Goal: Task Accomplishment & Management: Manage account settings

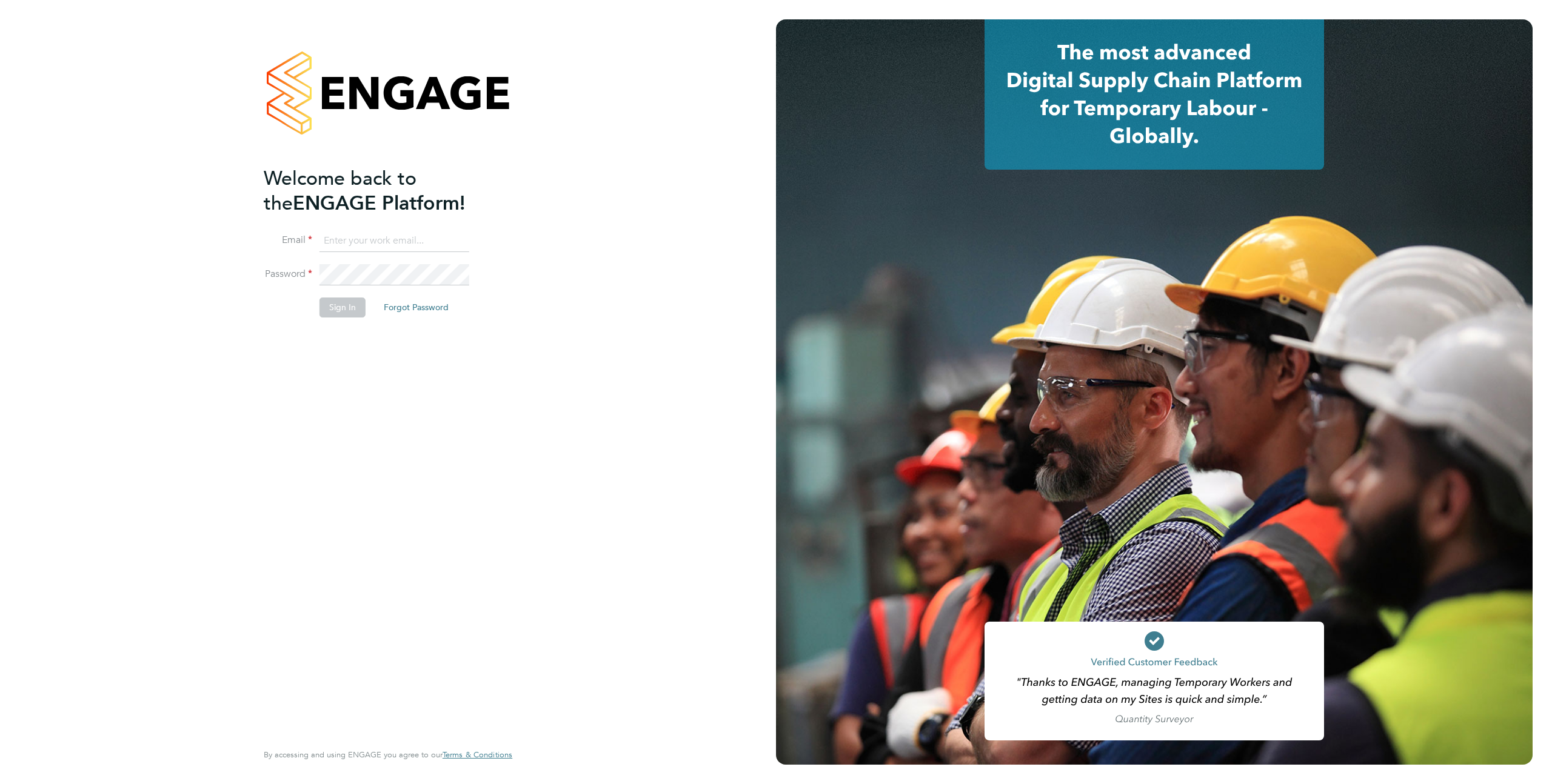
click at [410, 238] on input at bounding box center [394, 241] width 150 height 22
type input "support@engagelabs.io"
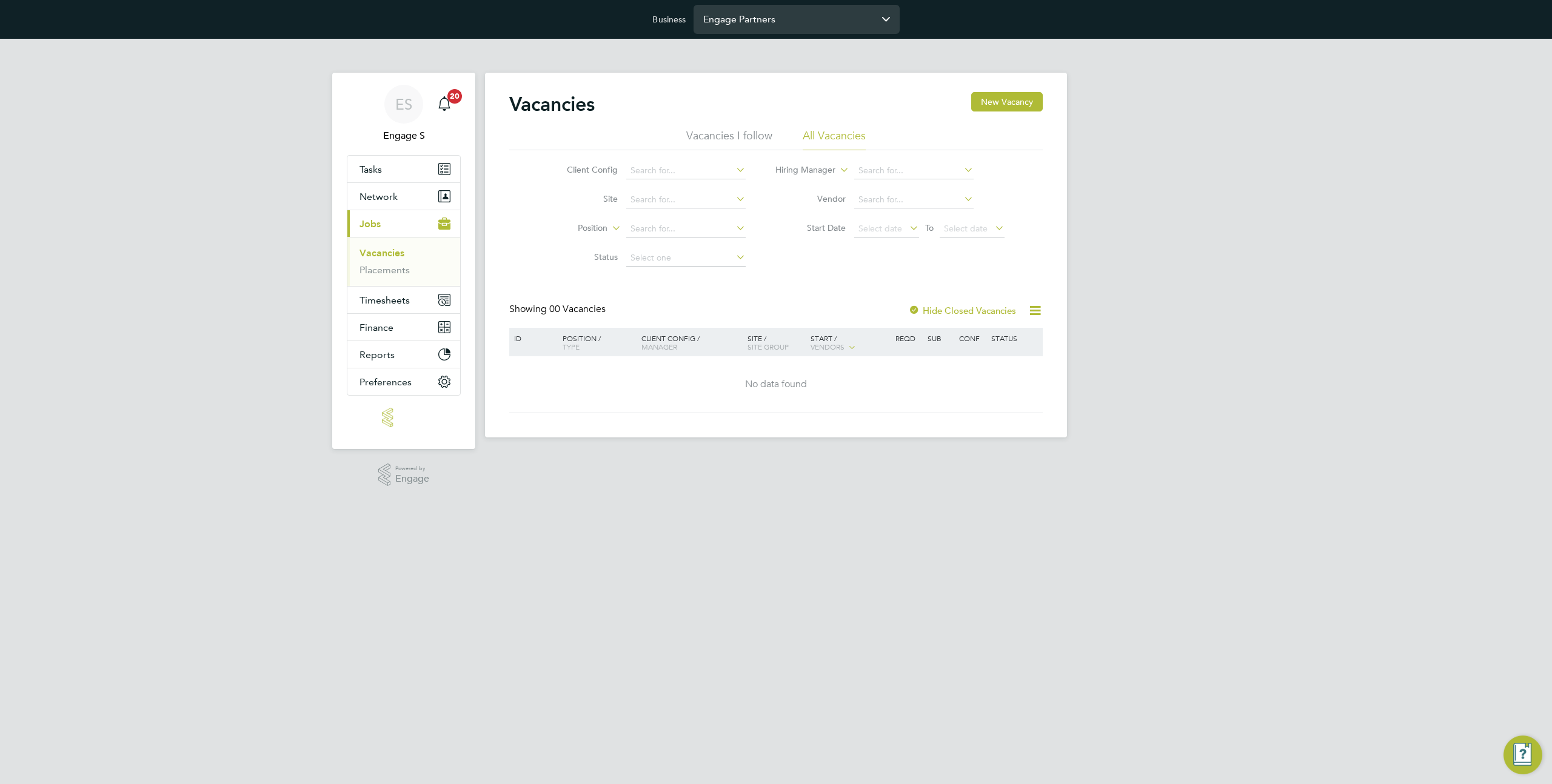
click at [770, 30] on input "Engage Partners" at bounding box center [797, 18] width 206 height 28
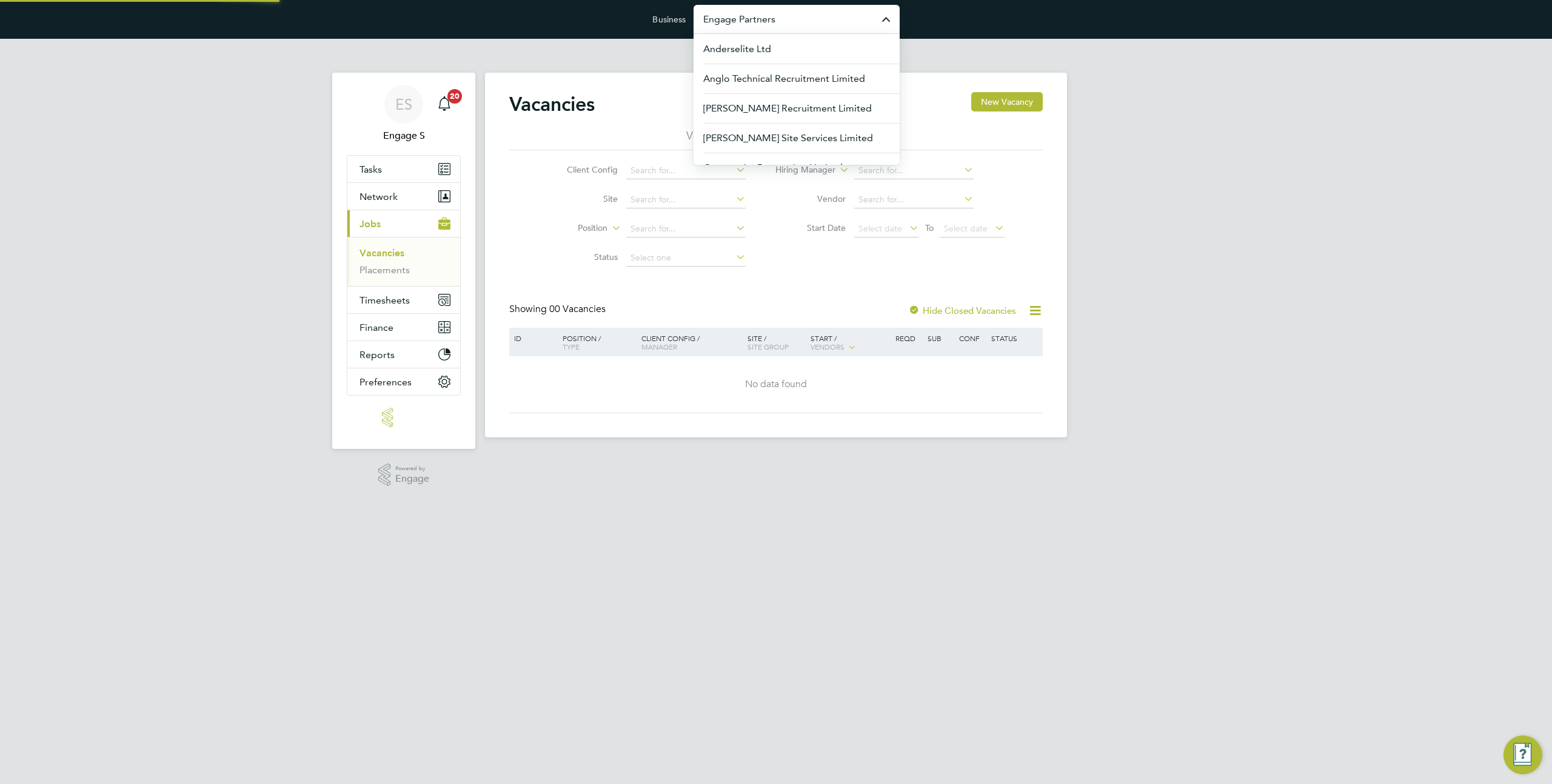
click at [770, 30] on input "Engage Partners" at bounding box center [797, 18] width 206 height 28
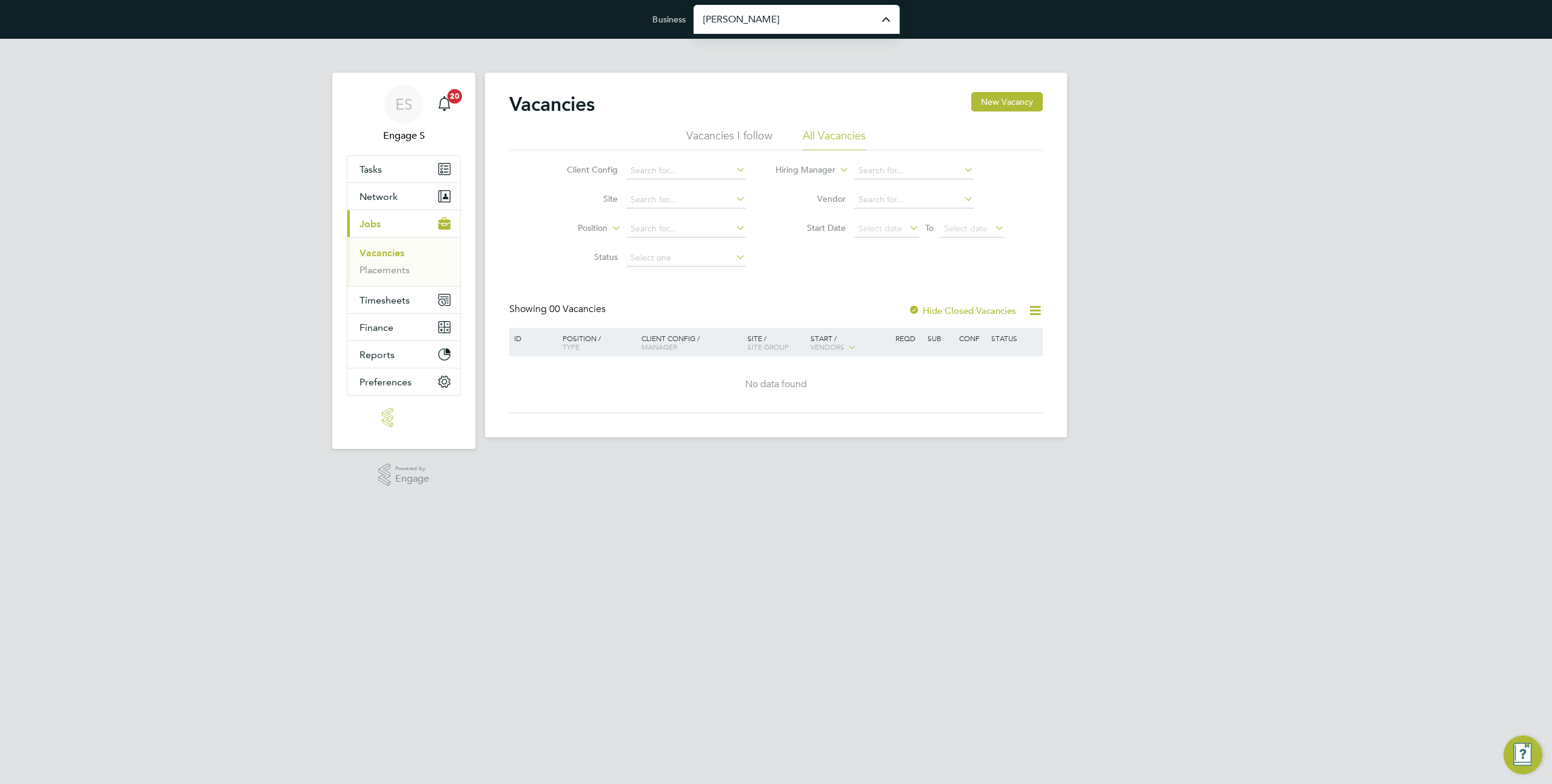
type input "[PERSON_NAME] Construction & Infrastructure Ltd"
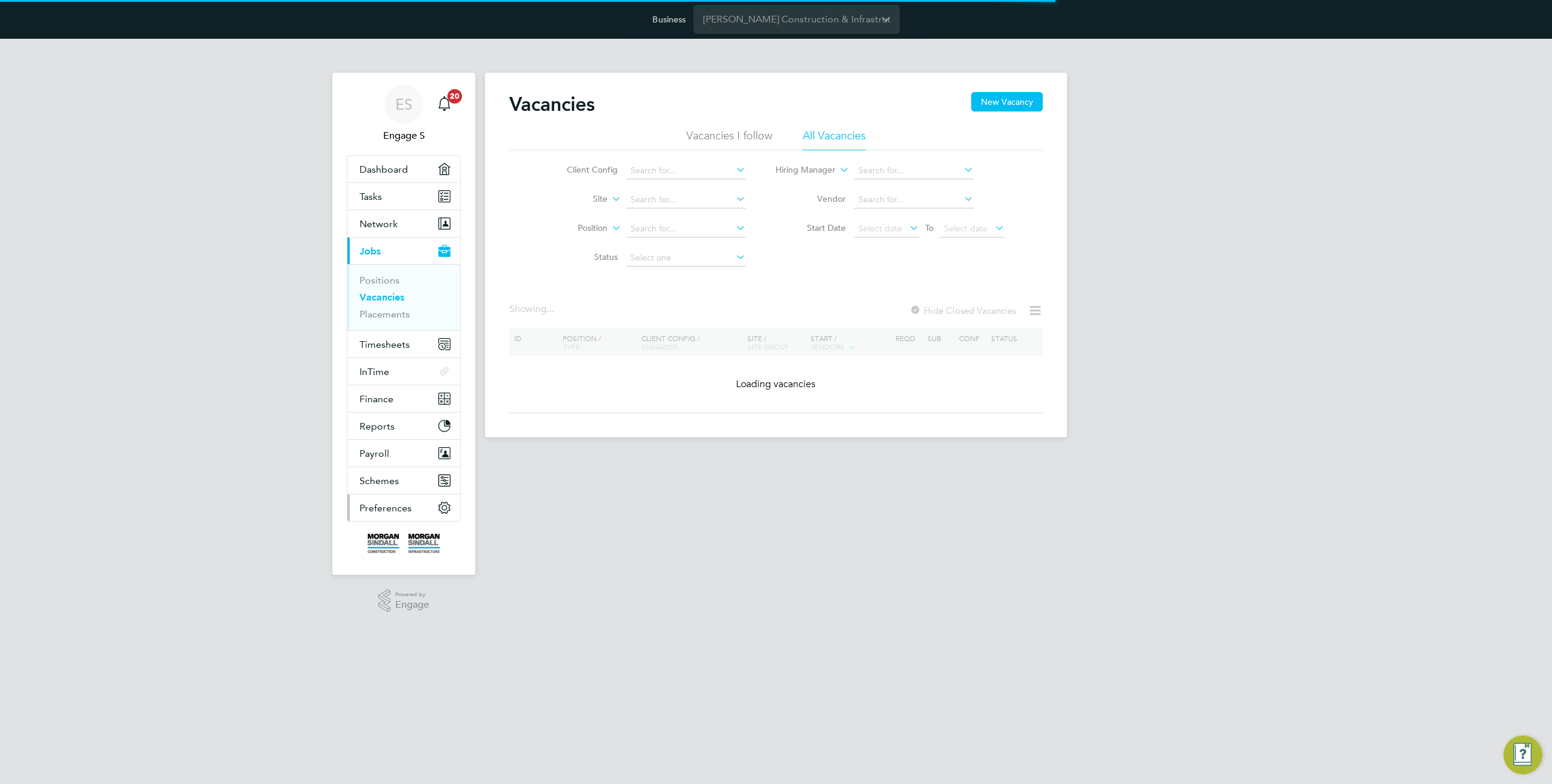
click at [381, 511] on span "Preferences" at bounding box center [385, 507] width 52 height 11
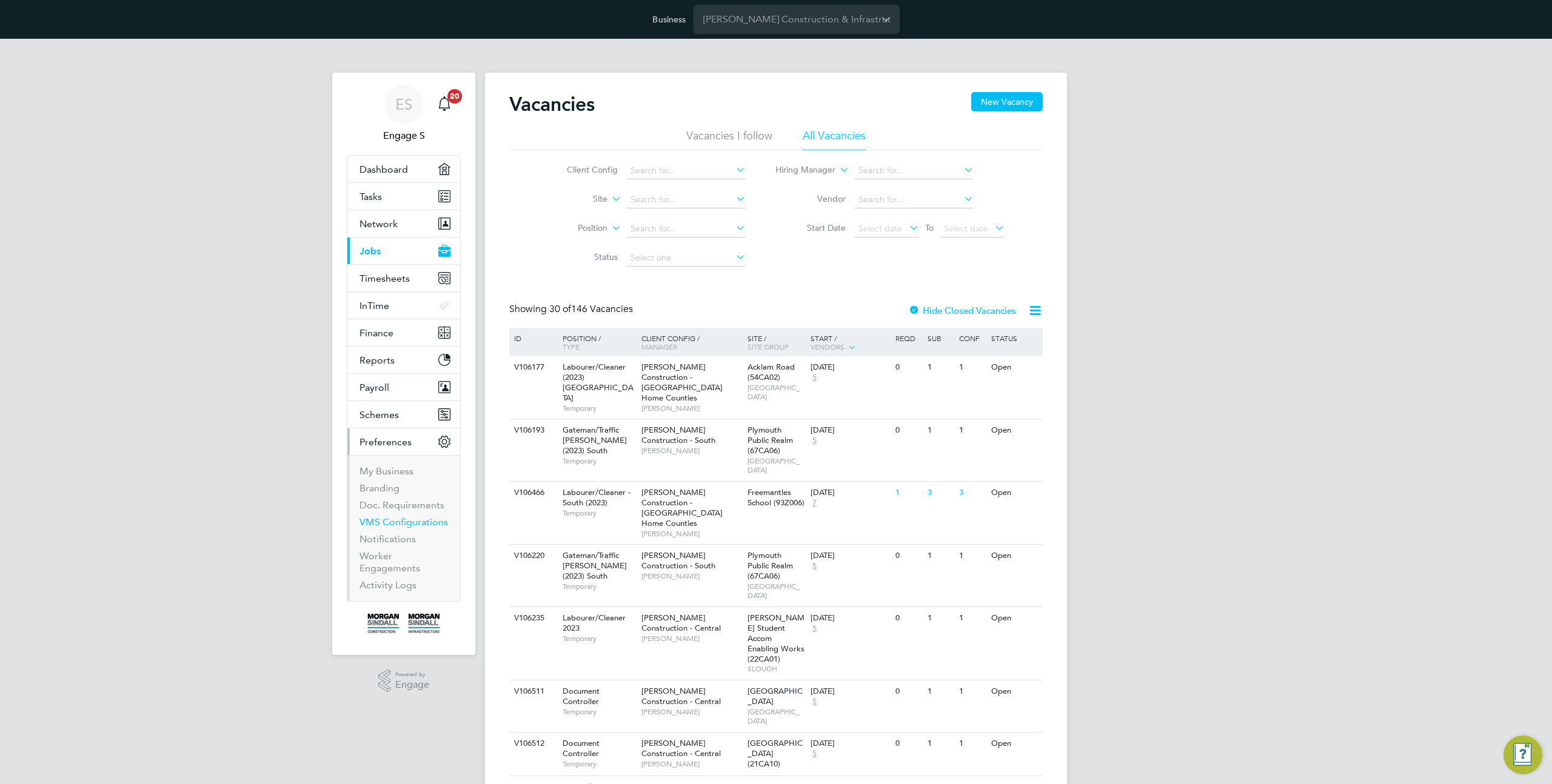
click at [396, 524] on link "VMS Configurations" at bounding box center [404, 522] width 88 height 11
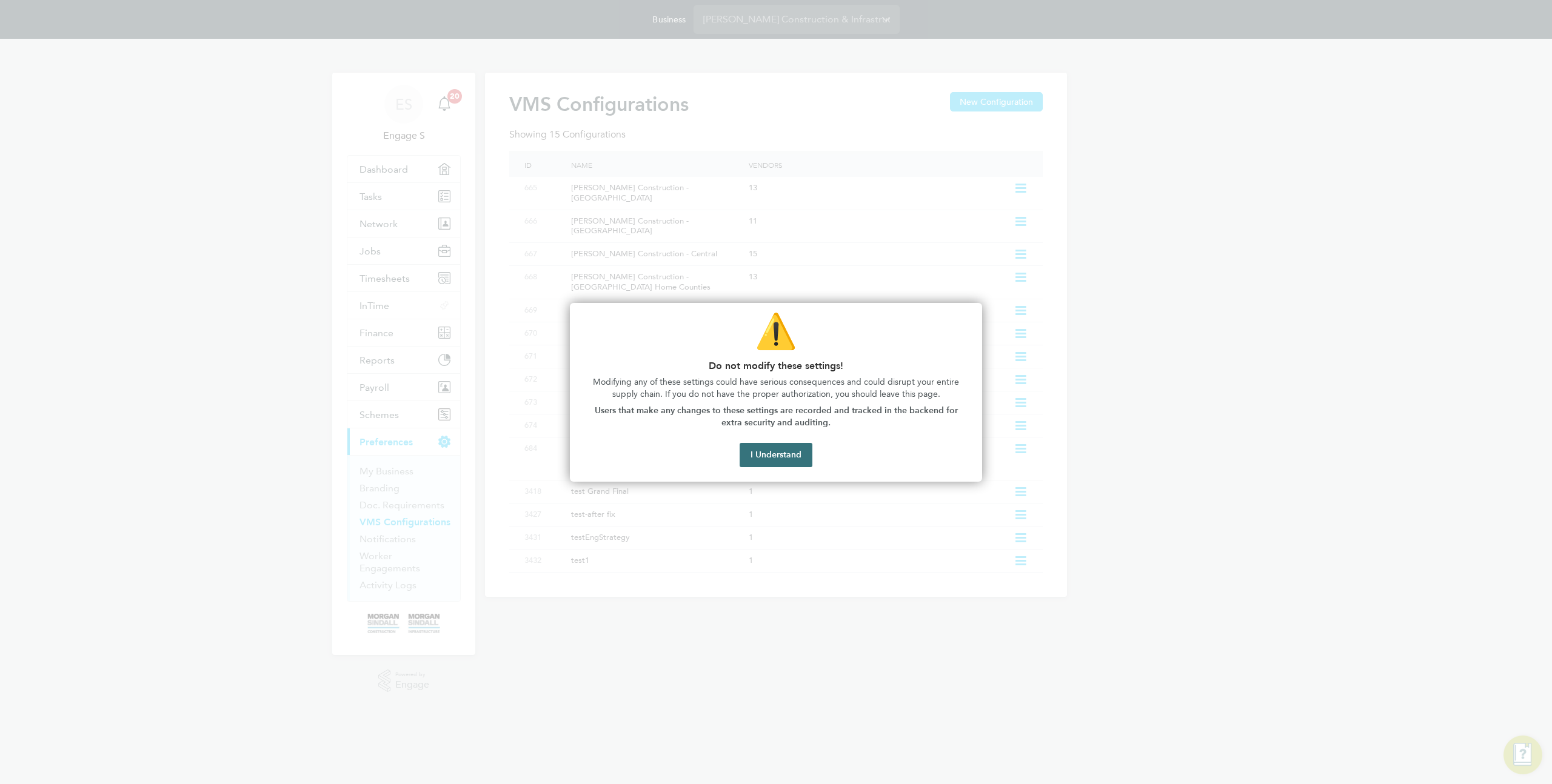
click at [781, 452] on button "I Understand" at bounding box center [776, 455] width 73 height 24
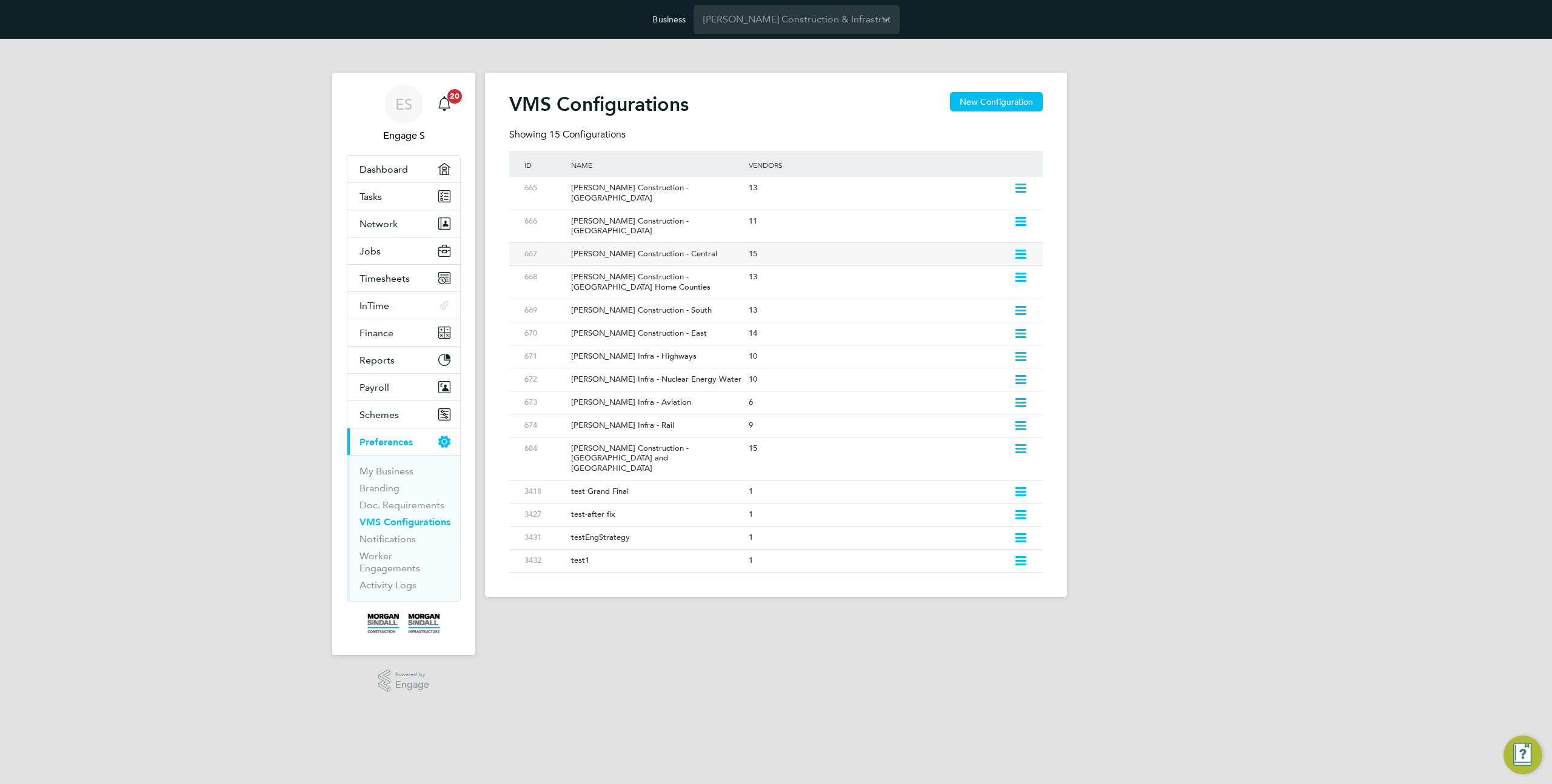
click at [694, 243] on div "[PERSON_NAME] Construction - Central" at bounding box center [653, 254] width 183 height 23
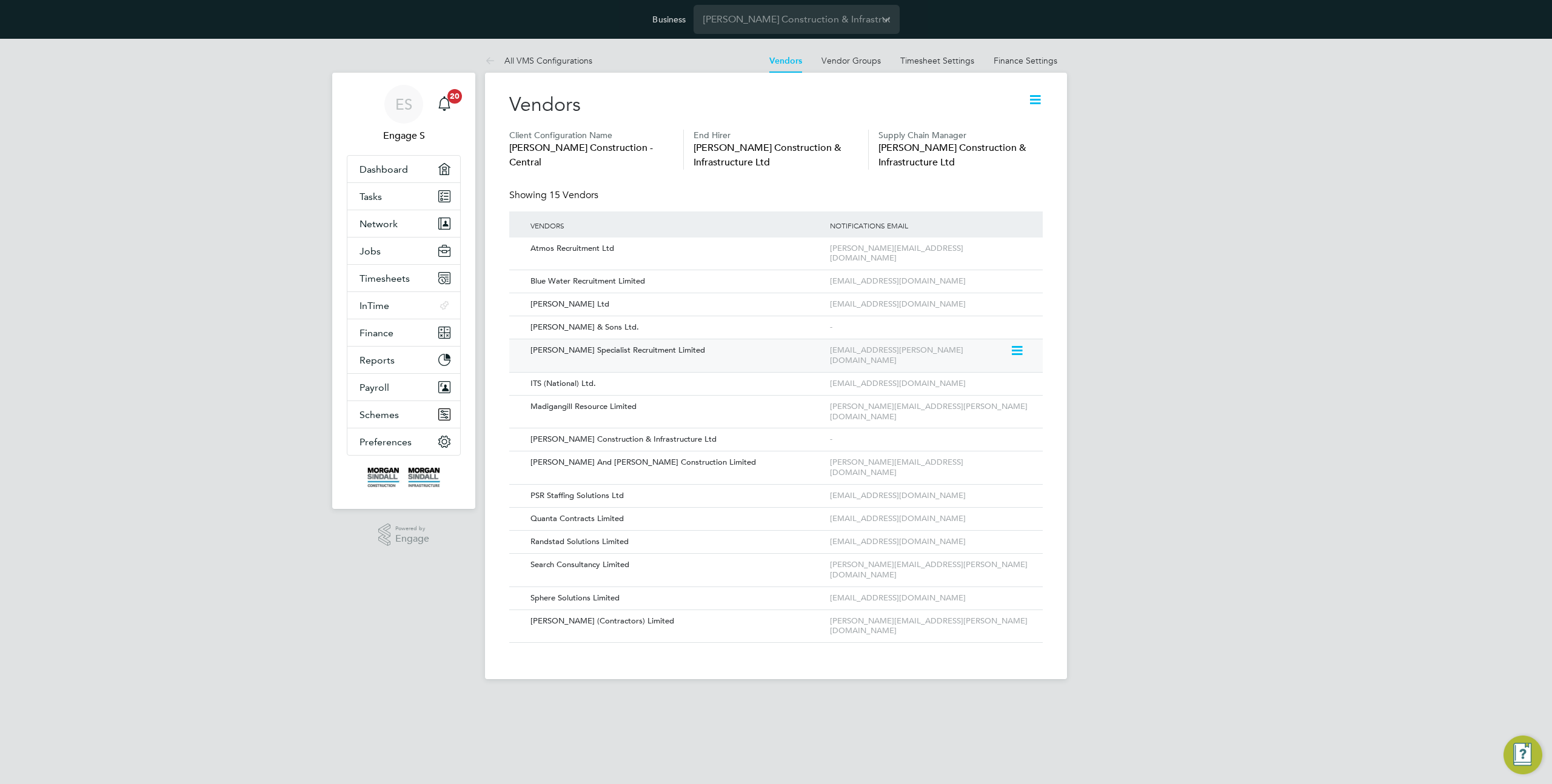
click at [1017, 343] on icon at bounding box center [1016, 350] width 12 height 14
click at [964, 370] on li "Edit Vendor" at bounding box center [984, 369] width 78 height 17
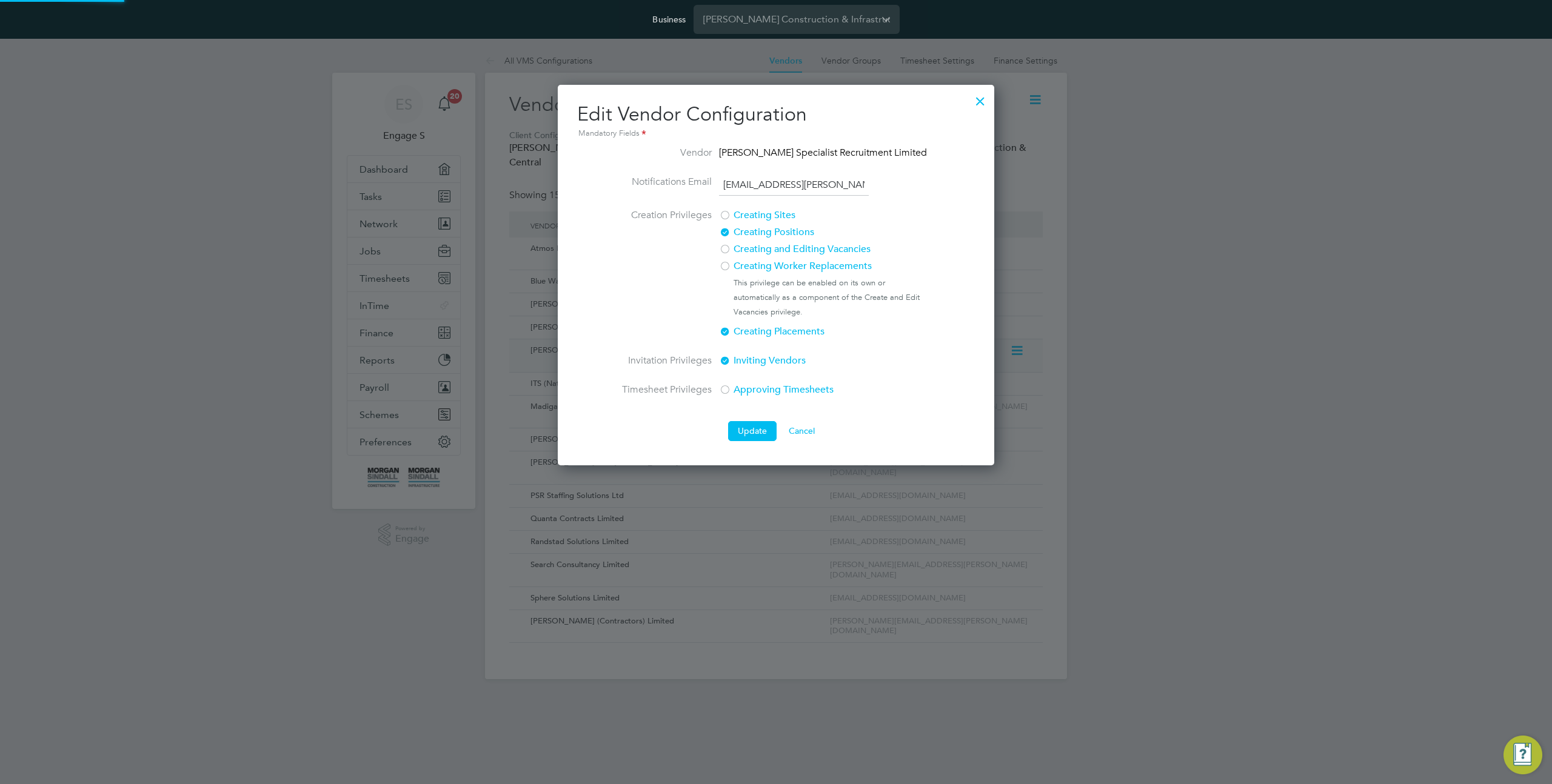
scroll to position [381, 437]
click at [987, 103] on div at bounding box center [980, 98] width 22 height 22
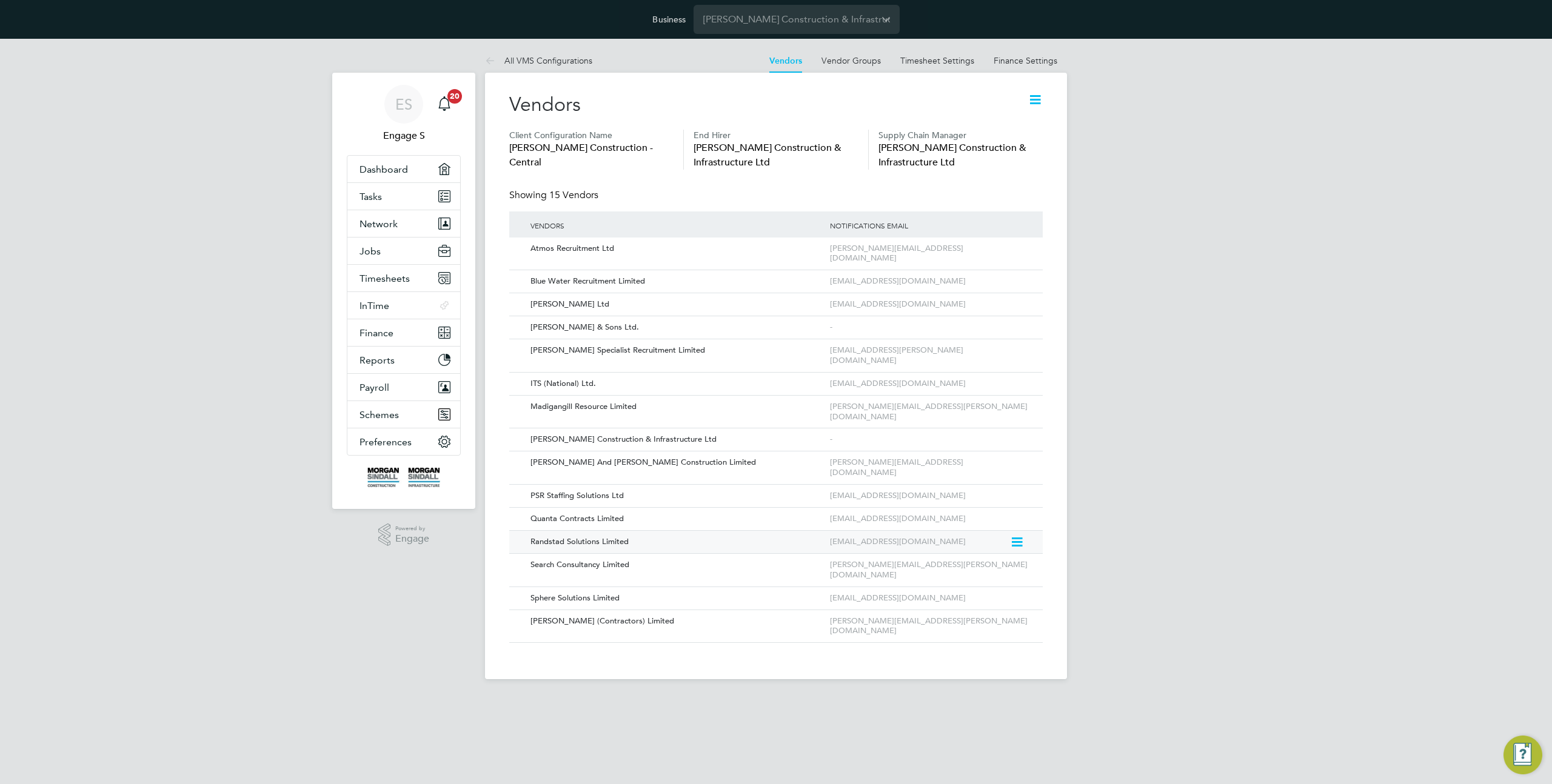
click at [1015, 535] on icon at bounding box center [1016, 542] width 12 height 14
click at [971, 528] on li "Edit Vendor" at bounding box center [984, 530] width 78 height 17
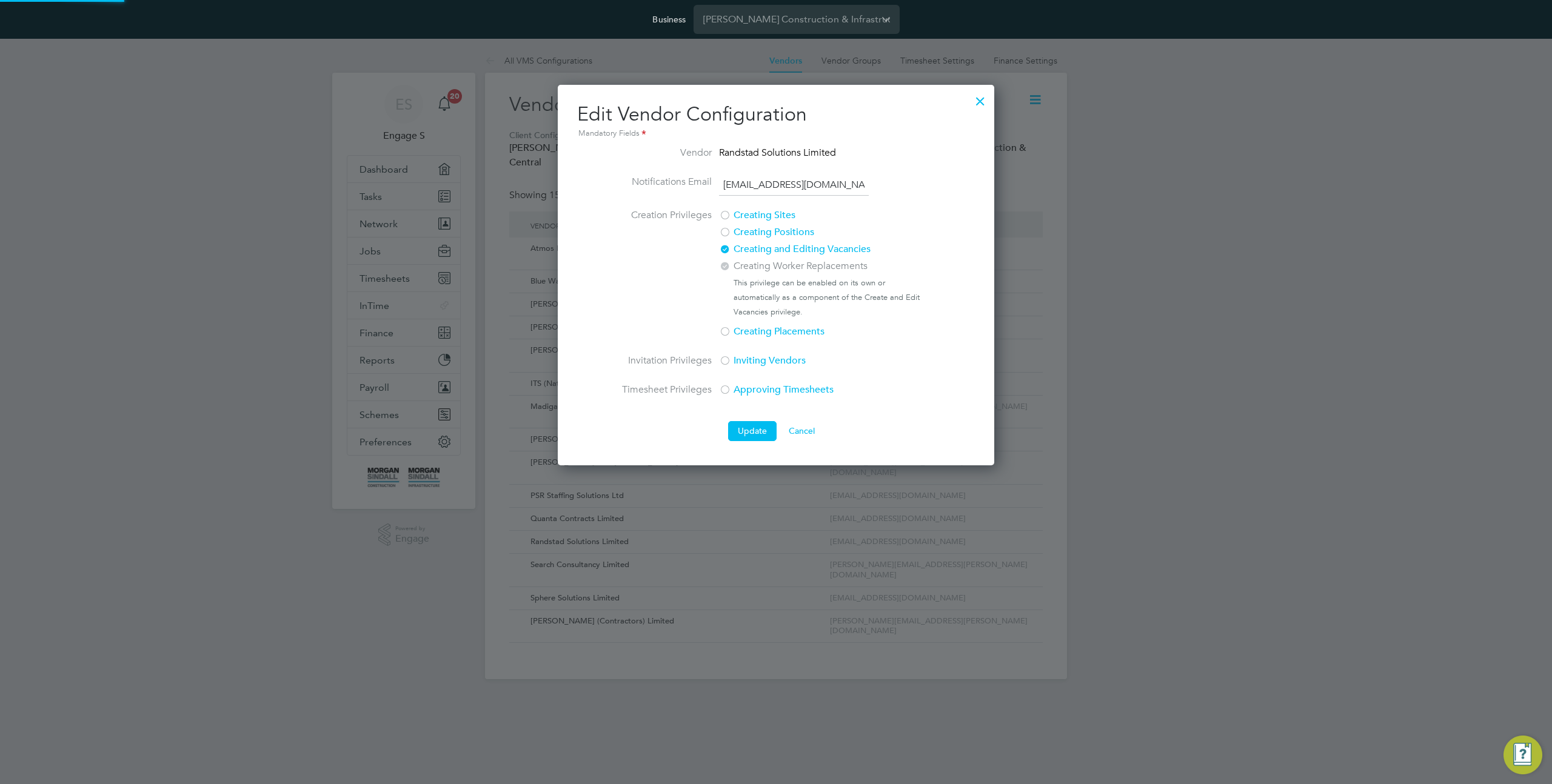
scroll to position [0, 17]
click at [980, 97] on div at bounding box center [980, 98] width 22 height 22
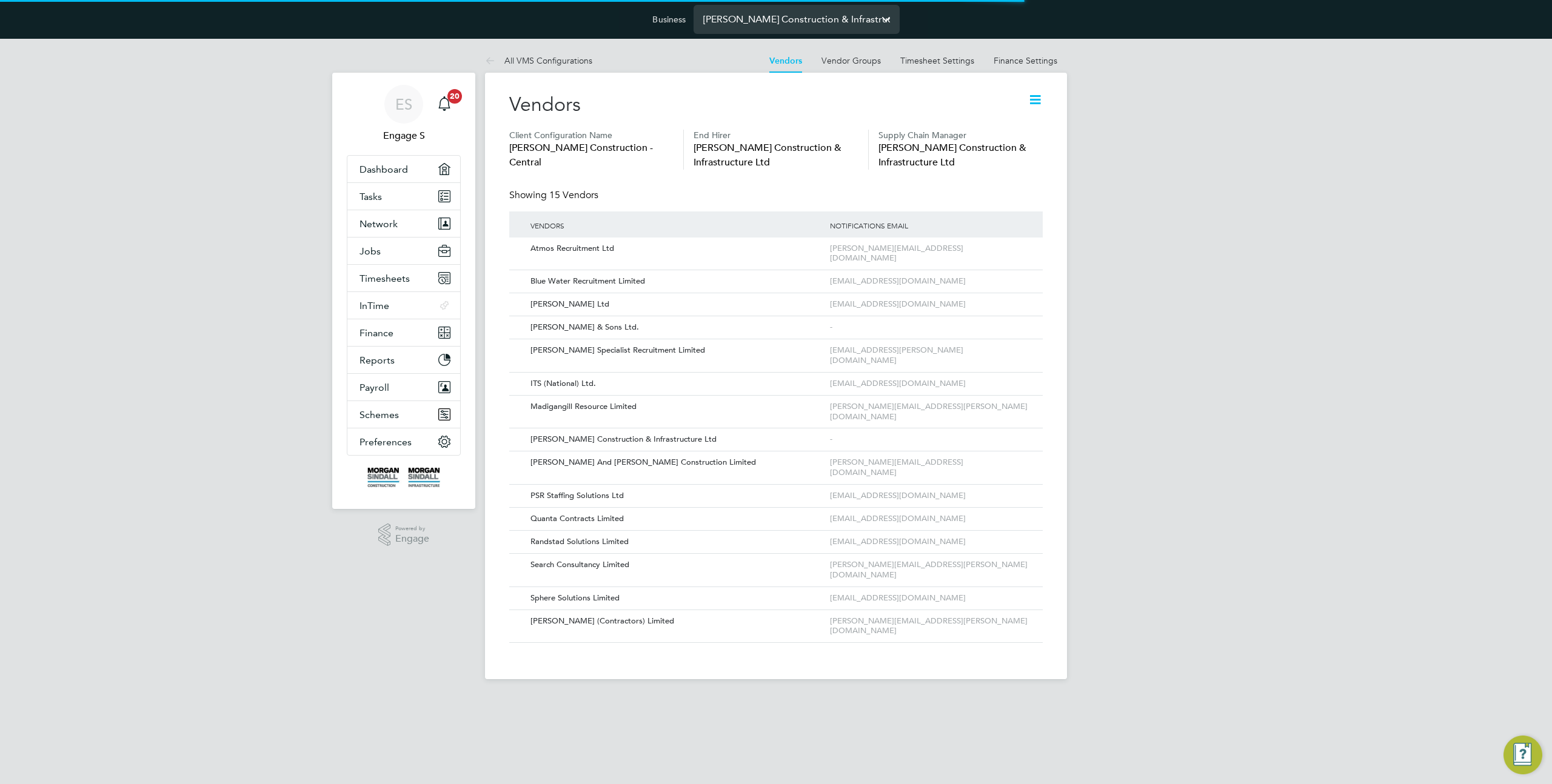
click at [717, 13] on input "[PERSON_NAME] Construction & Infrastructure Ltd" at bounding box center [797, 18] width 206 height 28
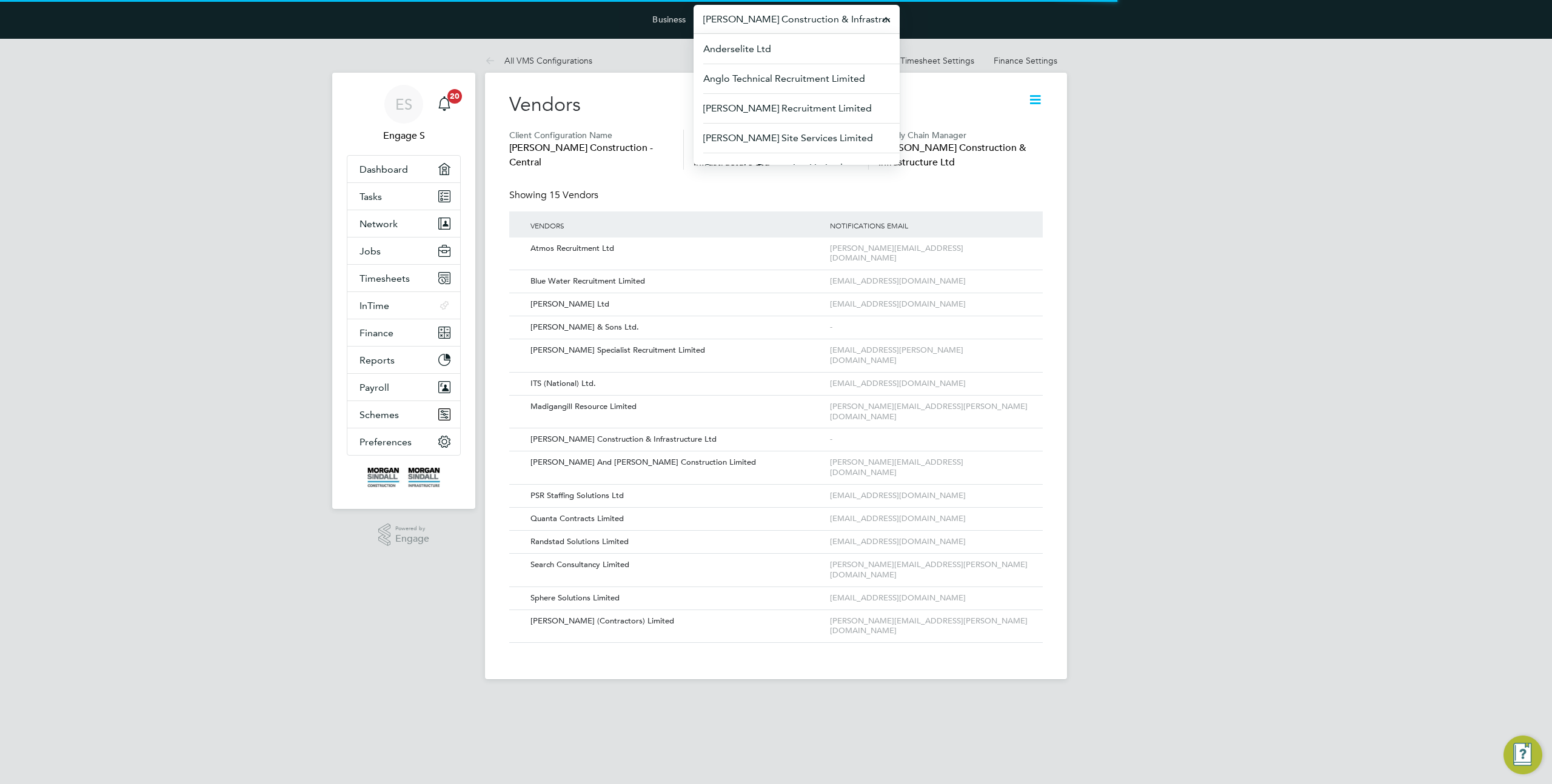
click at [717, 13] on input "[PERSON_NAME] Construction & Infrastructure Ltd" at bounding box center [797, 18] width 206 height 28
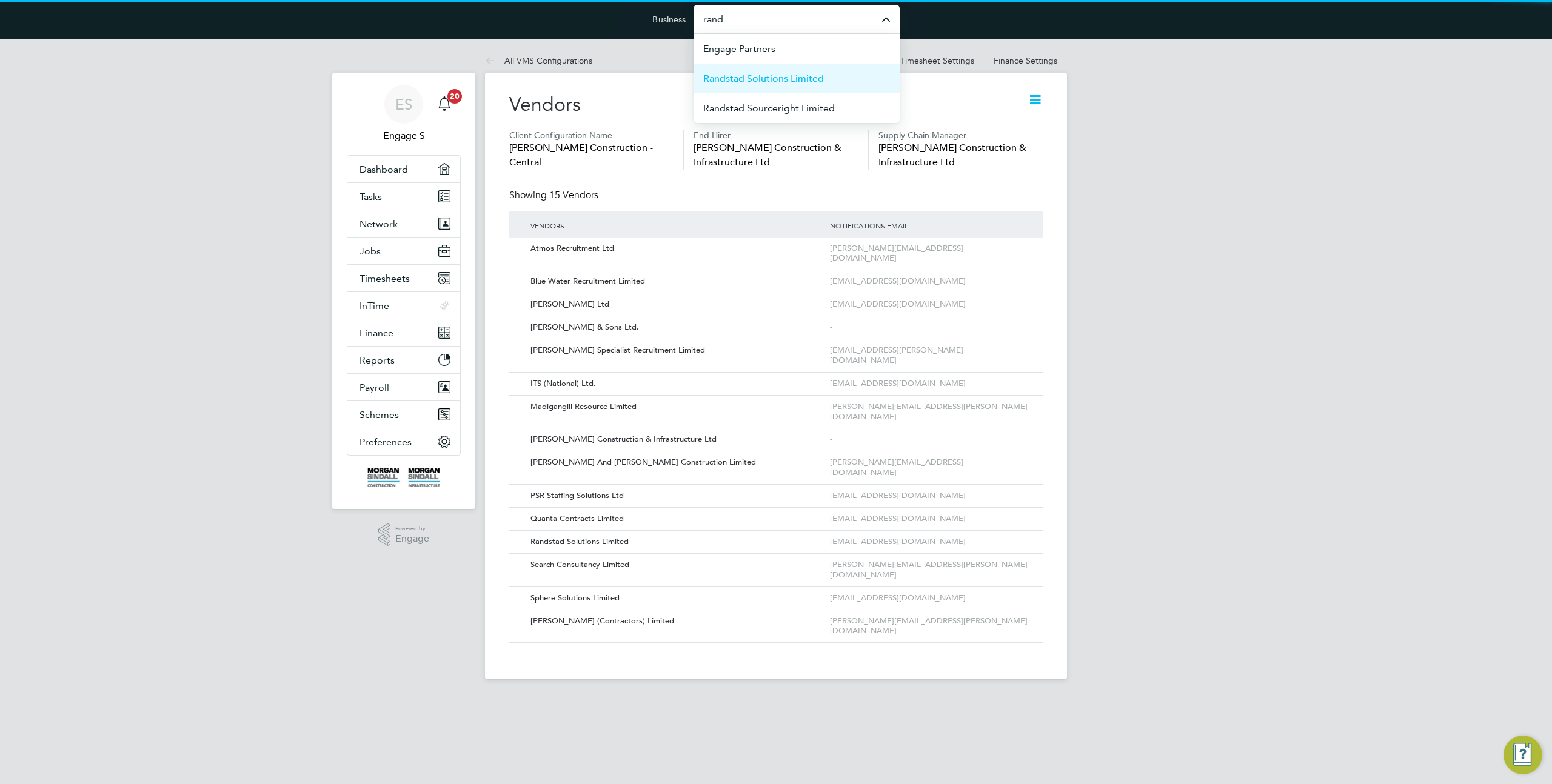
click at [772, 71] on span "Randstad Solutions Limited" at bounding box center [763, 78] width 121 height 14
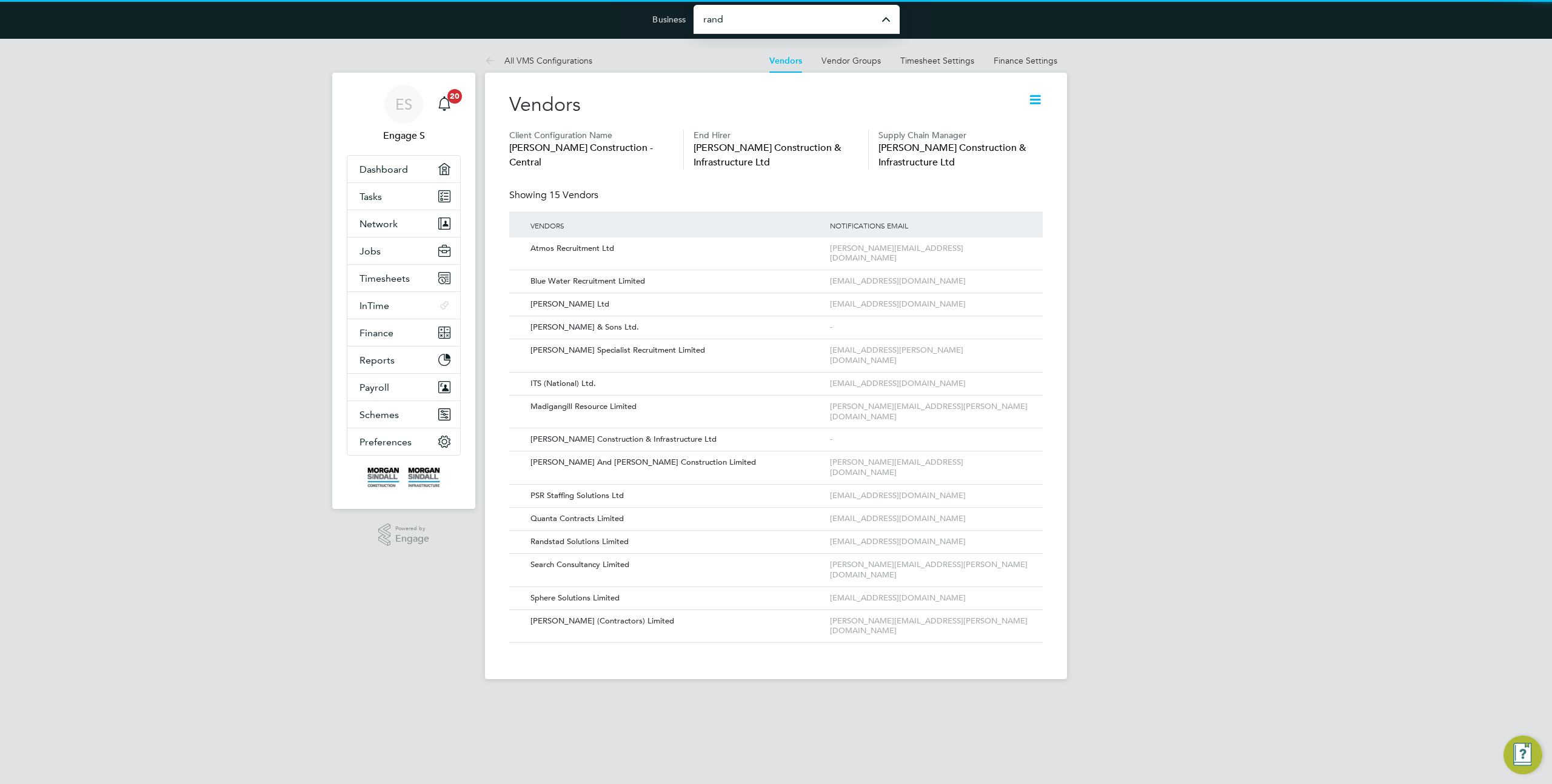
type input "Randstad Solutions Limited"
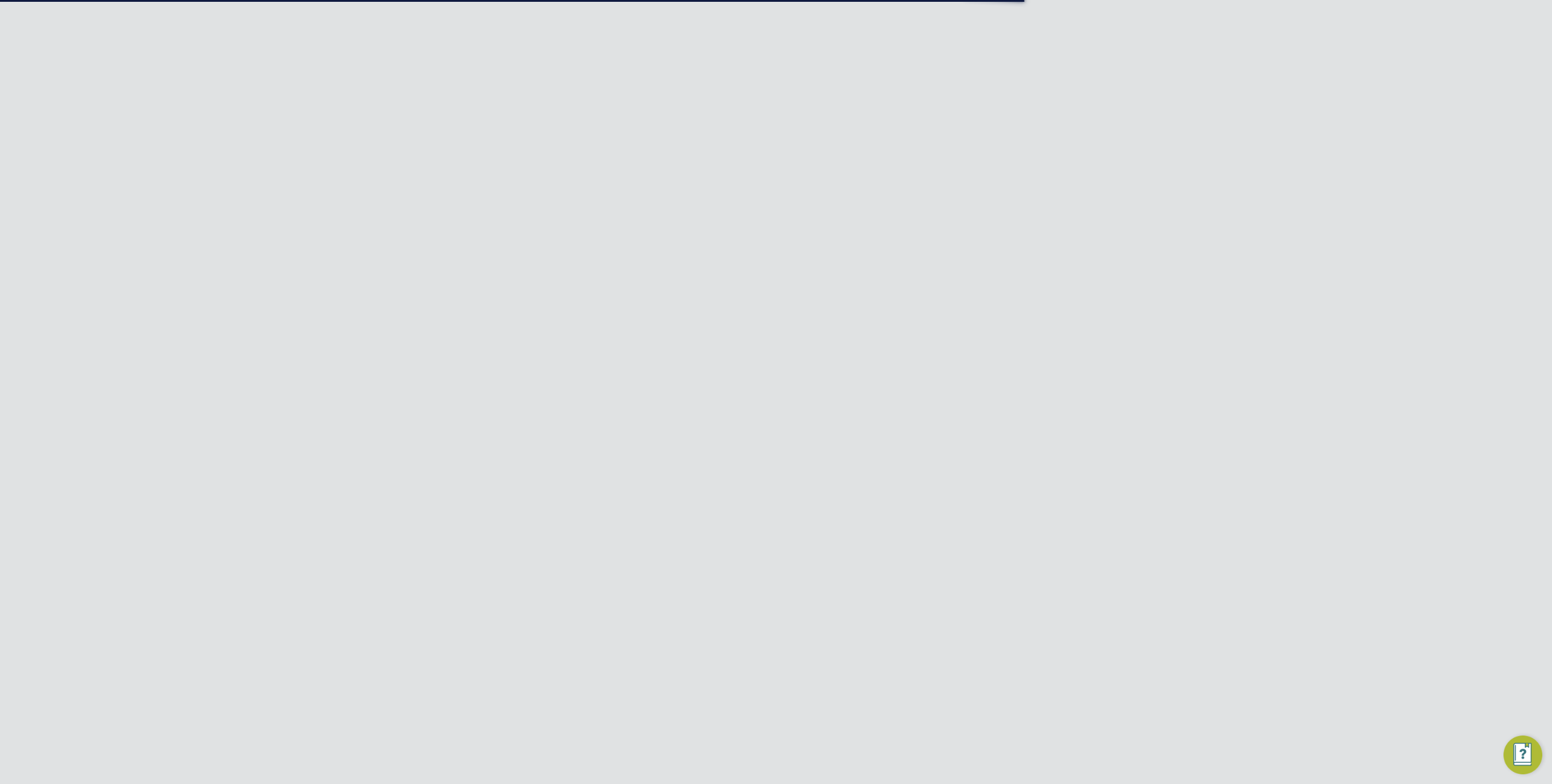
click at [394, 223] on div "Error while Loading Client Details You are not allowed to access this client co…" at bounding box center [776, 392] width 1552 height 784
click at [401, 207] on link "Tasks" at bounding box center [404, 196] width 112 height 27
click at [396, 217] on button "Network" at bounding box center [404, 223] width 112 height 27
click at [394, 245] on ul "Team Members Businesses Sites Workers Contacts" at bounding box center [404, 287] width 112 height 100
click at [394, 252] on link "Team Members" at bounding box center [393, 252] width 68 height 11
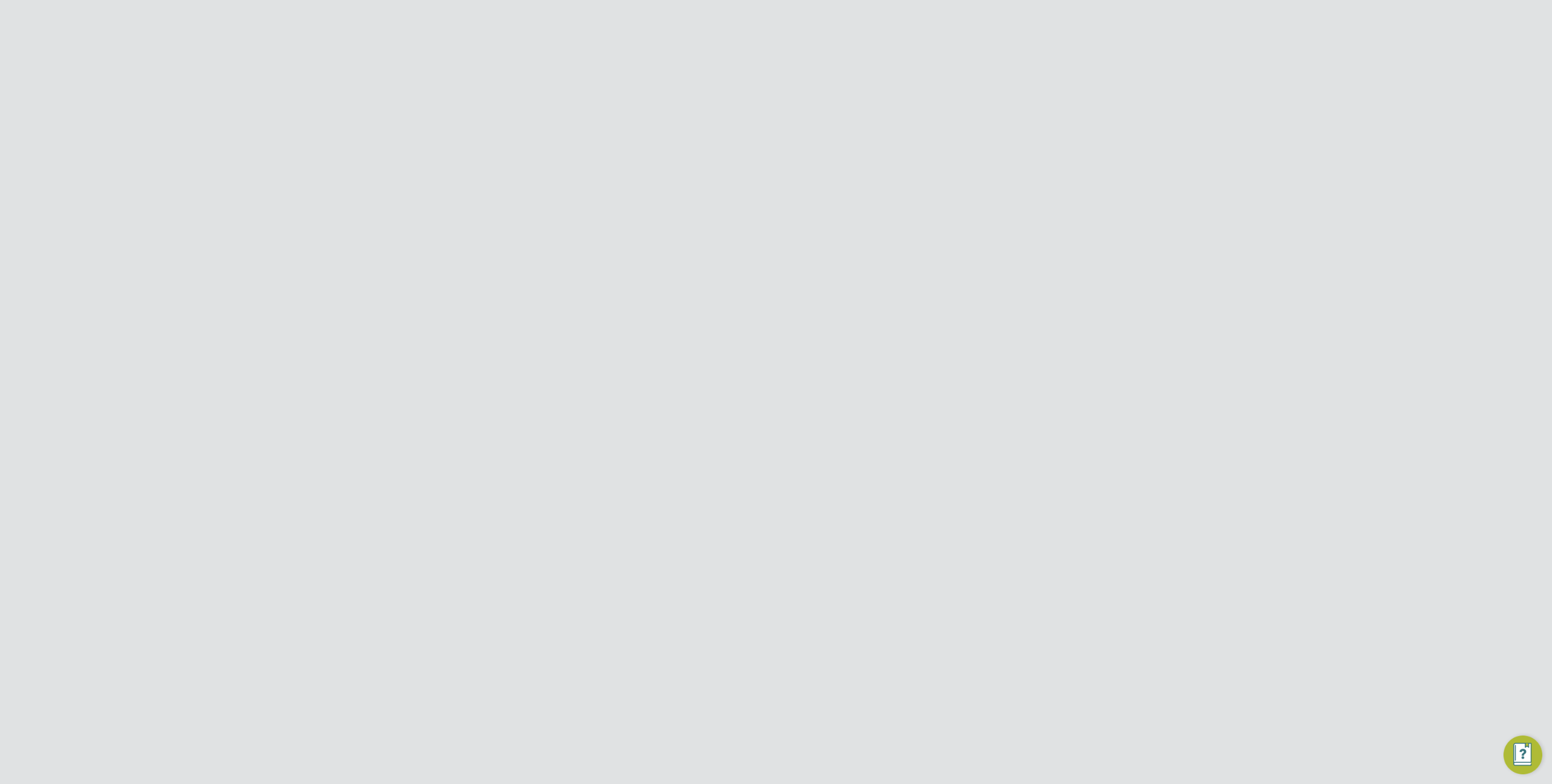
click at [1017, 367] on icon at bounding box center [1016, 365] width 12 height 14
click at [922, 517] on li "Impersonate" at bounding box center [949, 519] width 146 height 17
click at [810, 22] on input "Randstad Solutions Limited" at bounding box center [797, 18] width 206 height 28
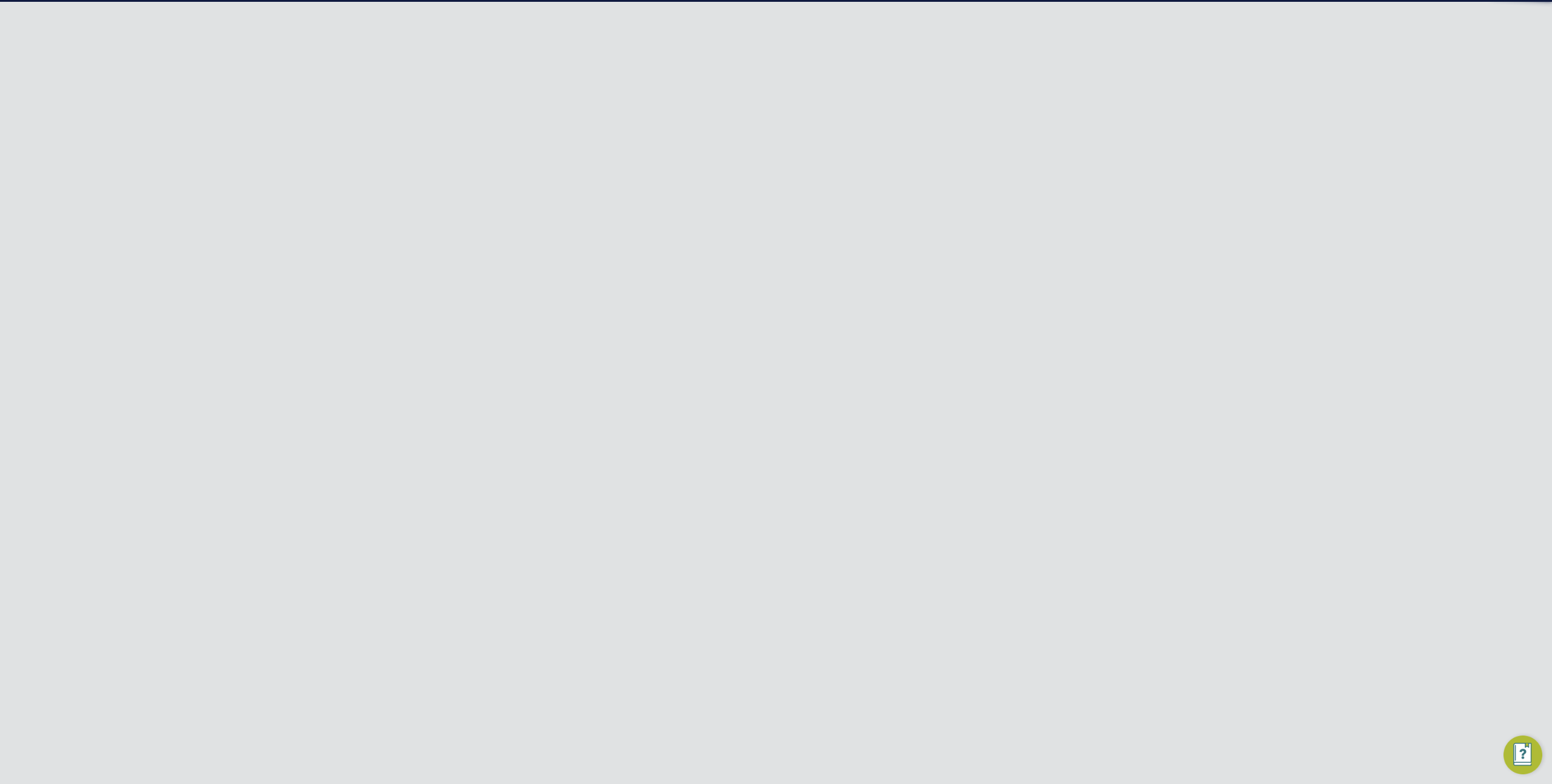
click at [831, 66] on li "[PERSON_NAME] Specialist Recruitment Limited" at bounding box center [797, 86] width 206 height 44
type input "[PERSON_NAME] Specialist Recruitment Limited"
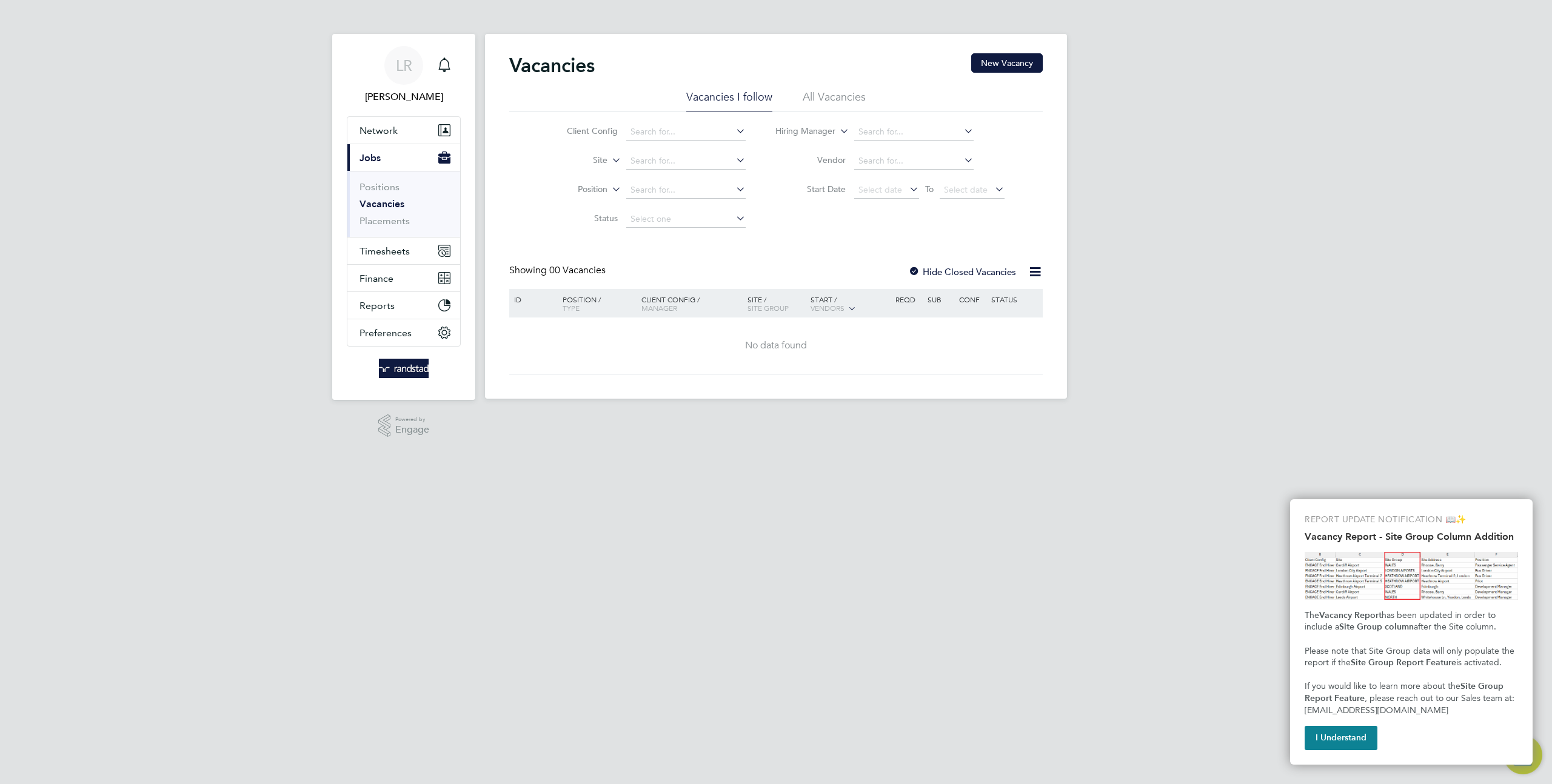
click at [816, 102] on li "All Vacancies" at bounding box center [834, 100] width 63 height 22
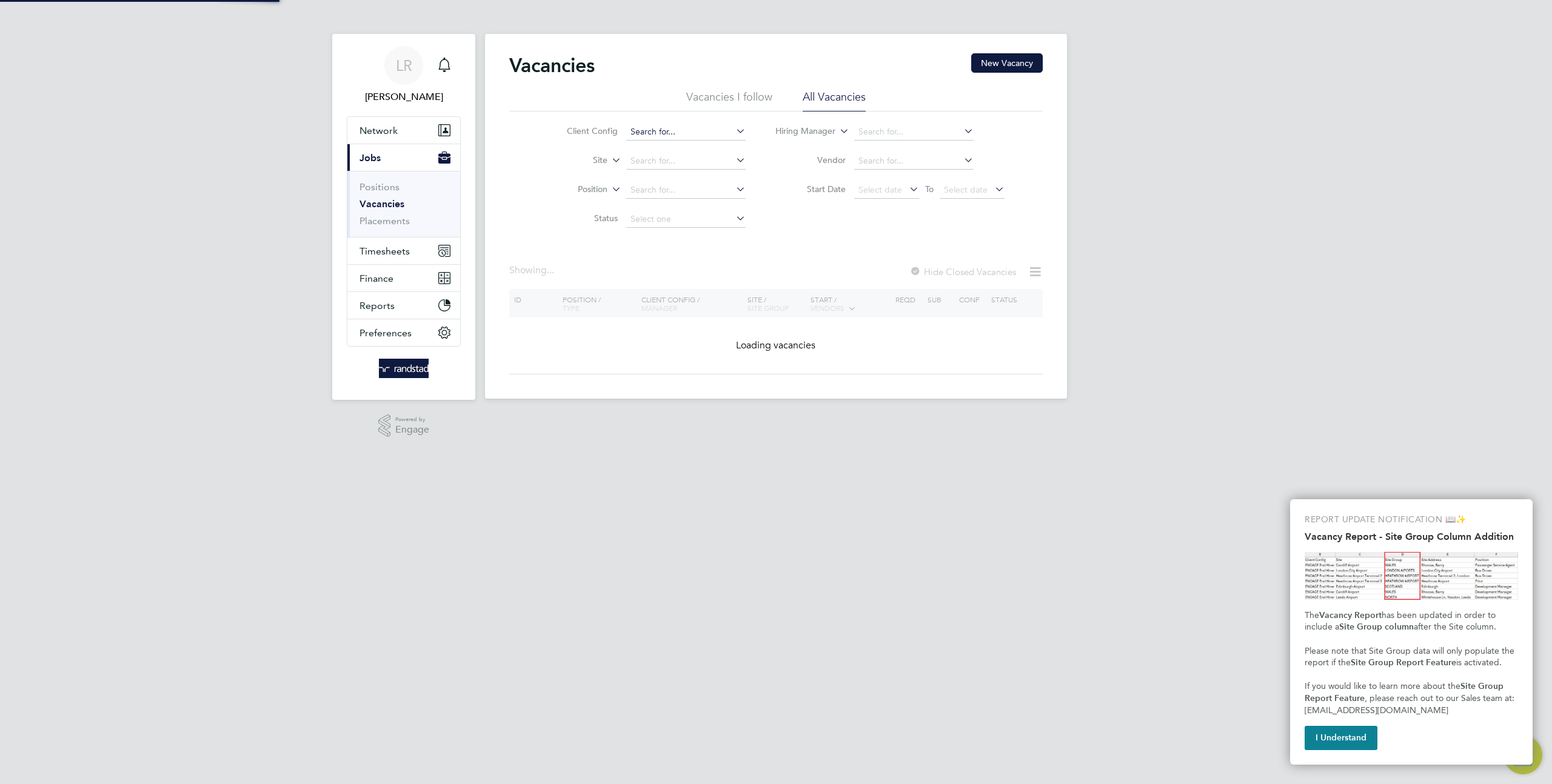
click at [664, 136] on input at bounding box center [686, 132] width 119 height 17
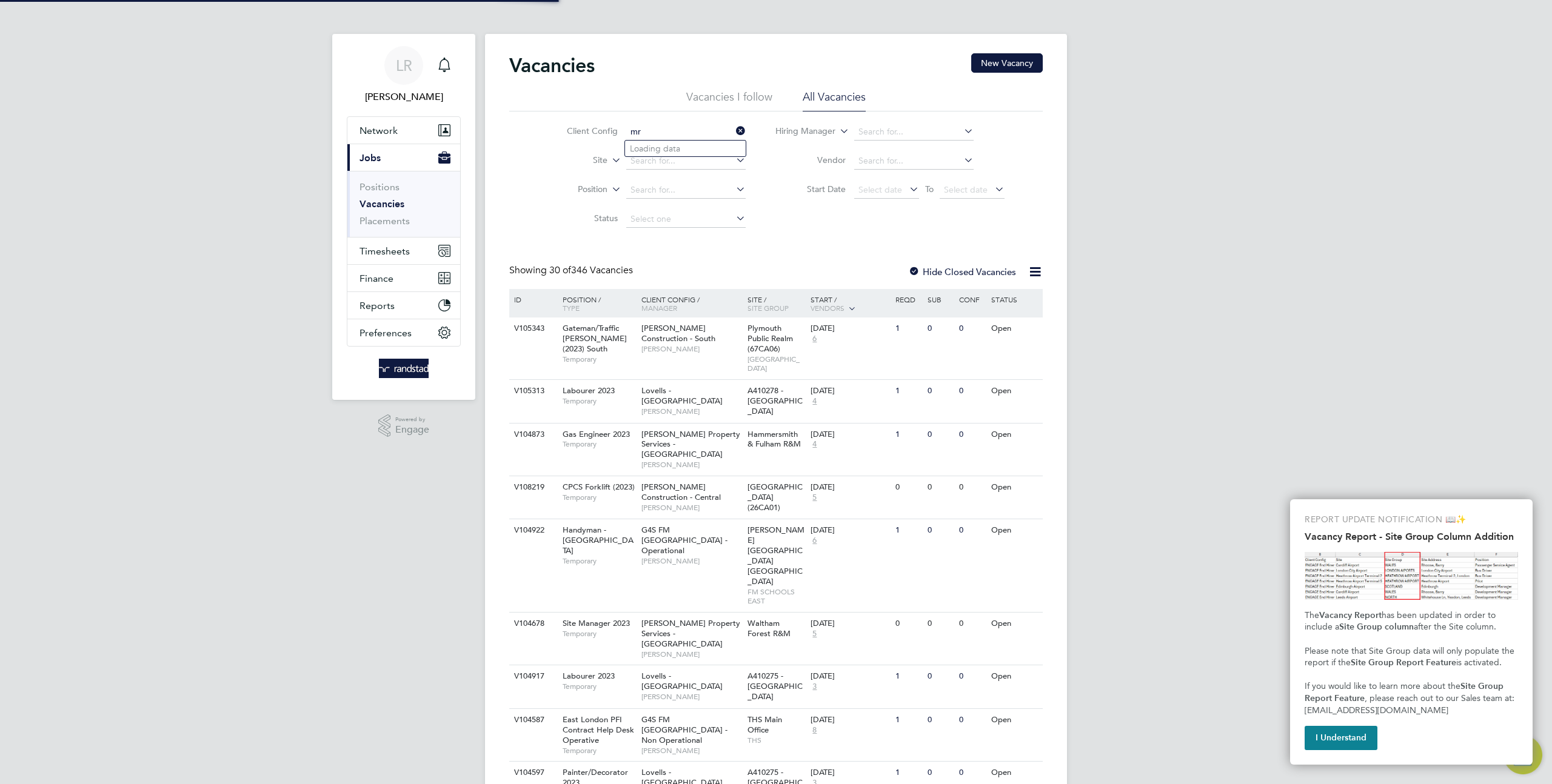
type input "m"
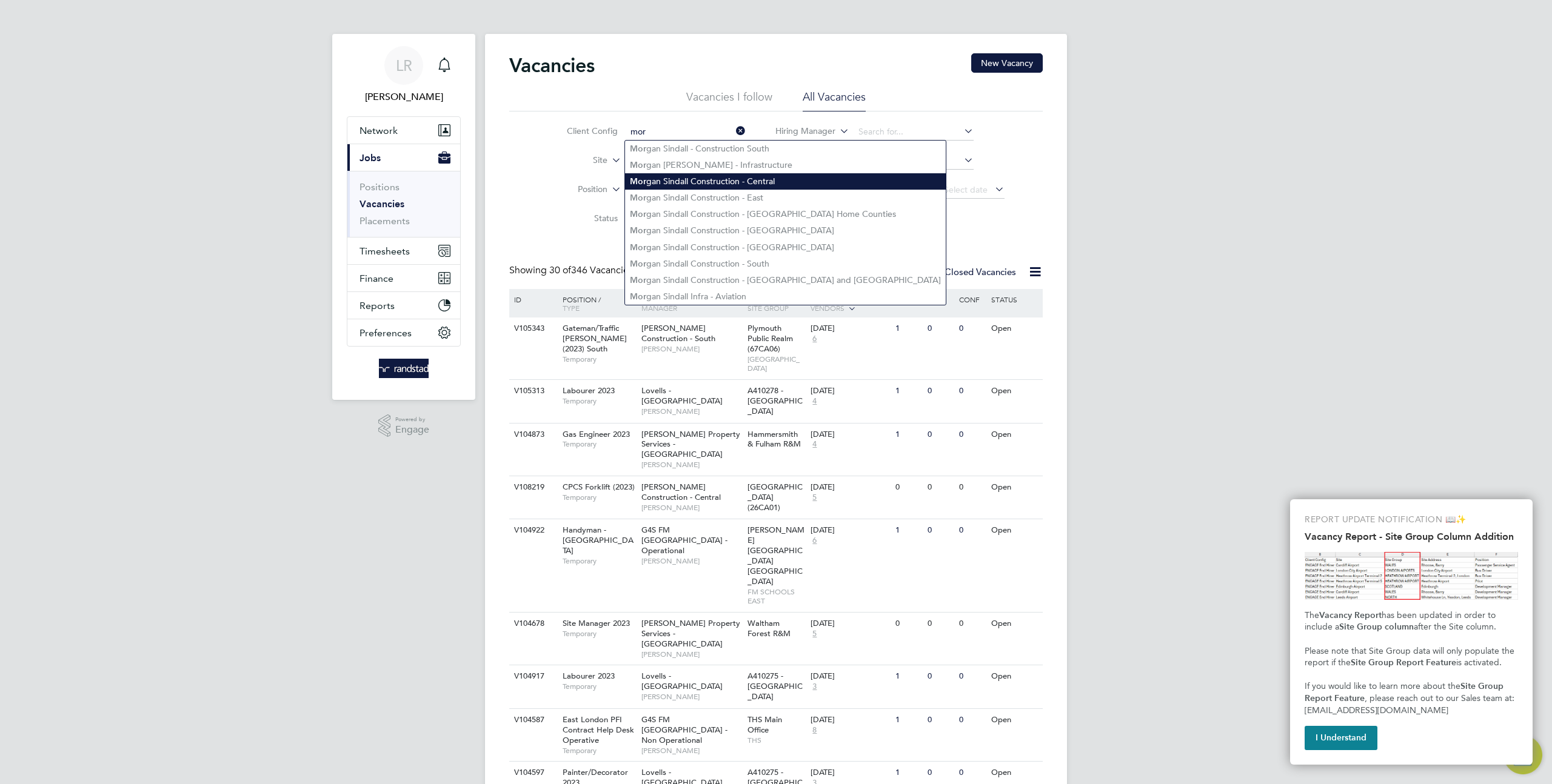
type input "[PERSON_NAME] Construction - Central"
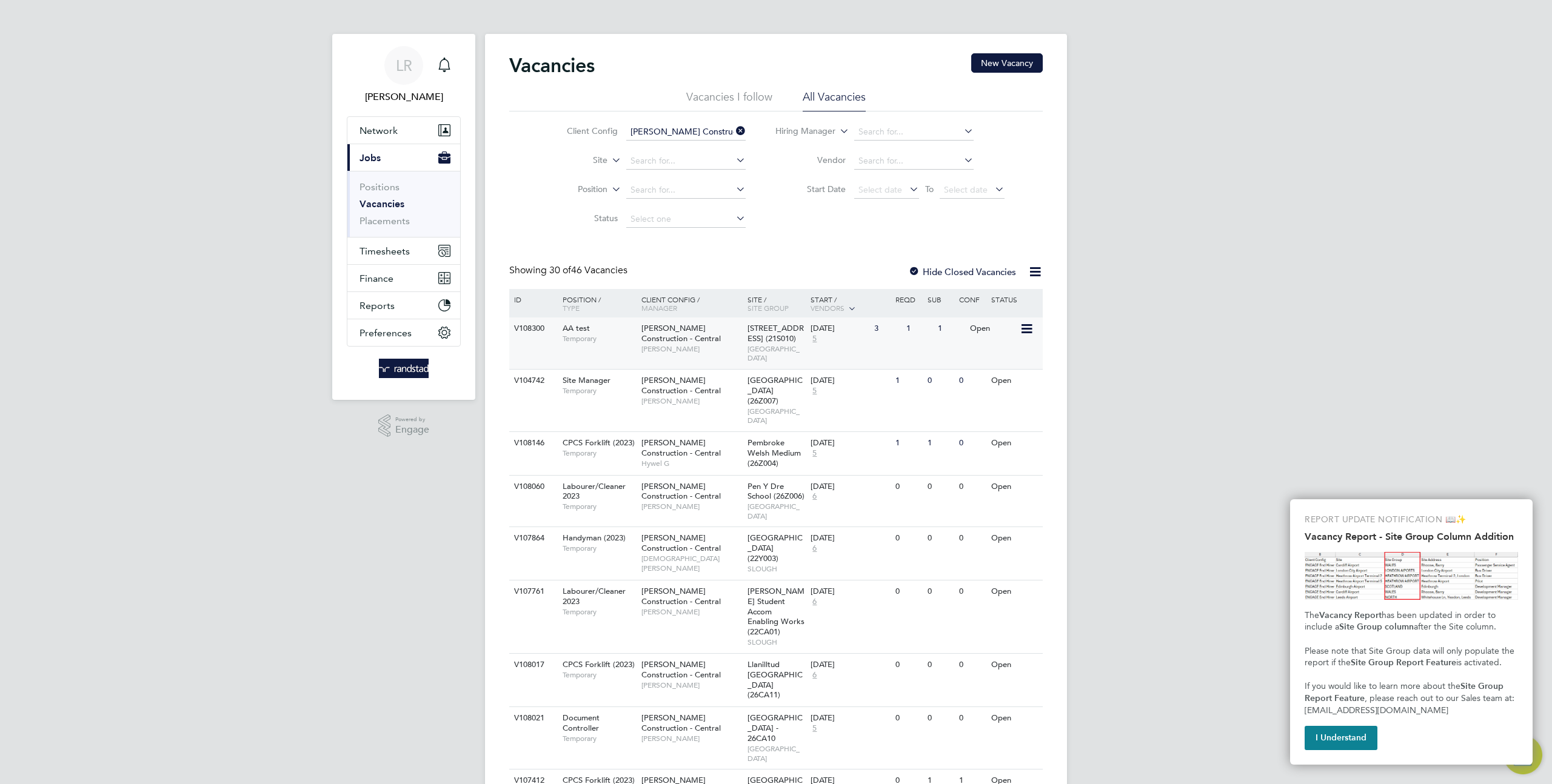
click at [888, 337] on div "3" at bounding box center [886, 329] width 31 height 23
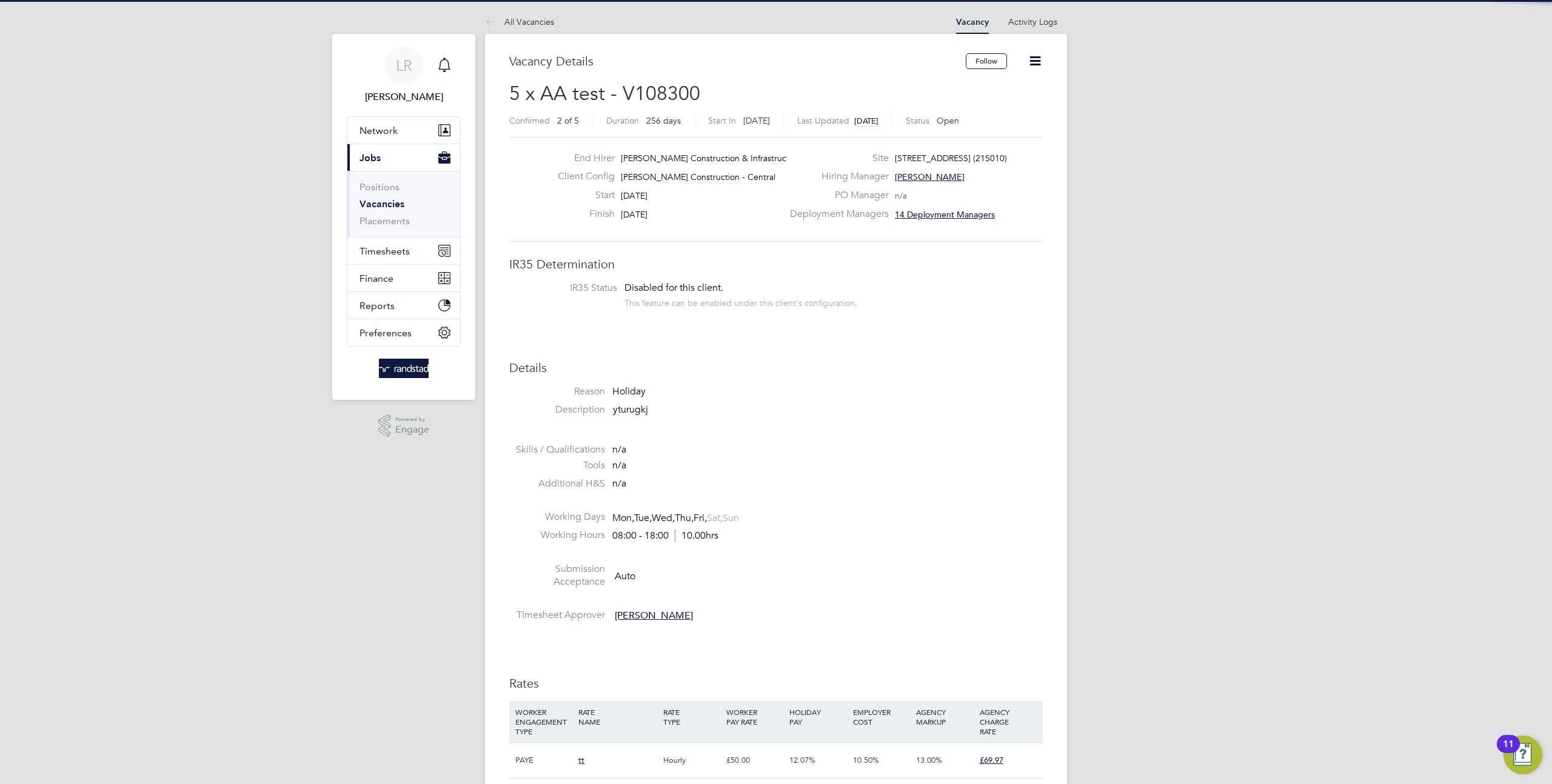
click at [1033, 59] on icon at bounding box center [1035, 61] width 15 height 15
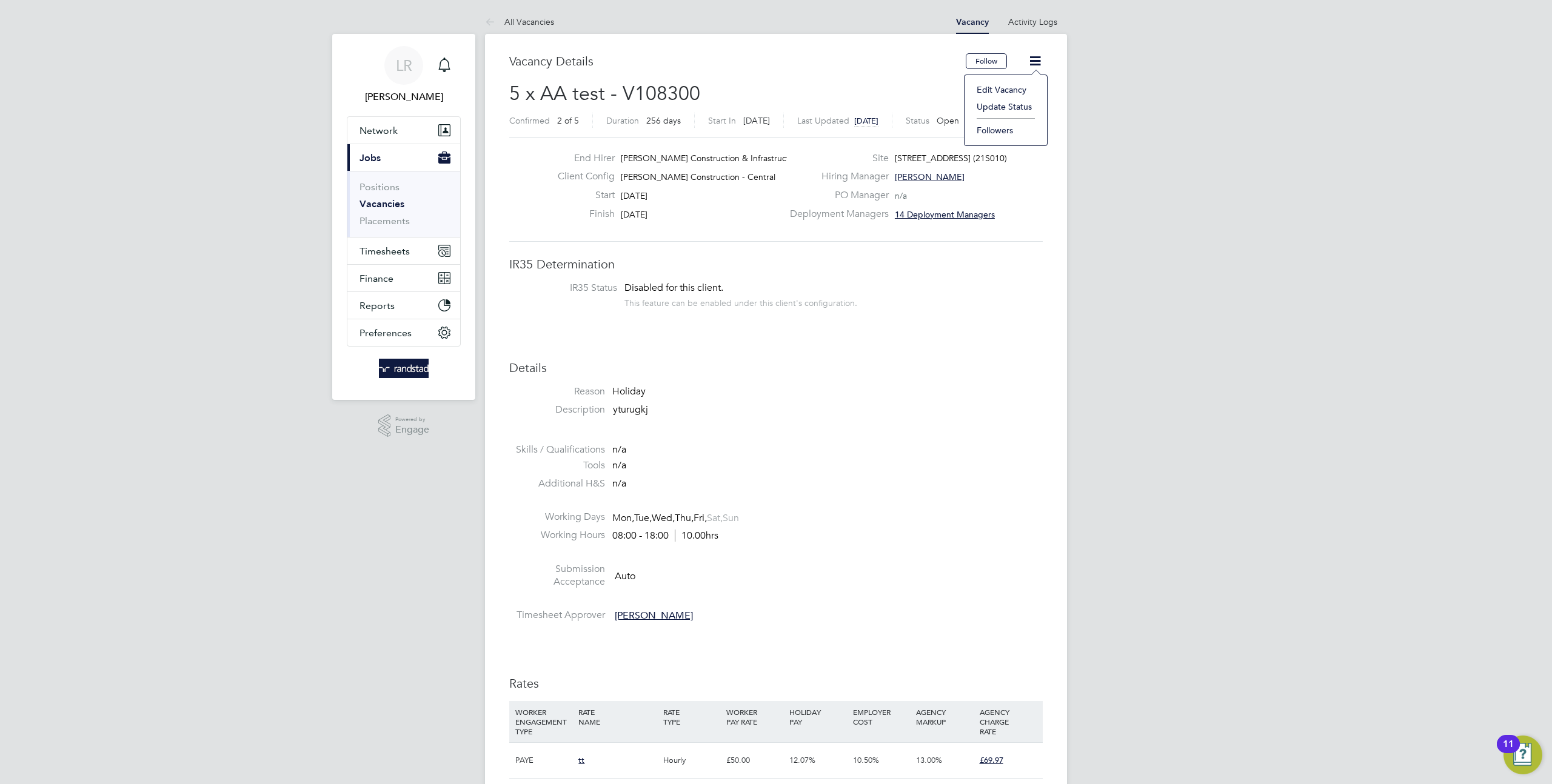
click at [1000, 109] on li "Update Status" at bounding box center [1006, 106] width 71 height 17
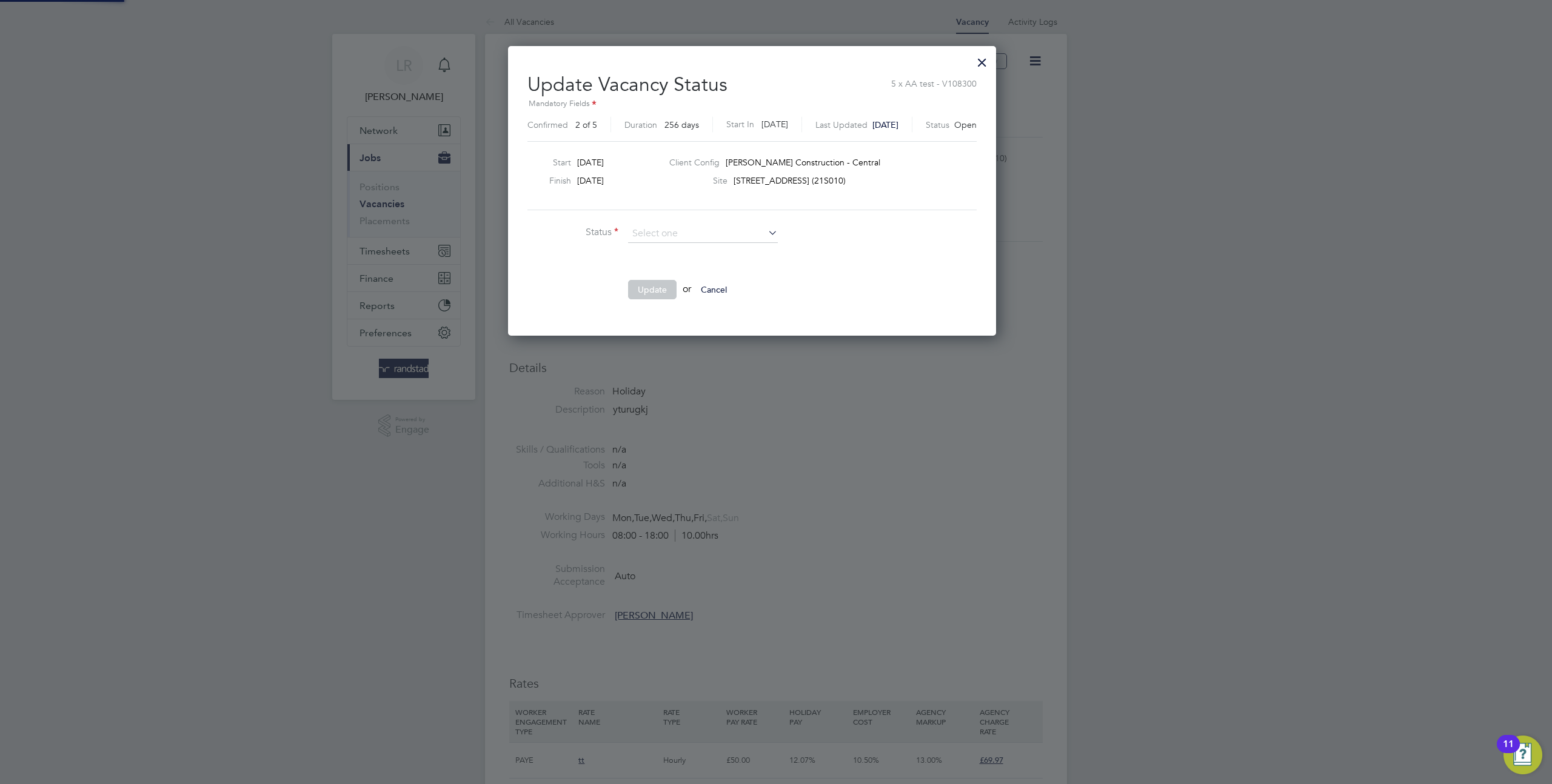
scroll to position [289, 536]
click at [668, 262] on li "Closed" at bounding box center [703, 265] width 151 height 16
type input "Closed"
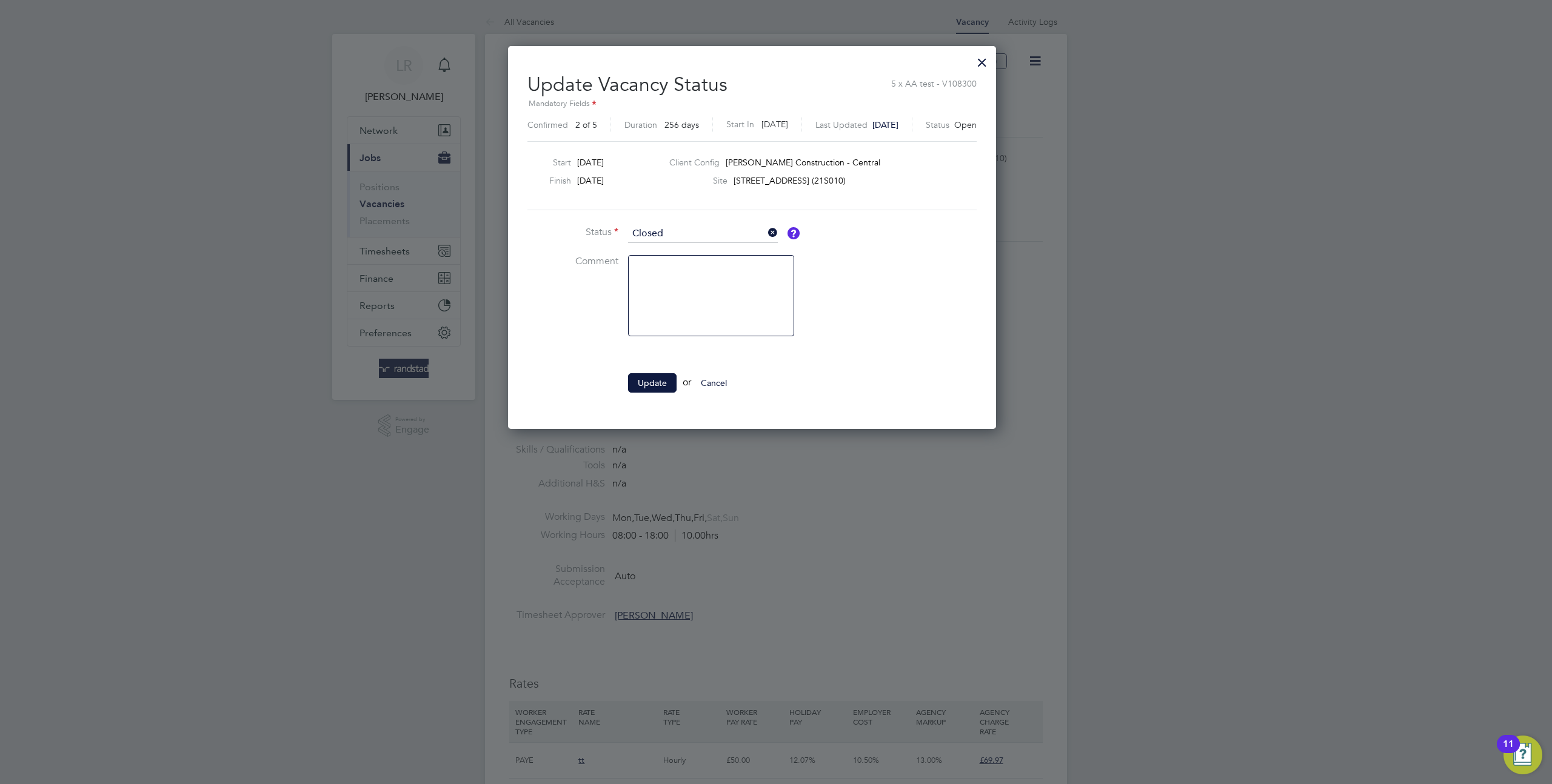
scroll to position [383, 536]
click at [651, 381] on button "Update" at bounding box center [652, 383] width 49 height 20
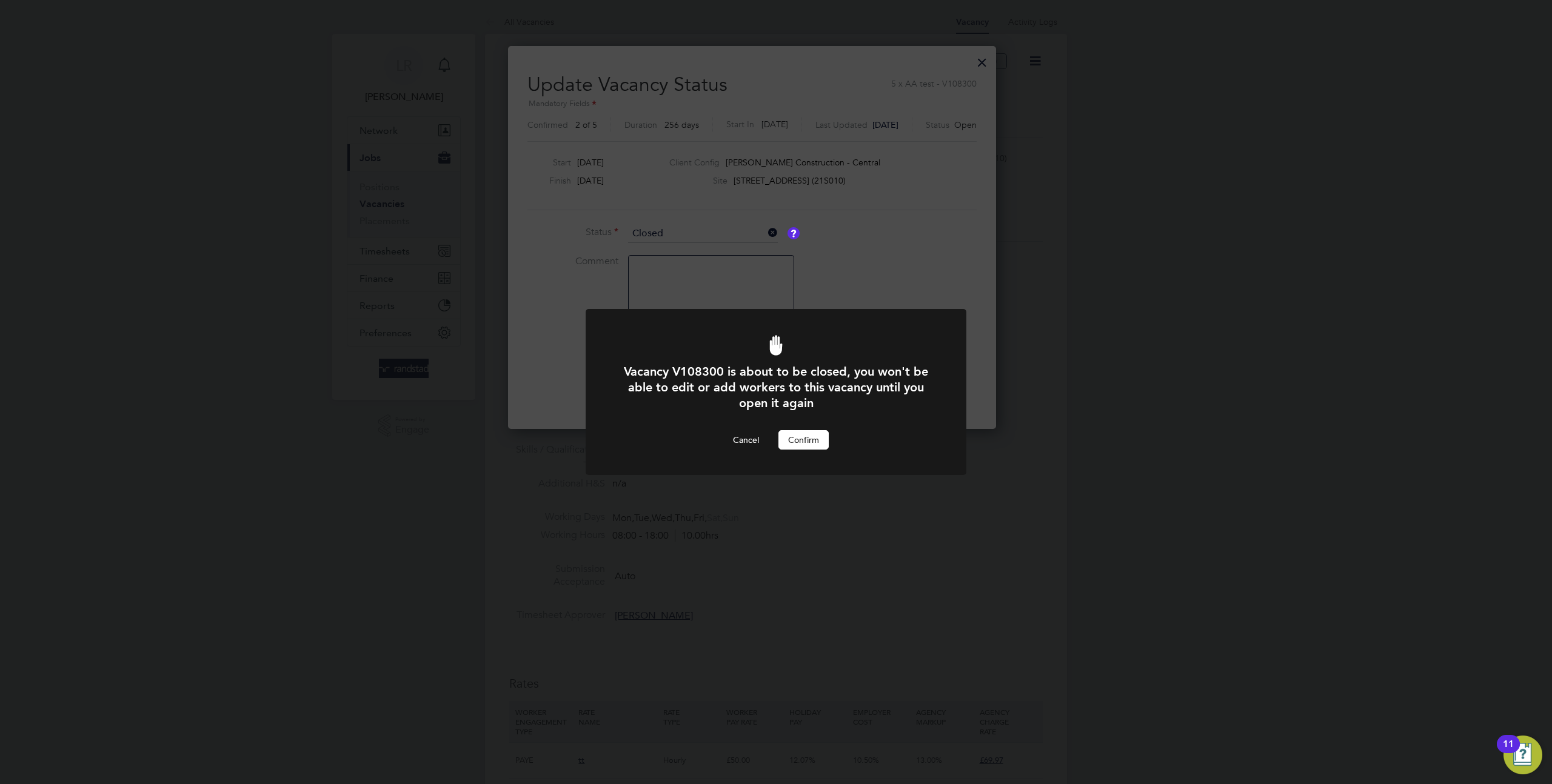
click at [807, 444] on button "Confirm" at bounding box center [803, 440] width 50 height 20
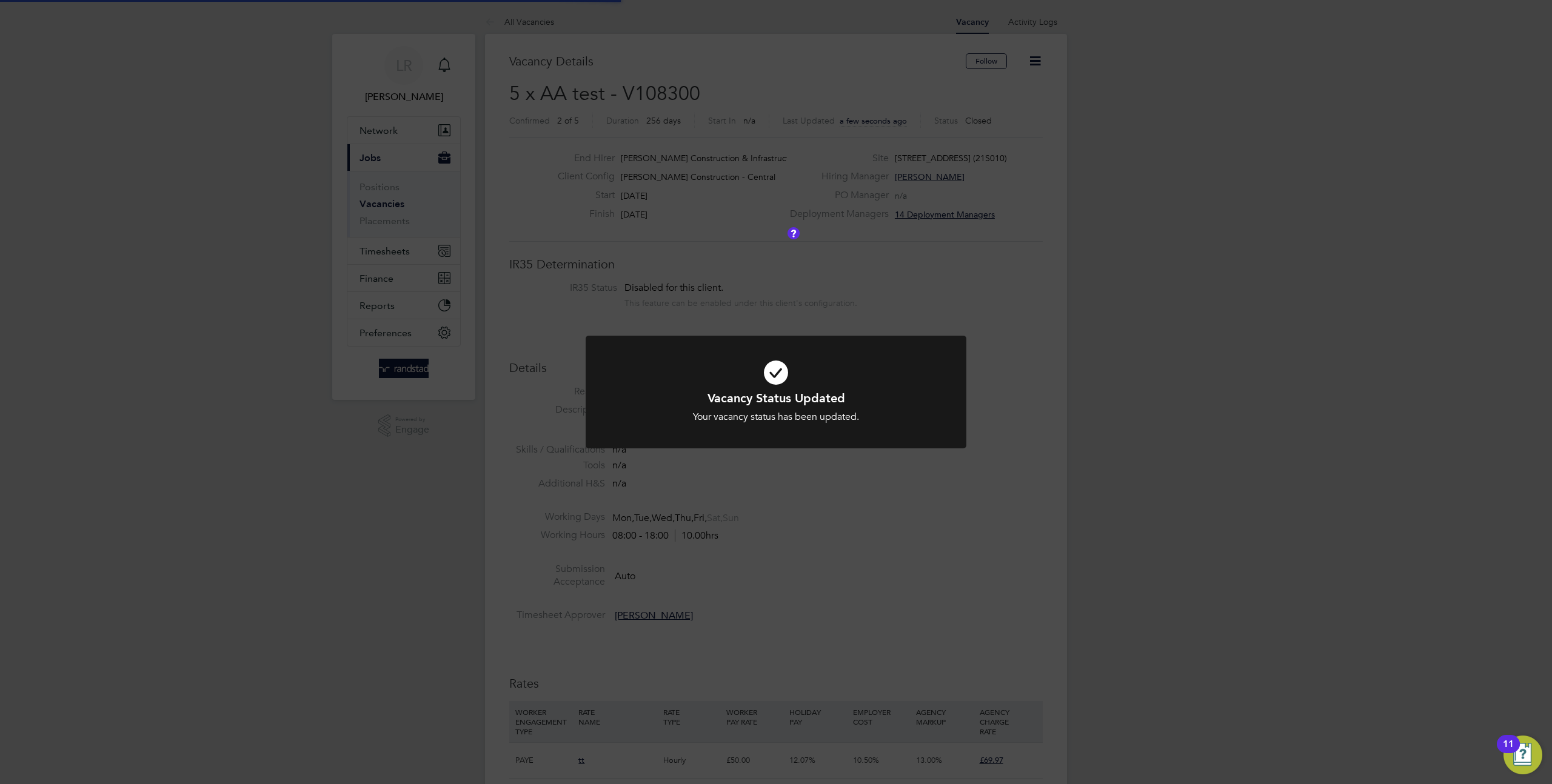
scroll to position [6, 6]
click at [1050, 141] on div "Vacancy Status Updated Your vacancy status has been updated. Cancel Okay" at bounding box center [776, 392] width 1552 height 784
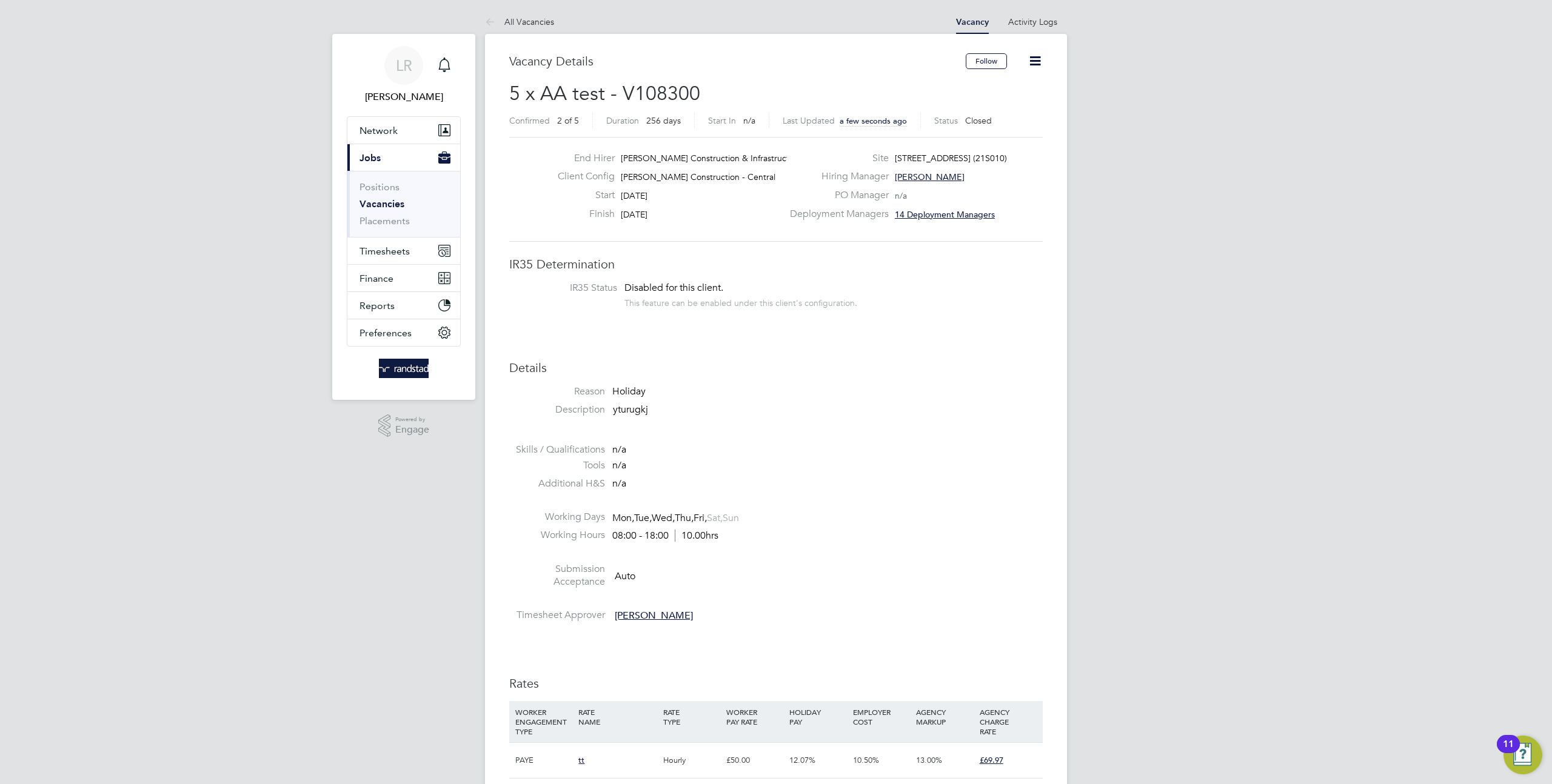
click at [1043, 59] on icon at bounding box center [1035, 61] width 15 height 15
click at [1012, 106] on li "Update Status" at bounding box center [1006, 106] width 71 height 17
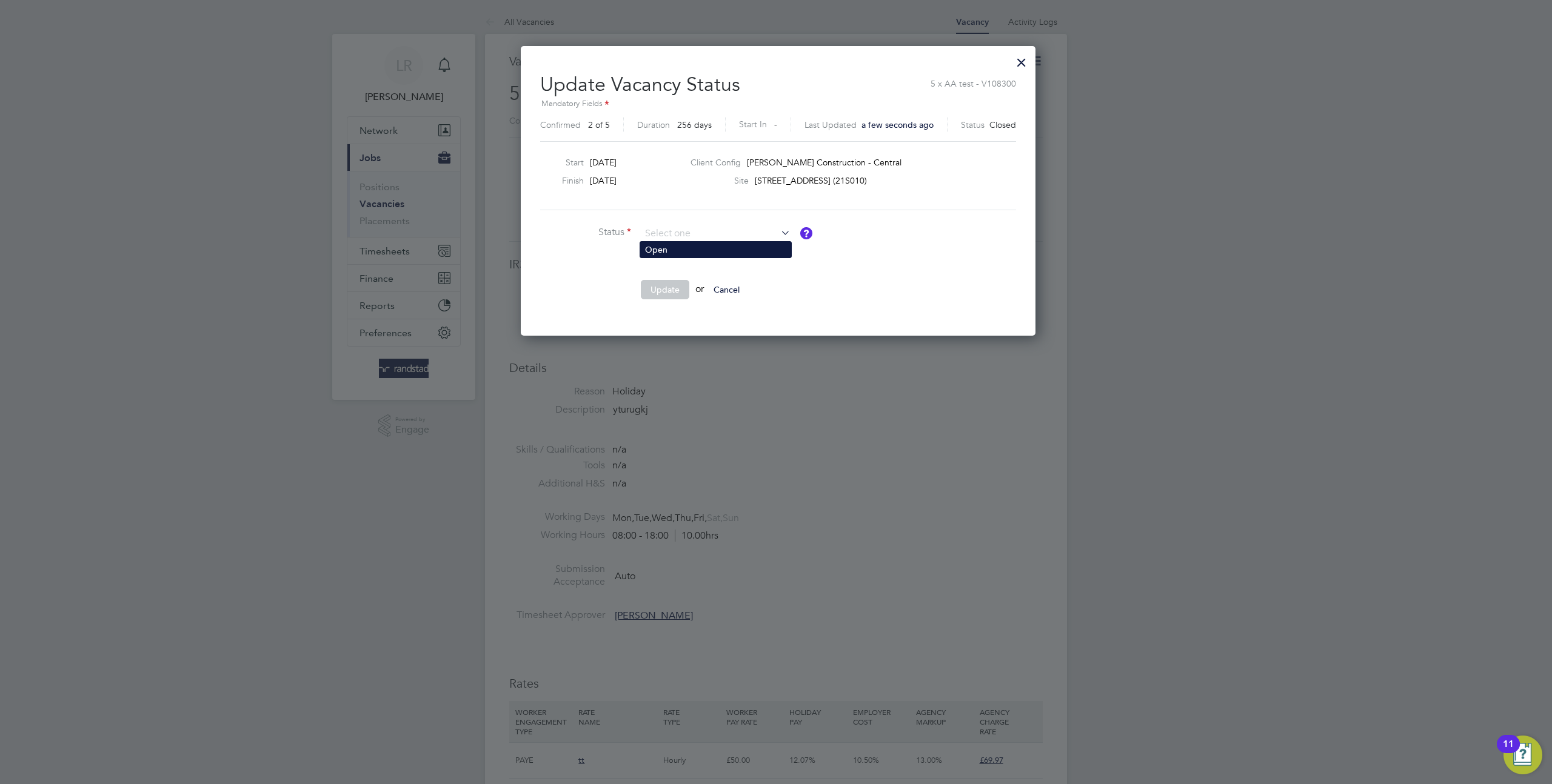
click at [695, 248] on li "Open" at bounding box center [715, 249] width 151 height 16
type input "Open"
click at [657, 297] on button "Update" at bounding box center [665, 290] width 49 height 20
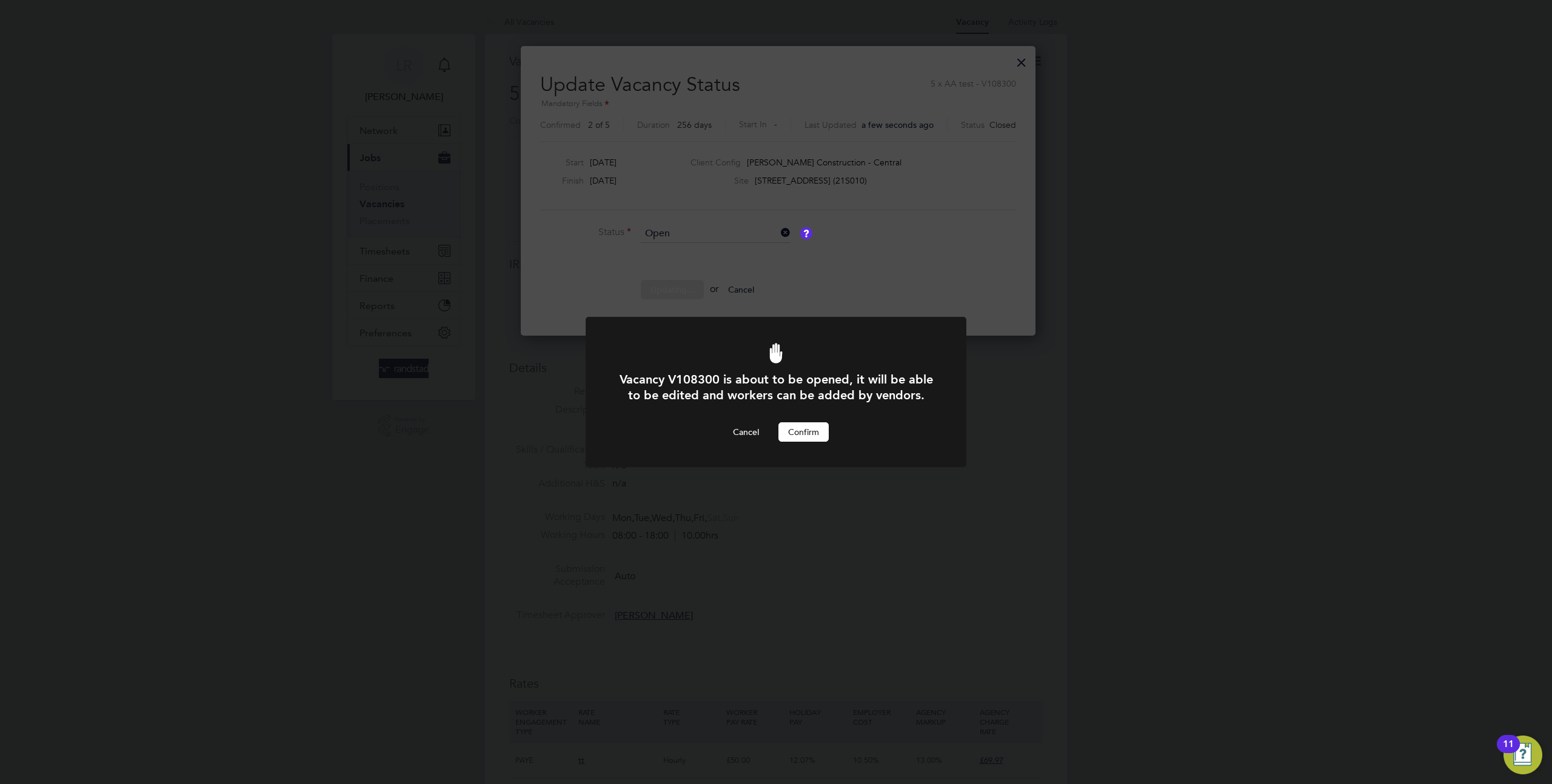
click at [799, 428] on button "Confirm" at bounding box center [803, 432] width 50 height 20
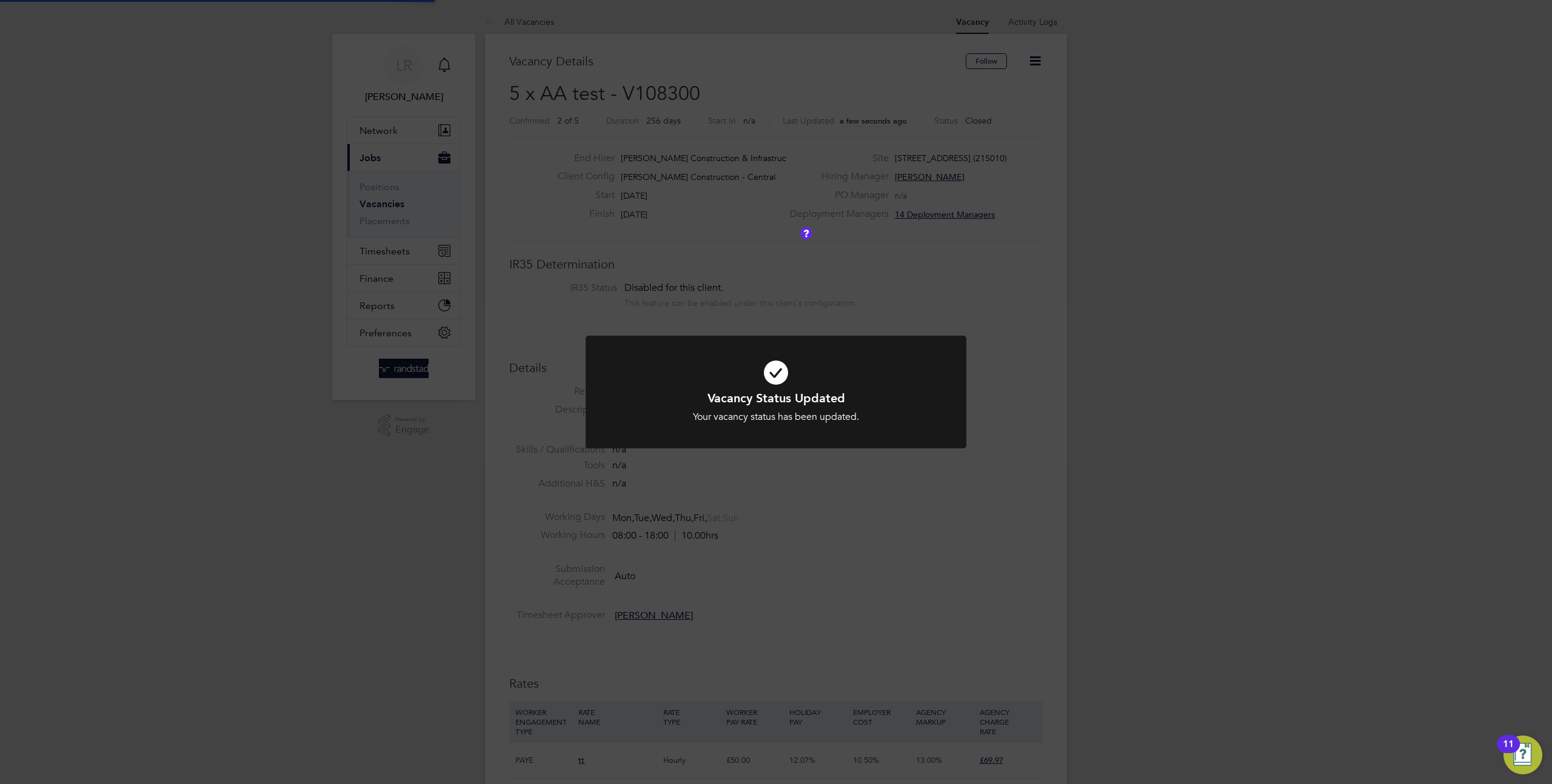
click at [1073, 224] on div "Vacancy Status Updated Your vacancy status has been updated. Cancel Okay" at bounding box center [776, 392] width 1552 height 784
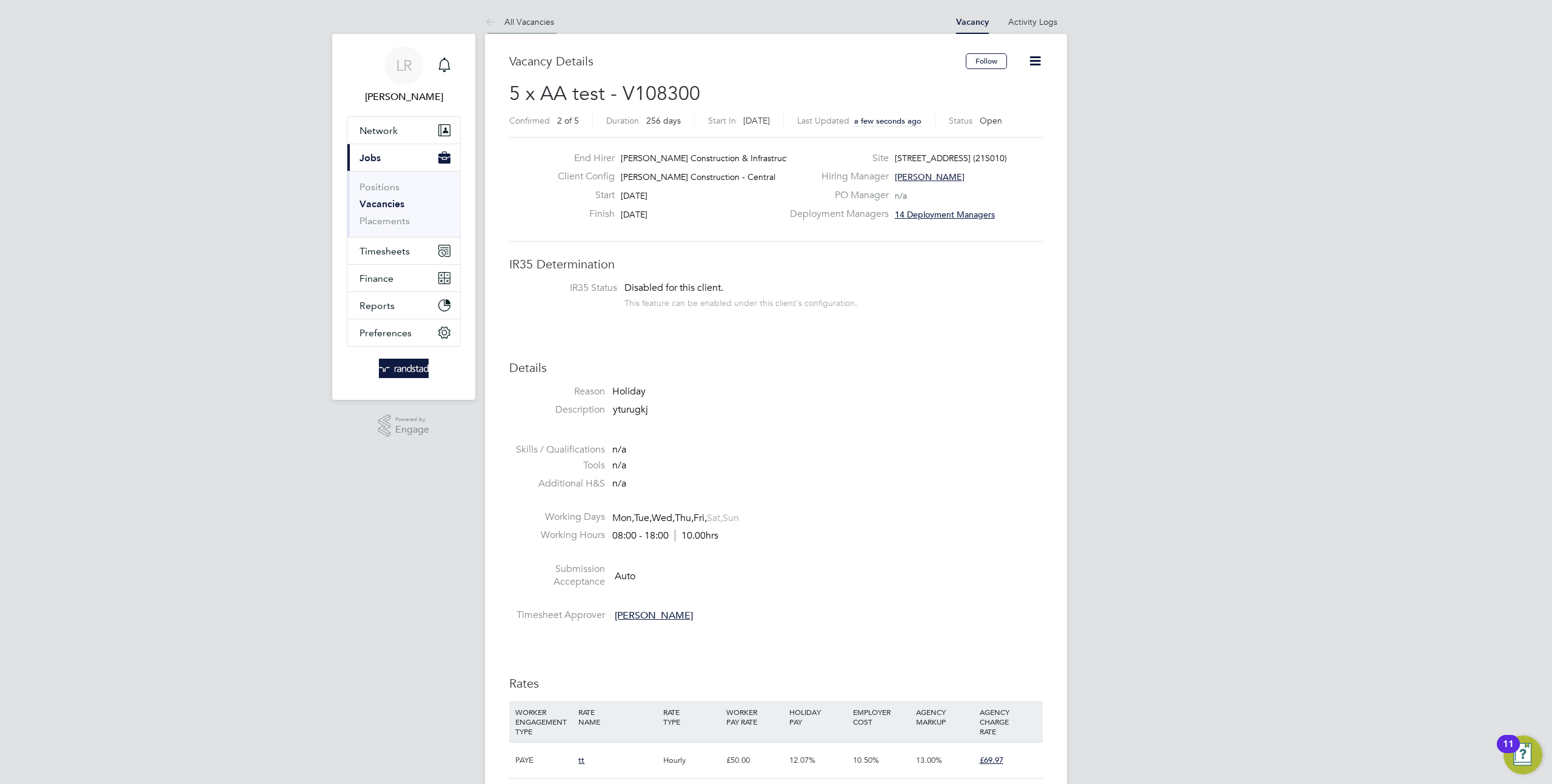
click at [528, 23] on link "All Vacancies" at bounding box center [519, 22] width 69 height 11
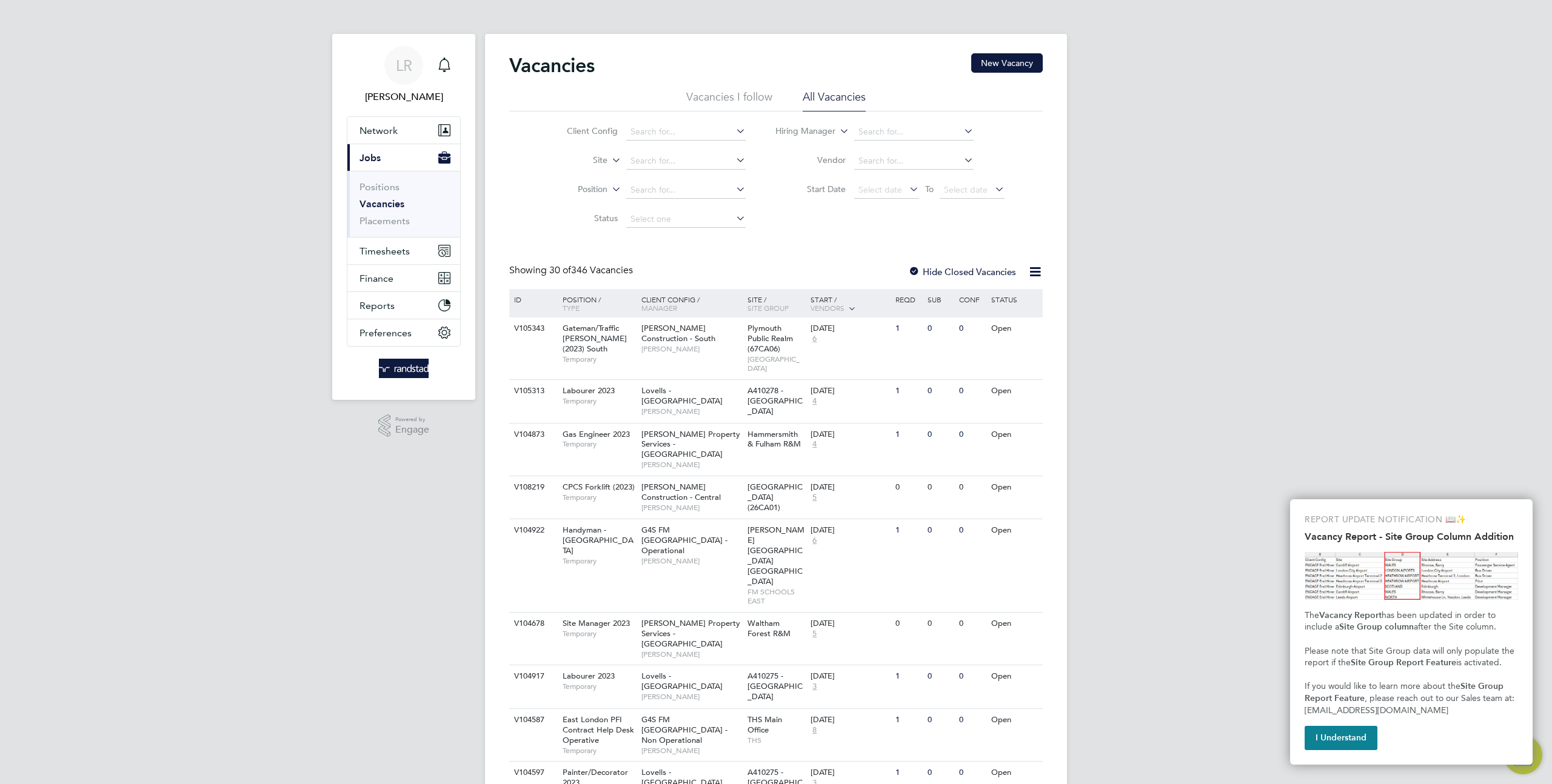
click at [913, 270] on div at bounding box center [914, 273] width 12 height 12
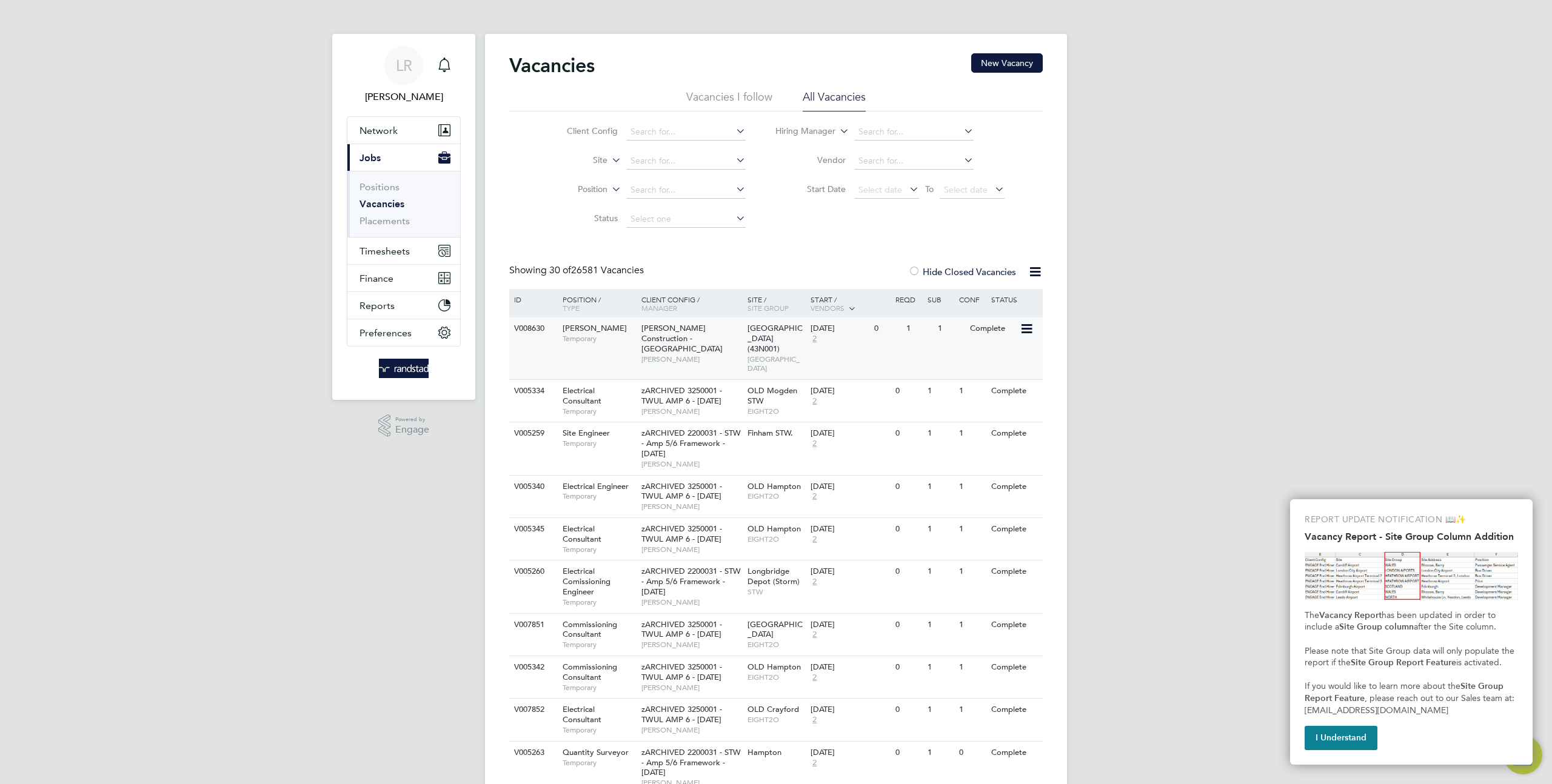
click at [942, 341] on div "V008630 Joiner Temporary Morgan Sindall Construction - North West Kevin C Hull …" at bounding box center [776, 348] width 534 height 62
click at [1021, 337] on icon at bounding box center [1026, 329] width 12 height 14
click at [991, 387] on li "Update Status" at bounding box center [996, 391] width 71 height 17
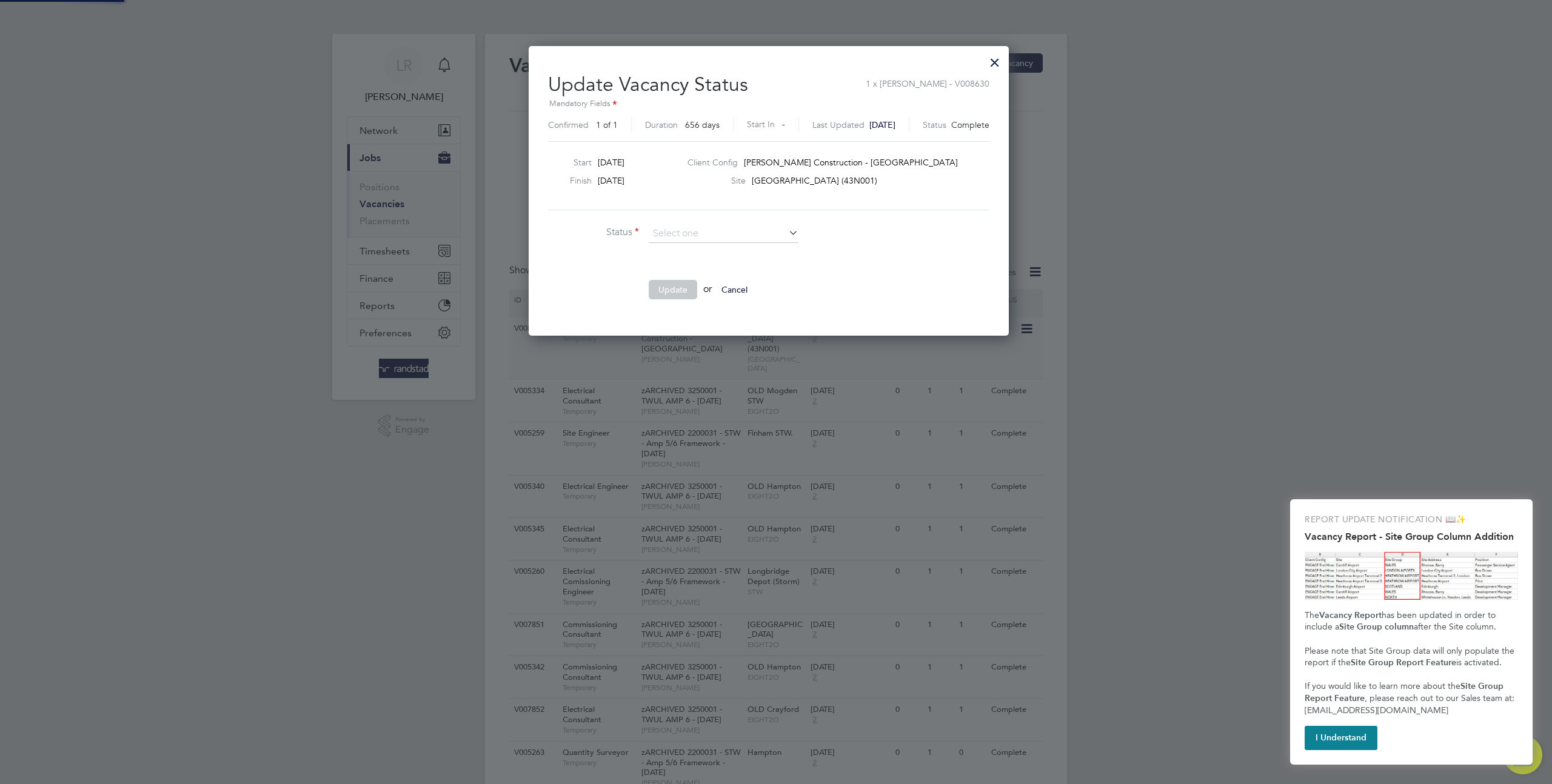
scroll to position [289, 494]
click at [669, 244] on li "Open" at bounding box center [724, 249] width 151 height 16
type input "Open"
click at [1006, 61] on div at bounding box center [995, 59] width 22 height 22
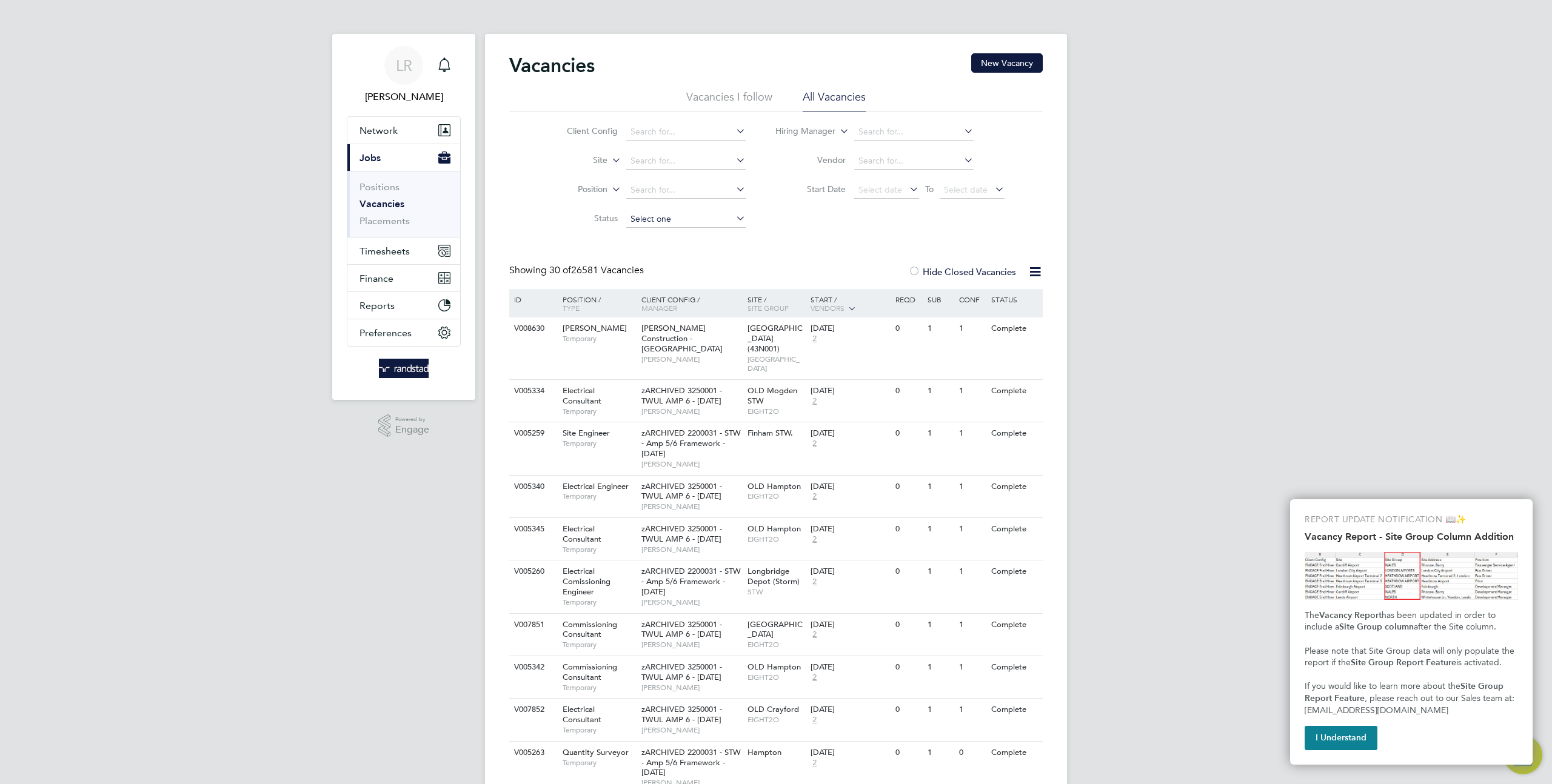
click at [682, 217] on input at bounding box center [686, 220] width 119 height 17
click at [657, 335] on li "Cancelled" at bounding box center [685, 330] width 121 height 16
type input "Cancelled"
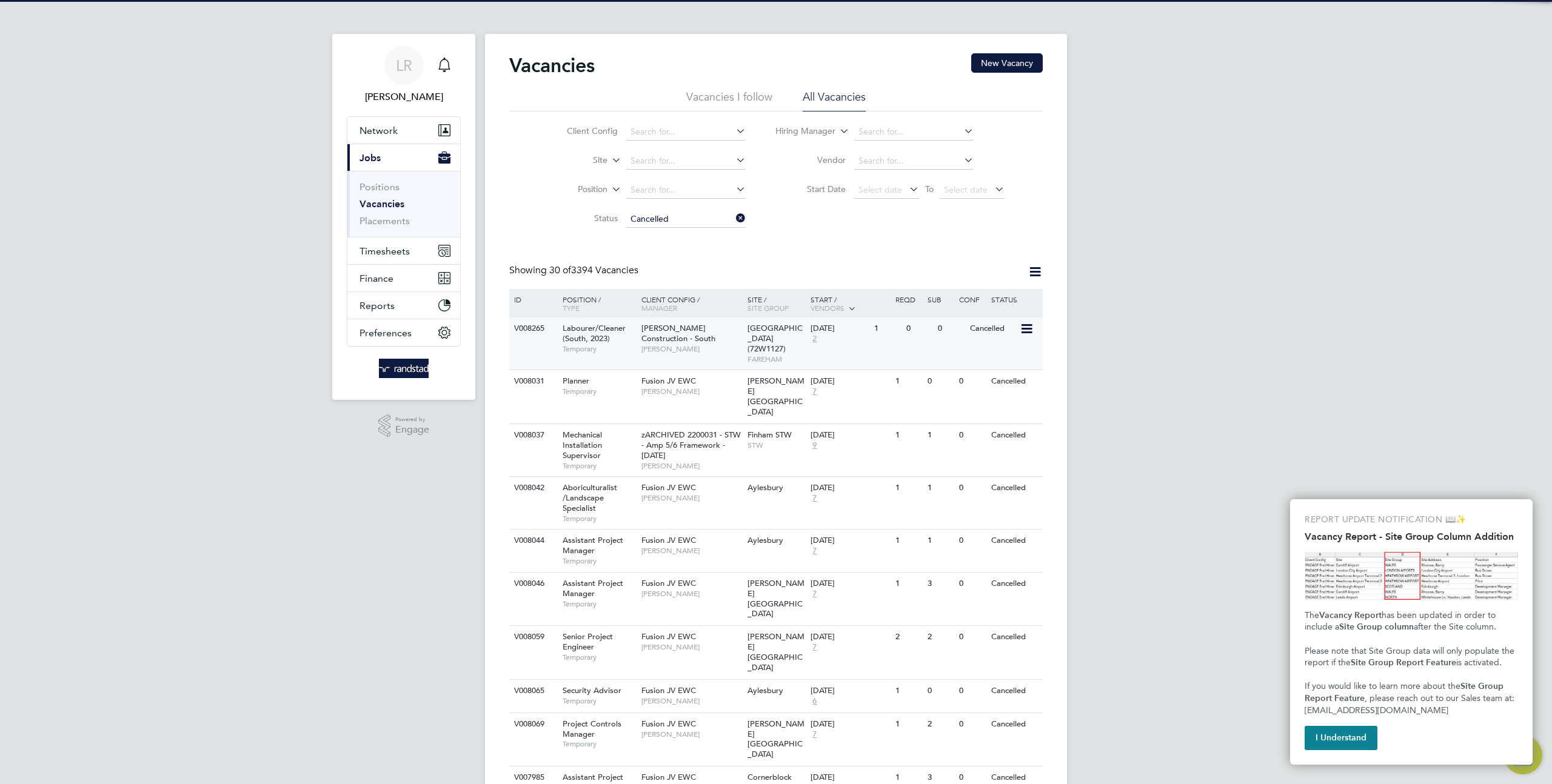
click at [958, 340] on div "0" at bounding box center [950, 329] width 31 height 23
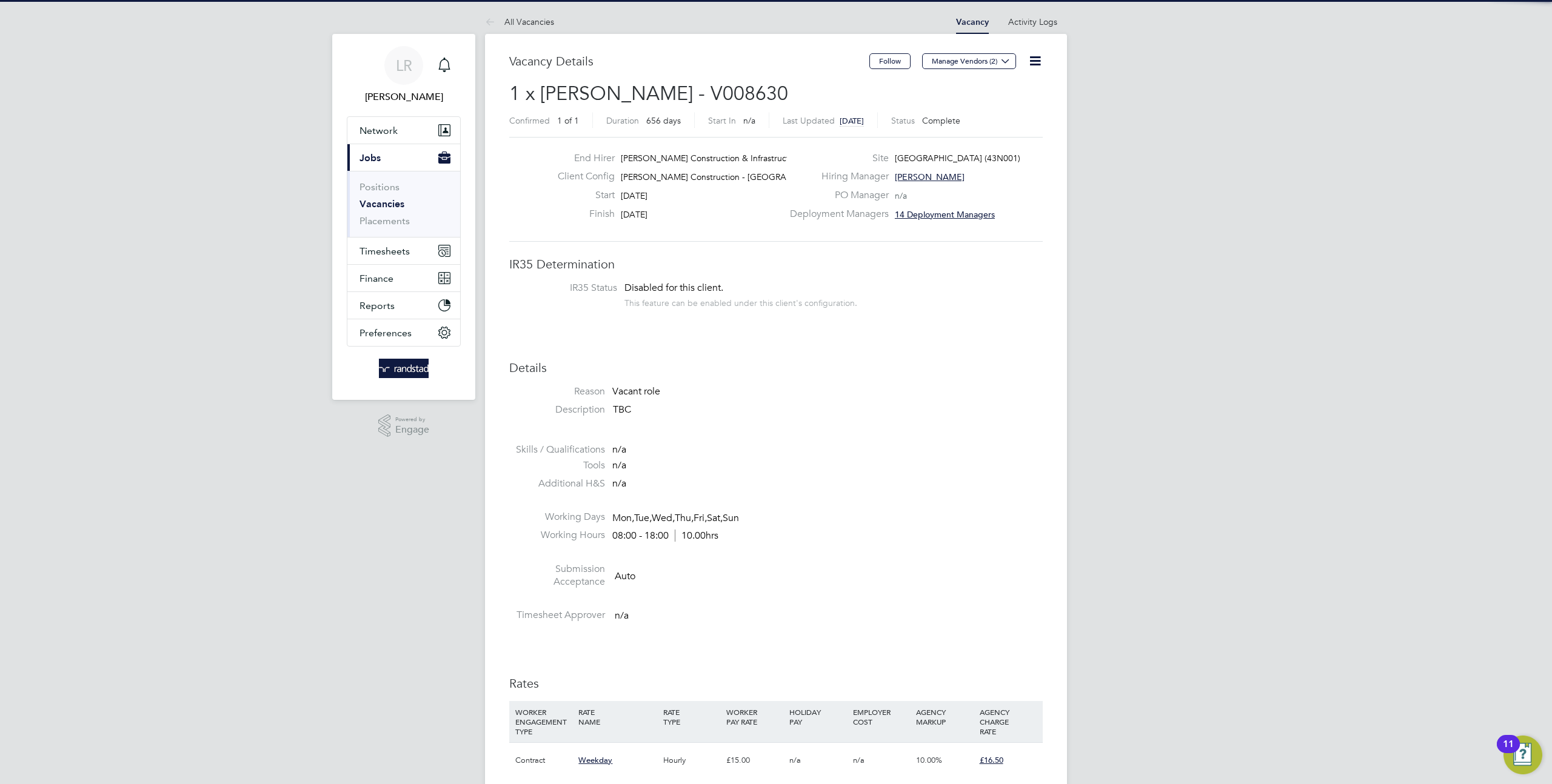
click at [1037, 61] on icon at bounding box center [1035, 61] width 15 height 15
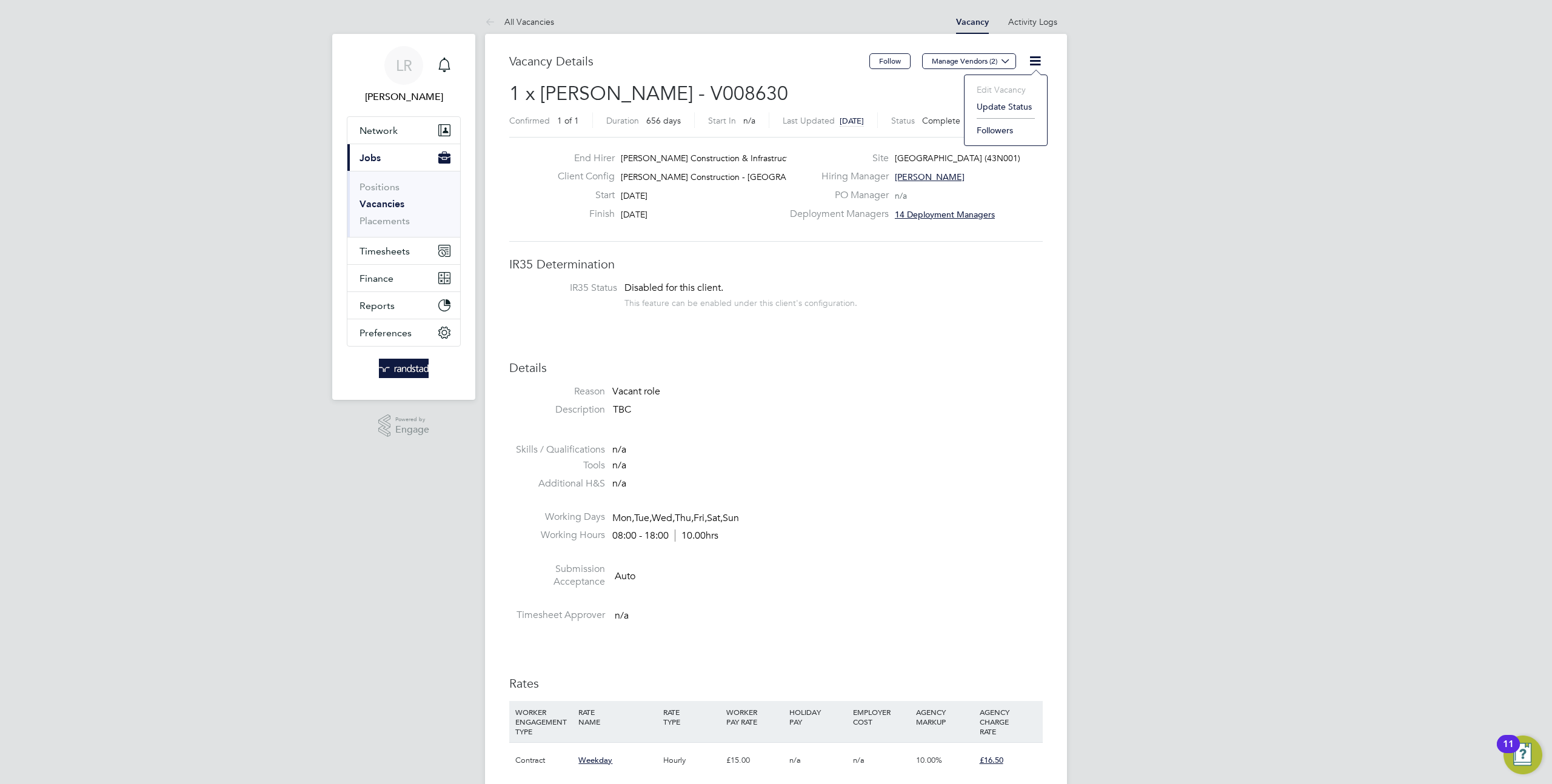
click at [999, 106] on li "Update Status" at bounding box center [1006, 106] width 71 height 17
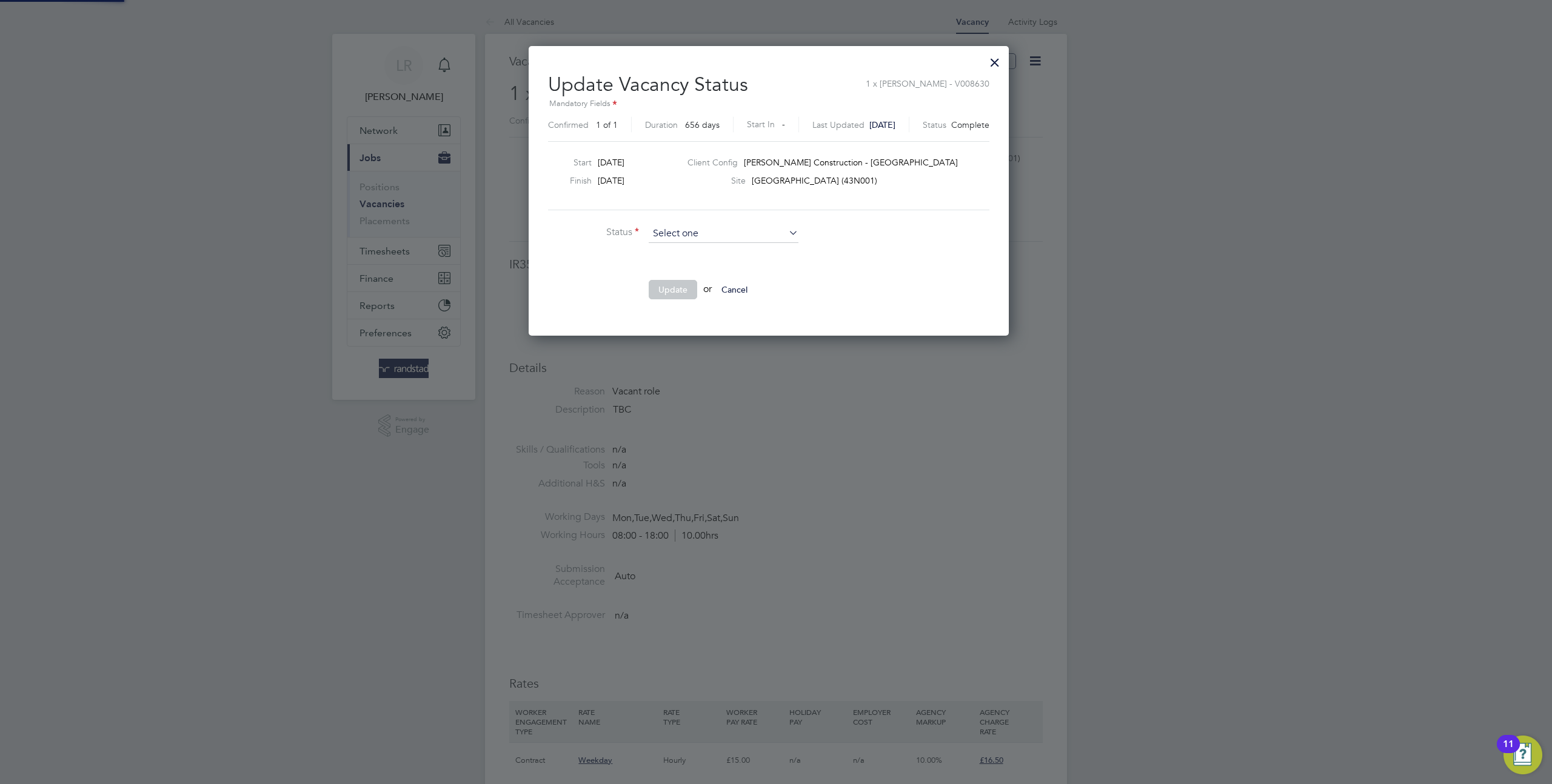
scroll to position [289, 494]
click at [752, 236] on input at bounding box center [723, 234] width 150 height 18
click at [724, 250] on li "Open" at bounding box center [724, 249] width 151 height 16
type input "Open"
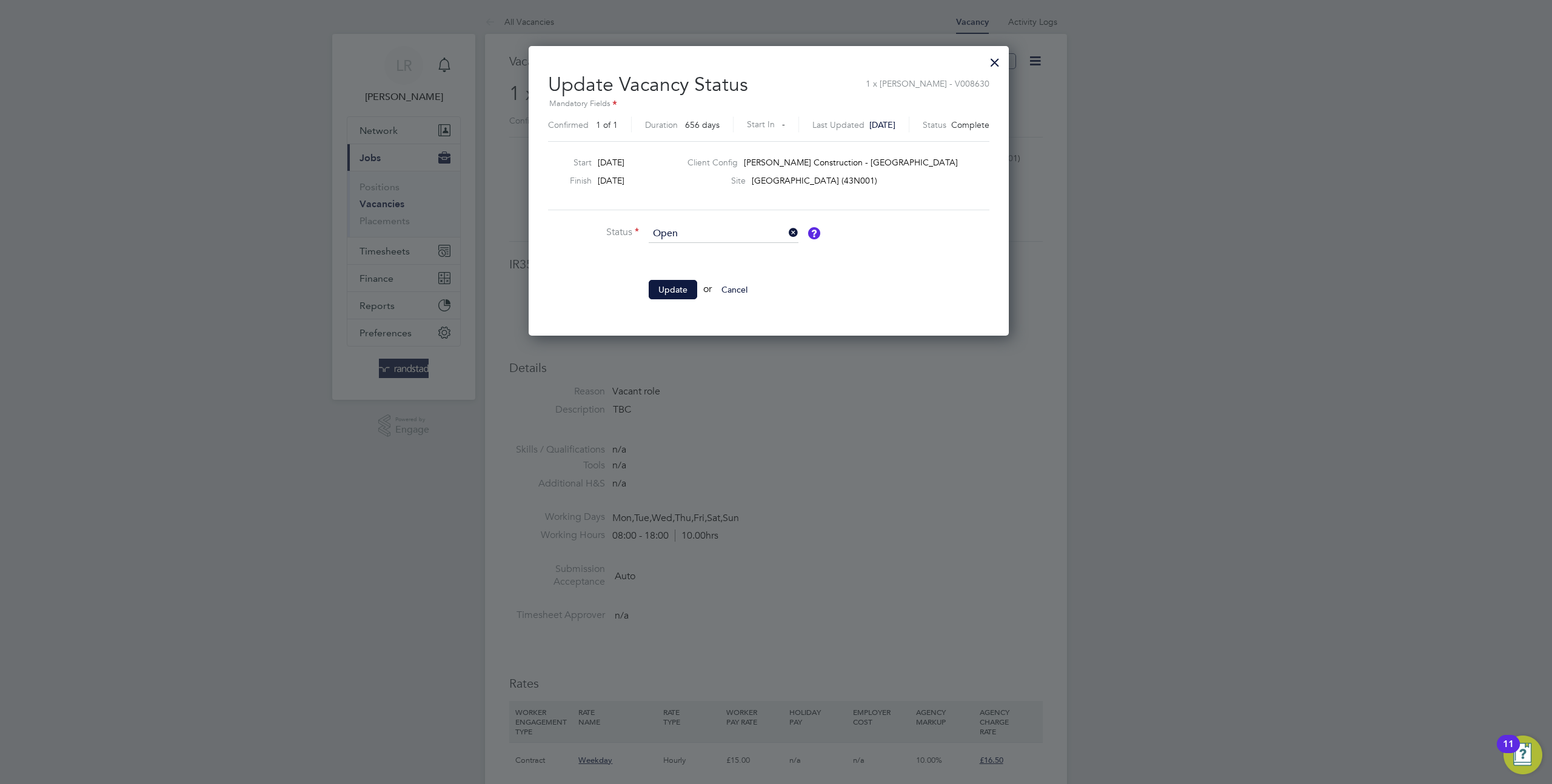
click at [1006, 62] on div at bounding box center [995, 59] width 22 height 22
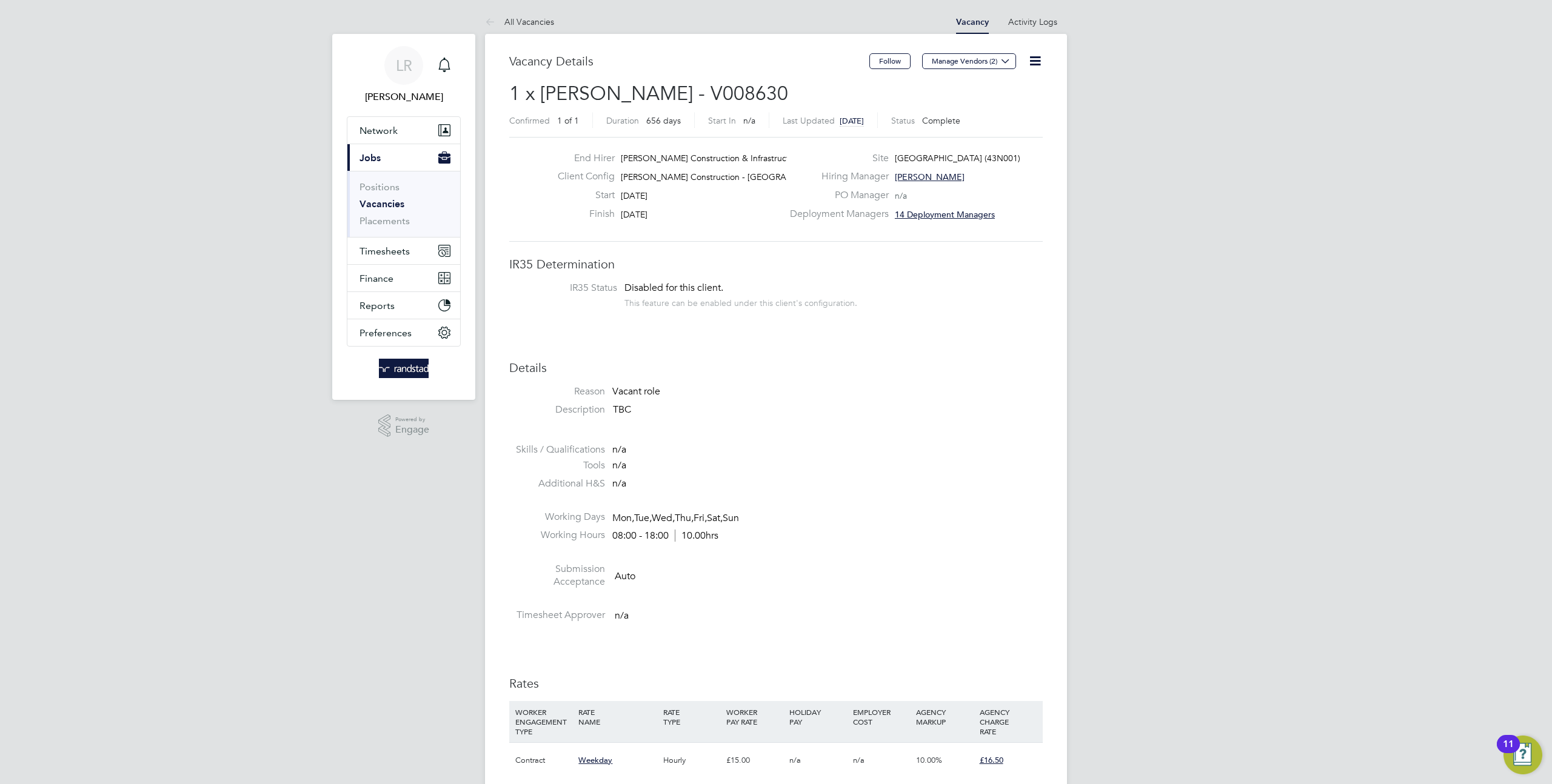
click at [1033, 57] on icon at bounding box center [1035, 61] width 15 height 15
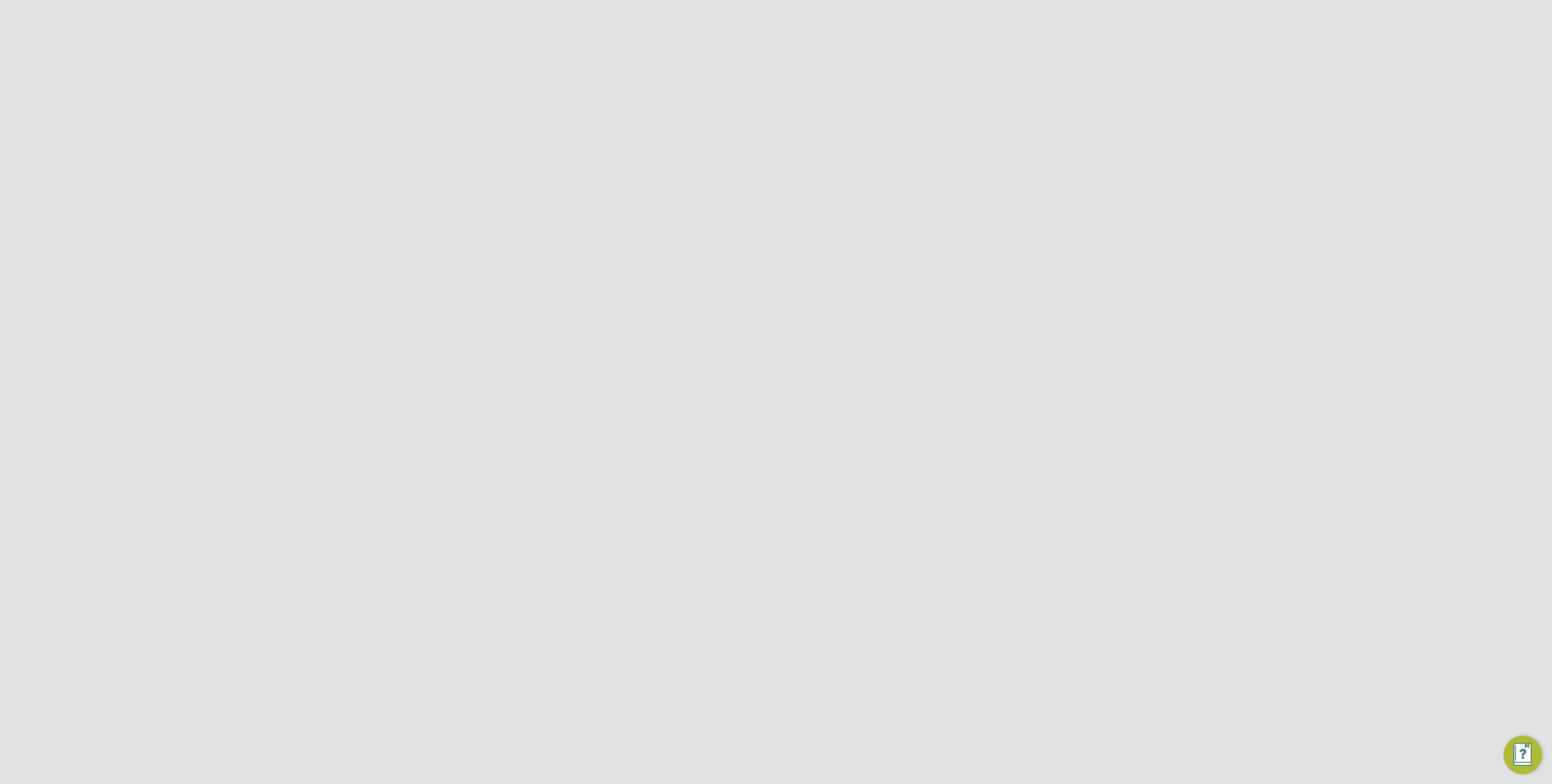
click at [1017, 531] on icon at bounding box center [1016, 530] width 12 height 14
click at [909, 688] on li "Impersonate" at bounding box center [949, 685] width 146 height 17
click at [388, 352] on button "Jobs" at bounding box center [404, 350] width 112 height 27
click at [385, 350] on button "Jobs" at bounding box center [404, 350] width 112 height 27
click at [395, 296] on link "Vacancies" at bounding box center [381, 297] width 43 height 11
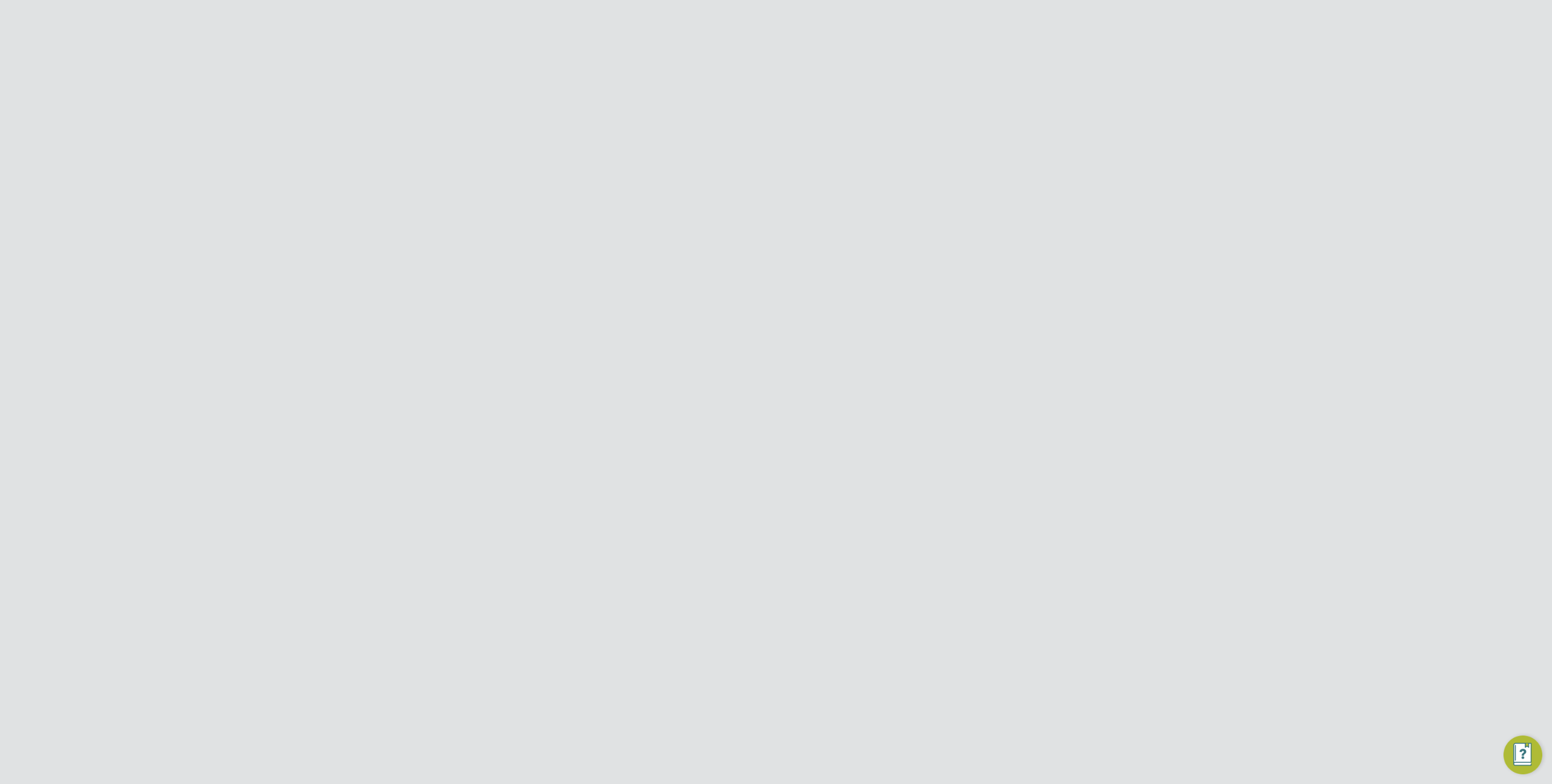
click at [854, 383] on div "30 Nov 2022 8" at bounding box center [839, 372] width 64 height 33
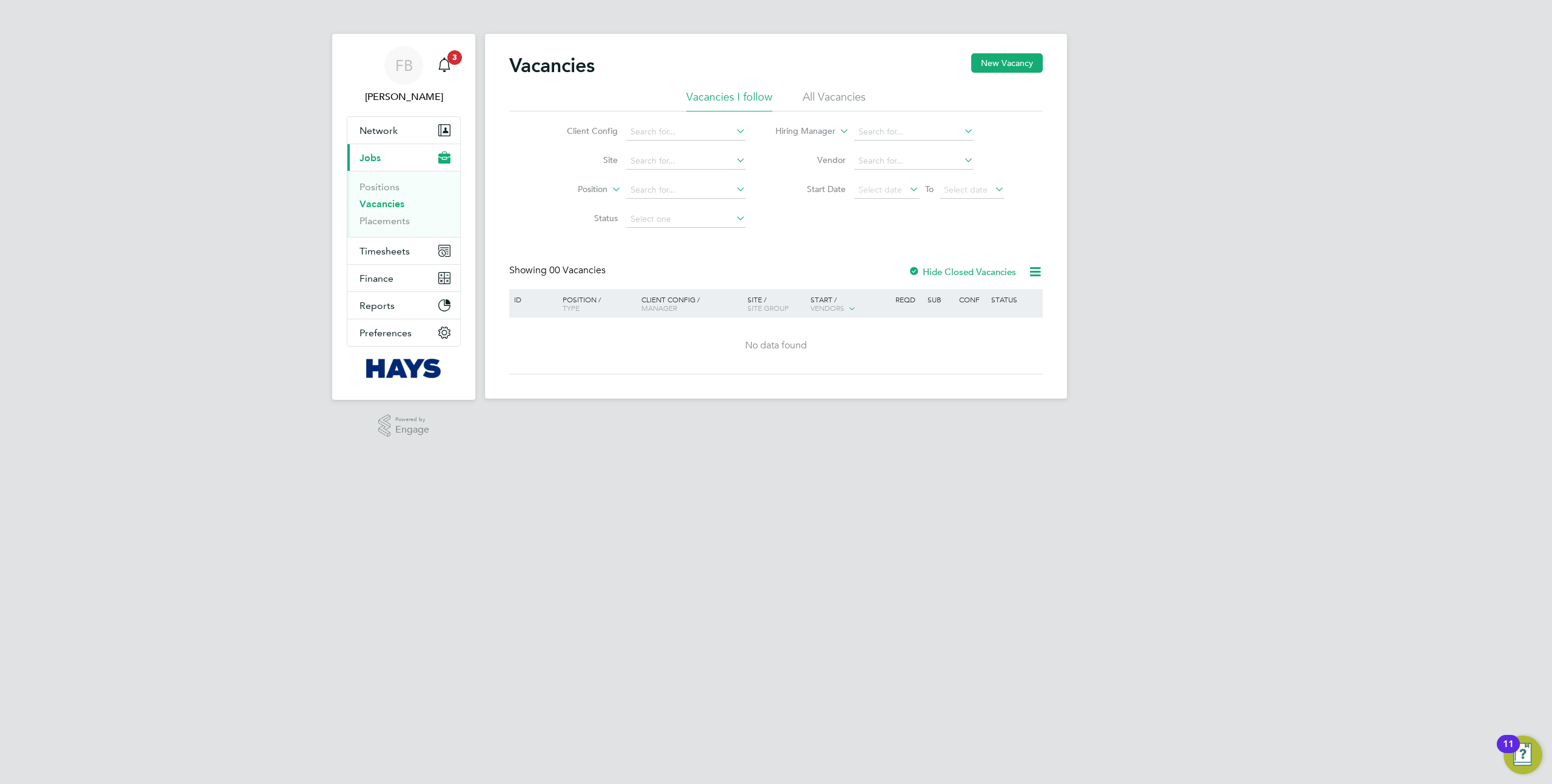
click at [830, 102] on li "All Vacancies" at bounding box center [834, 100] width 63 height 22
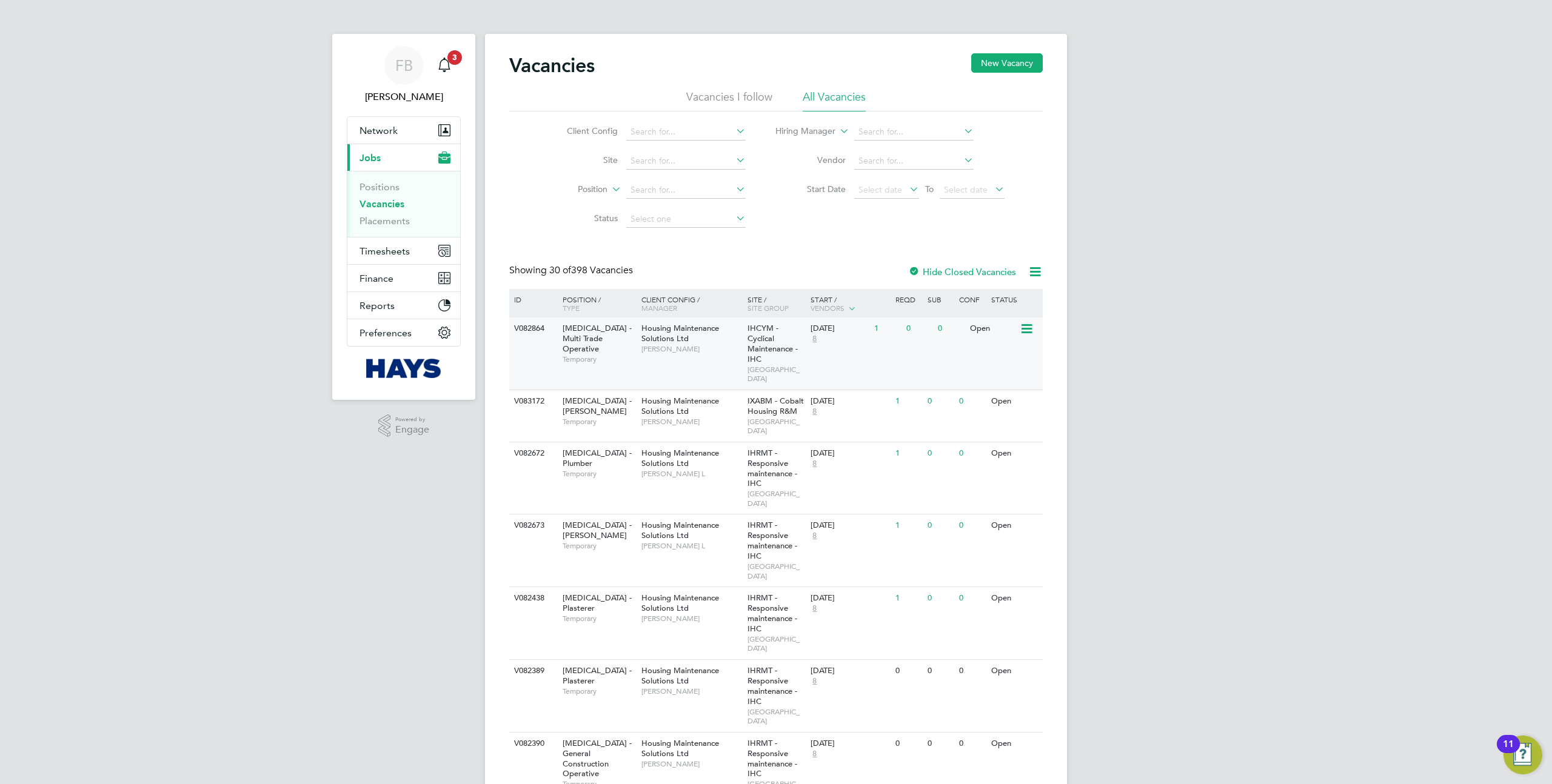
click at [930, 349] on div "V082864 [MEDICAL_DATA] - Multi Trade Operative Temporary Housing Maintenance So…" at bounding box center [776, 353] width 534 height 72
click at [1020, 330] on icon at bounding box center [1026, 329] width 12 height 14
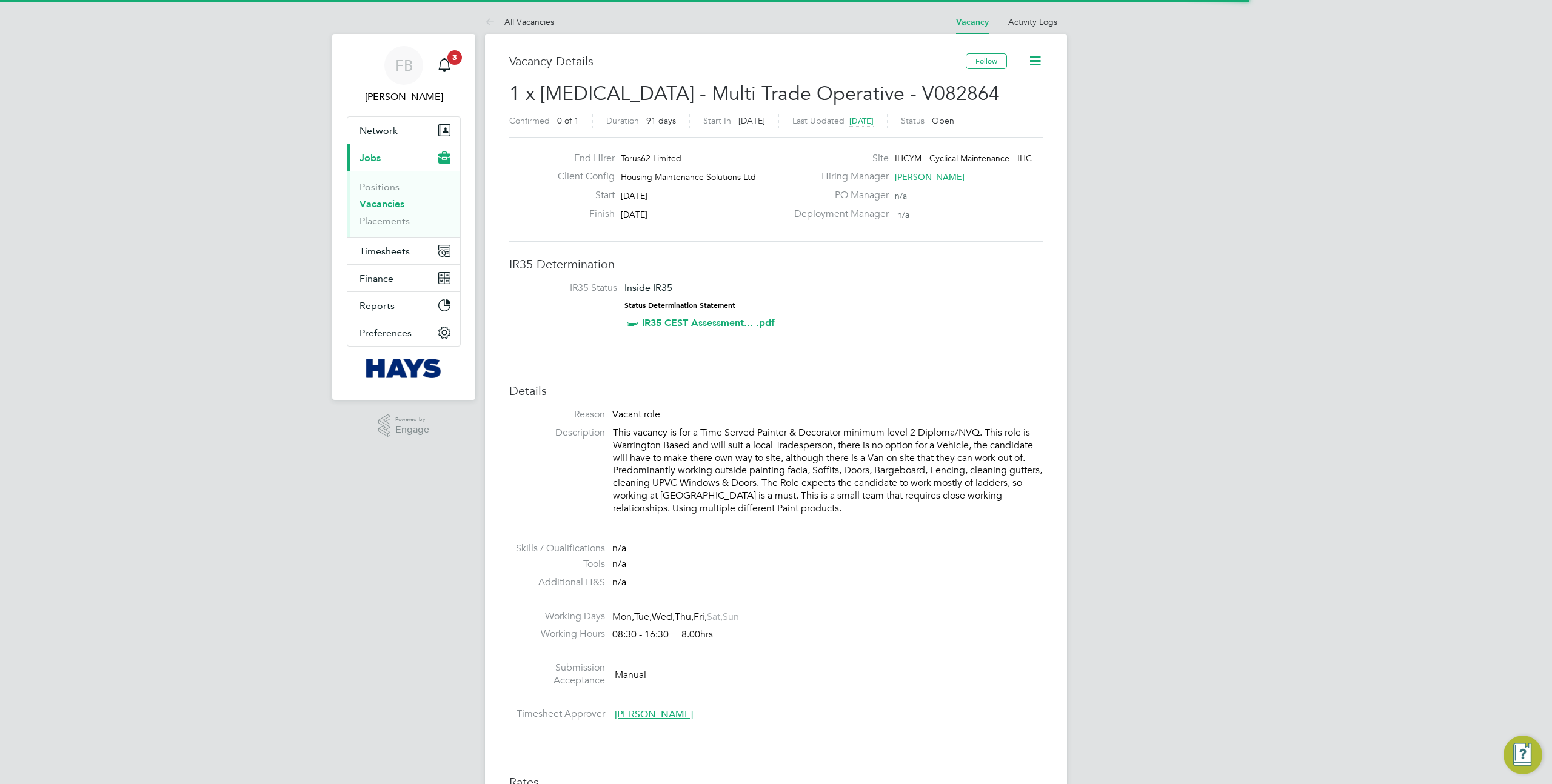
scroll to position [36, 85]
click at [1035, 55] on icon at bounding box center [1035, 61] width 15 height 15
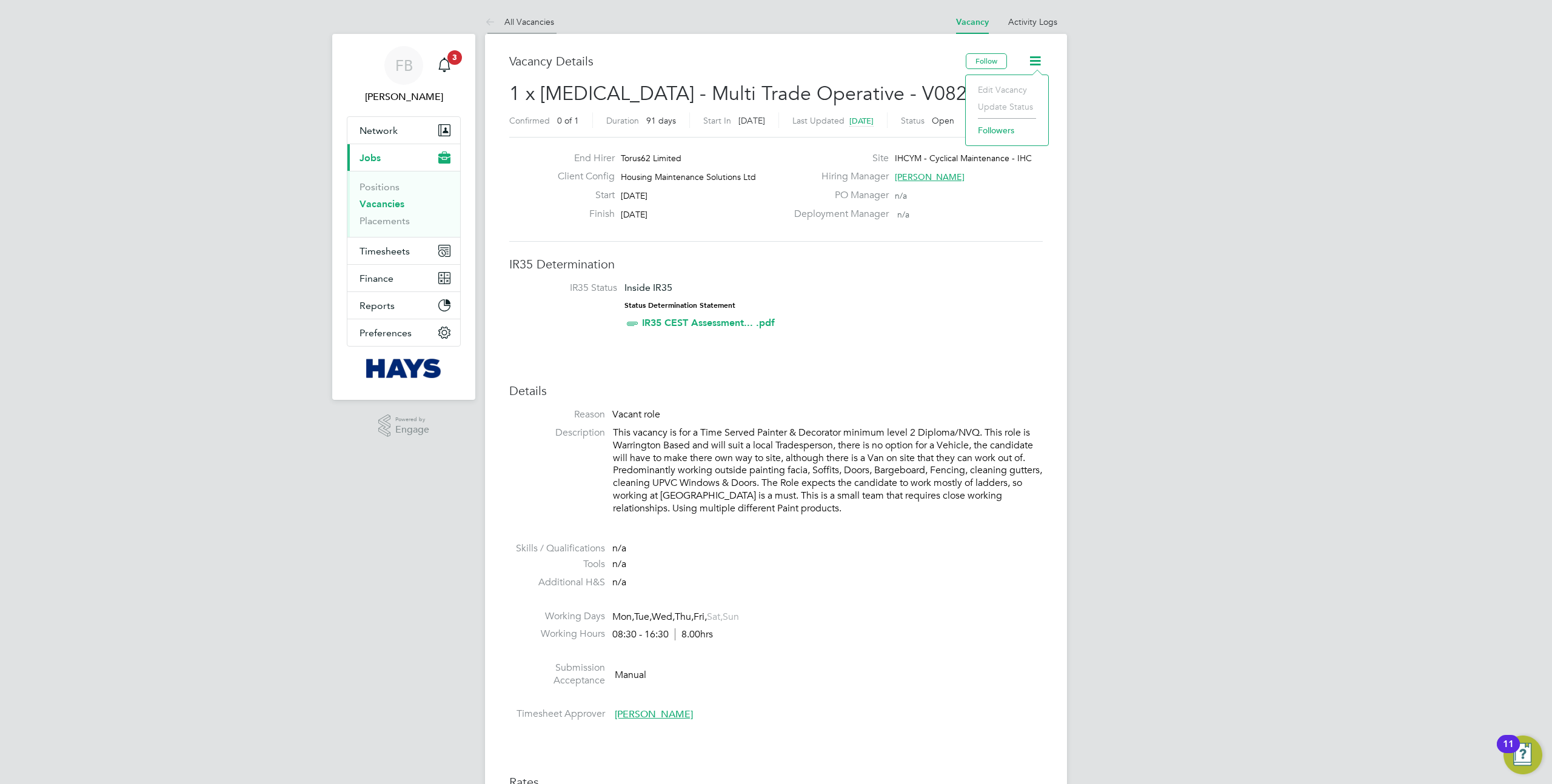
click at [493, 17] on icon at bounding box center [493, 23] width 15 height 15
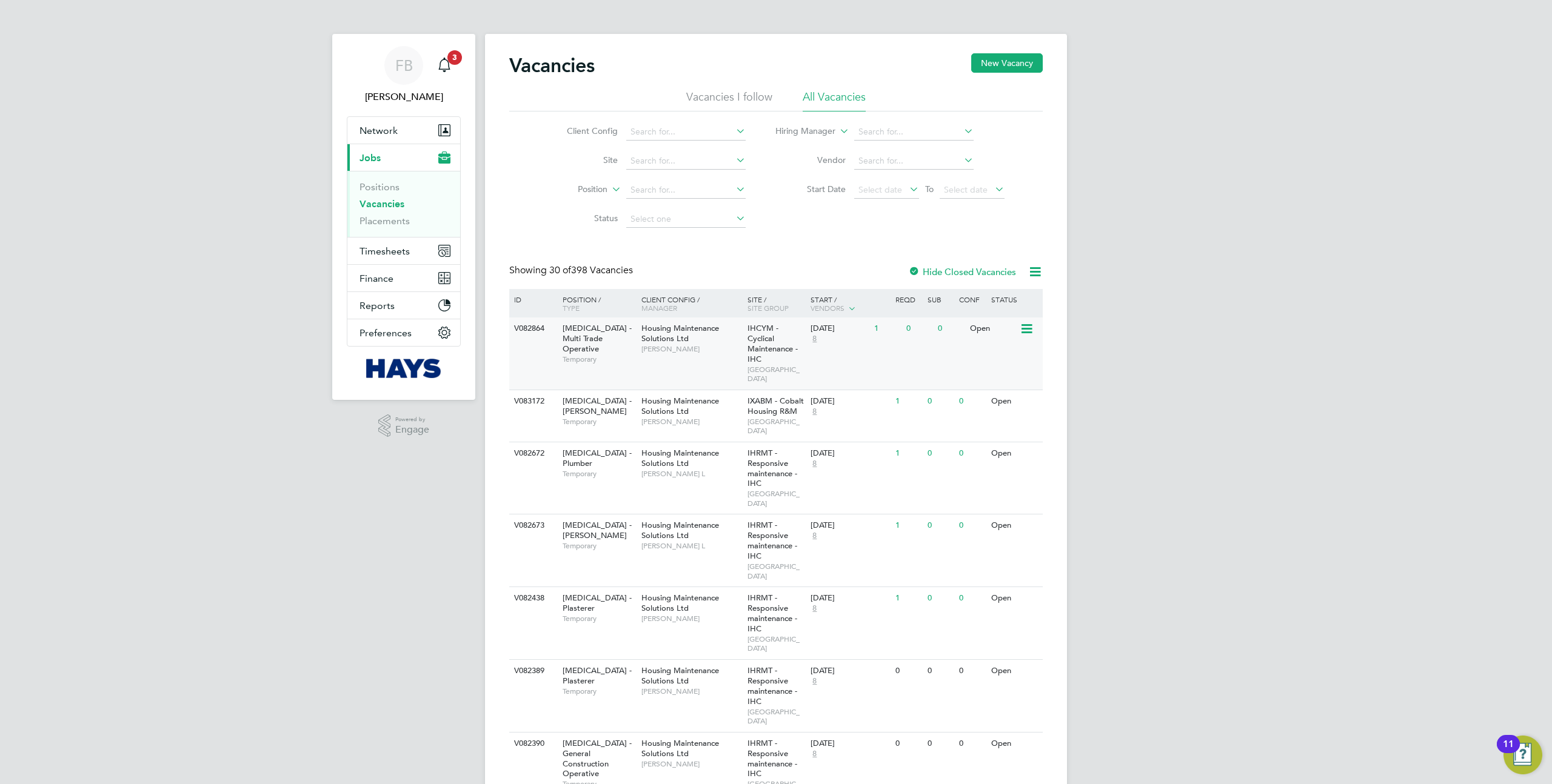
click at [1024, 334] on icon at bounding box center [1026, 329] width 12 height 14
click at [1022, 331] on icon at bounding box center [1026, 329] width 12 height 14
click at [964, 346] on div "V082864 HMS - Multi Trade Operative Temporary Housing Maintenance Solutions Ltd…" at bounding box center [776, 353] width 534 height 72
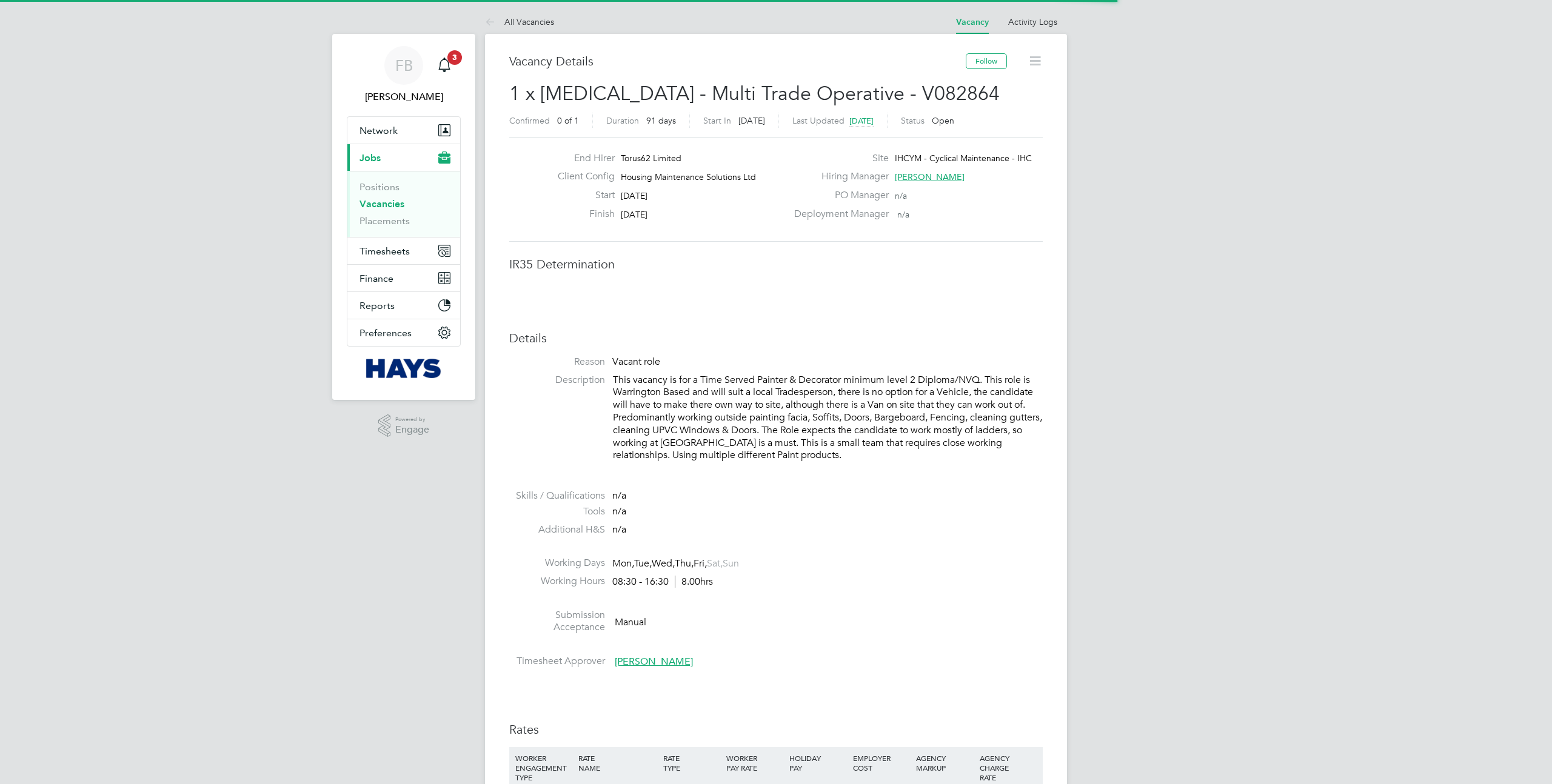
scroll to position [19, 261]
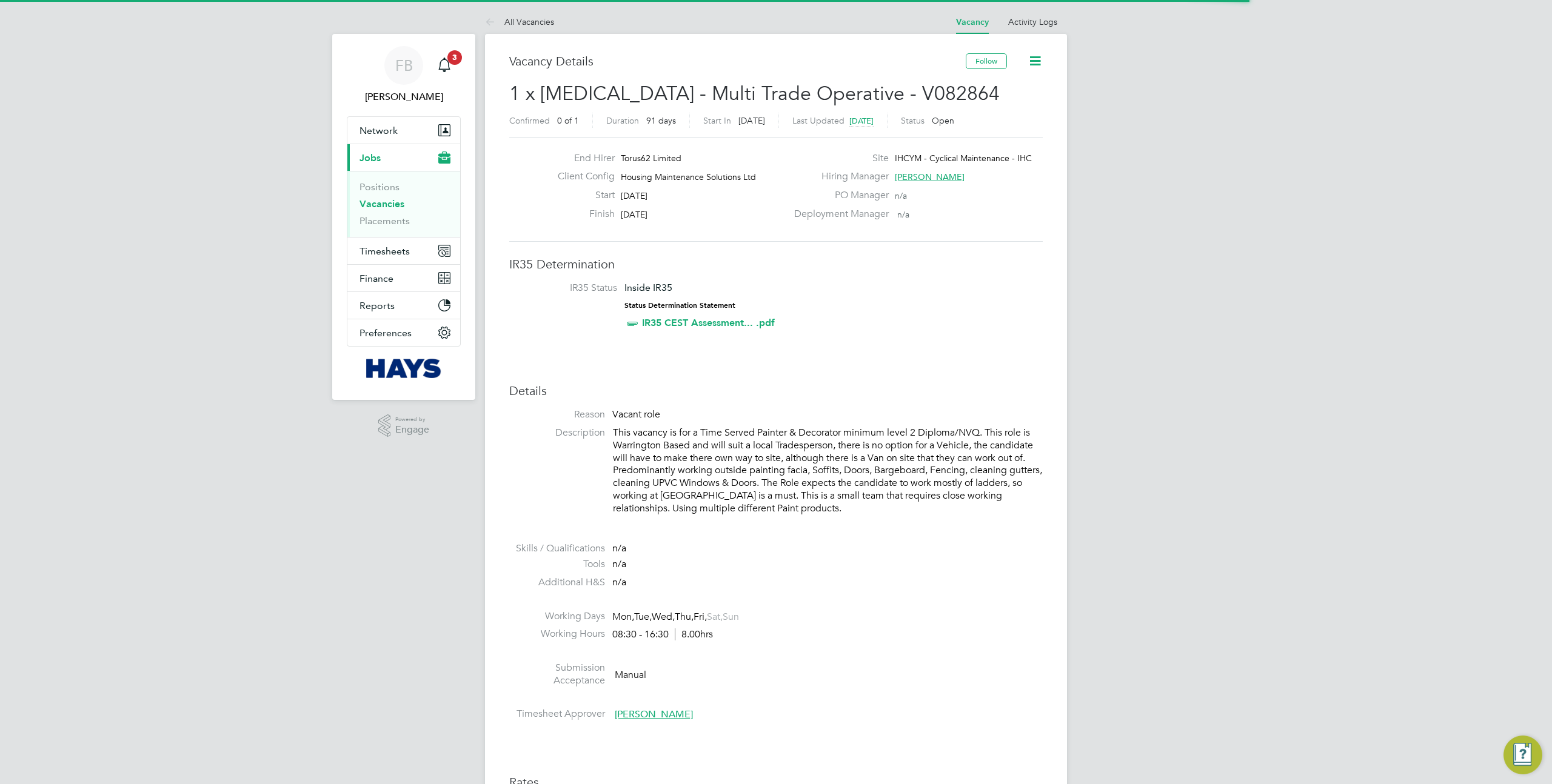
click at [1037, 59] on icon at bounding box center [1035, 61] width 15 height 15
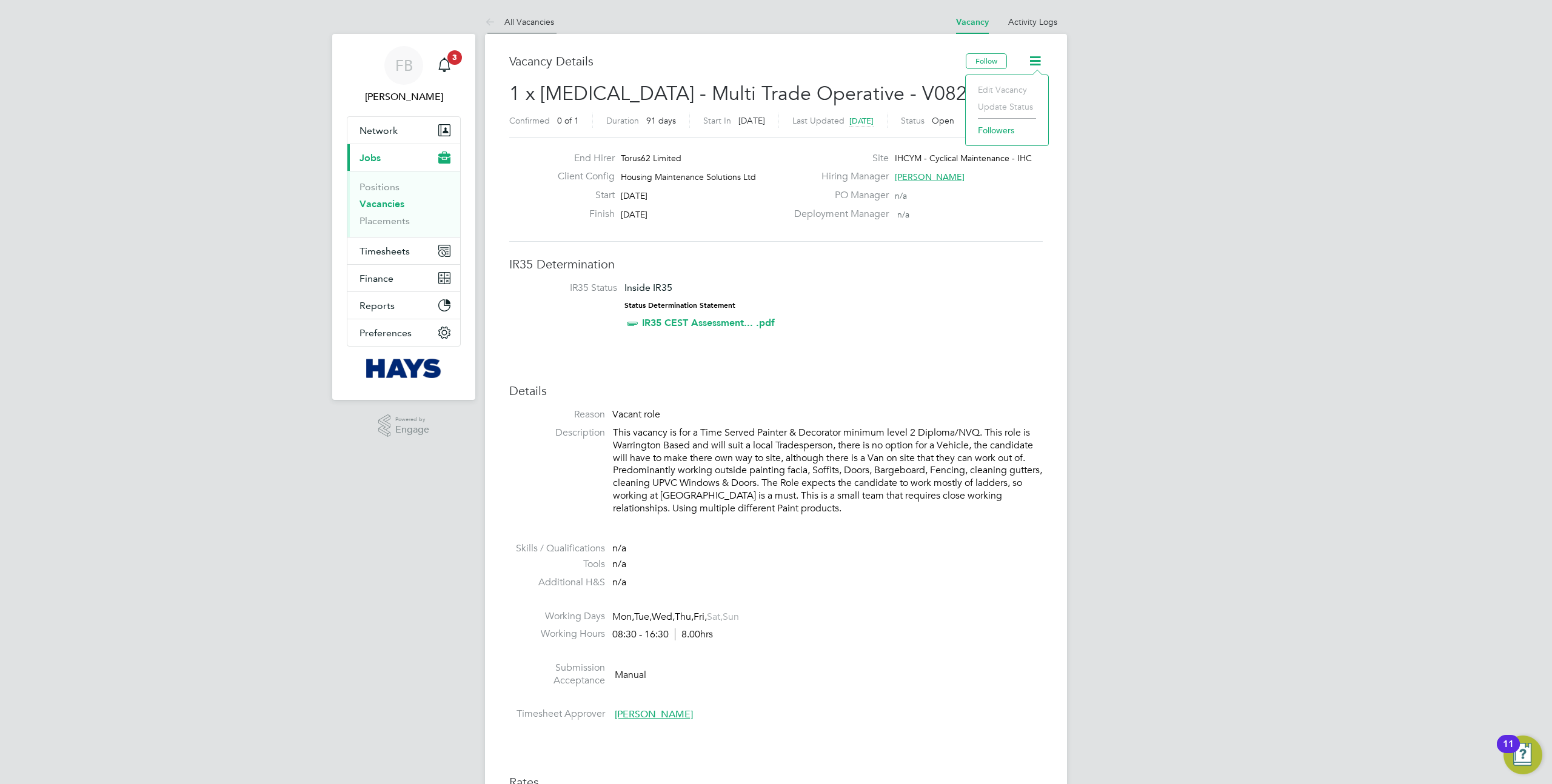
click at [494, 21] on icon at bounding box center [493, 23] width 15 height 15
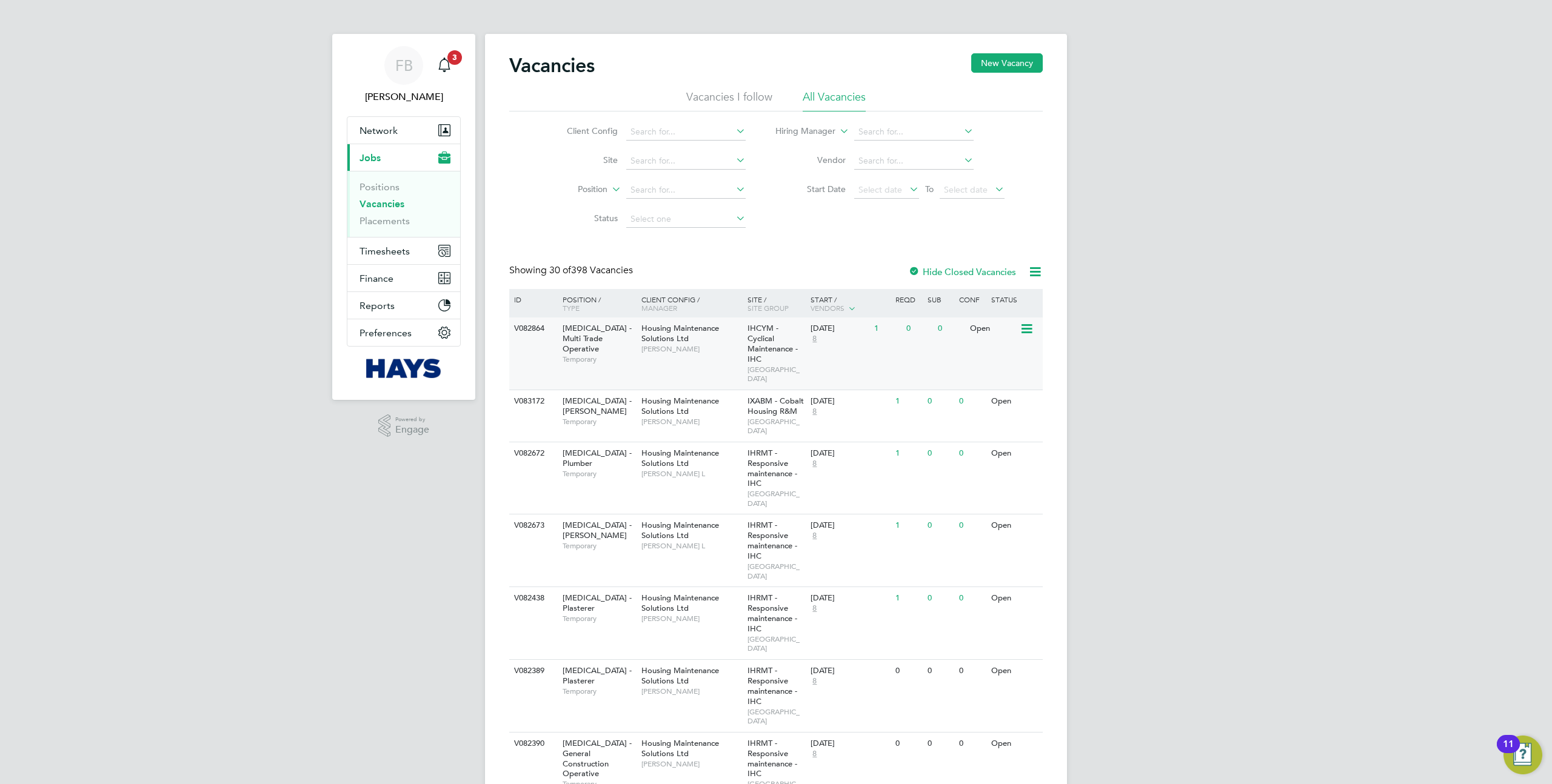
click at [1020, 330] on icon at bounding box center [1026, 329] width 12 height 14
click at [980, 375] on li "Edit" at bounding box center [998, 375] width 71 height 17
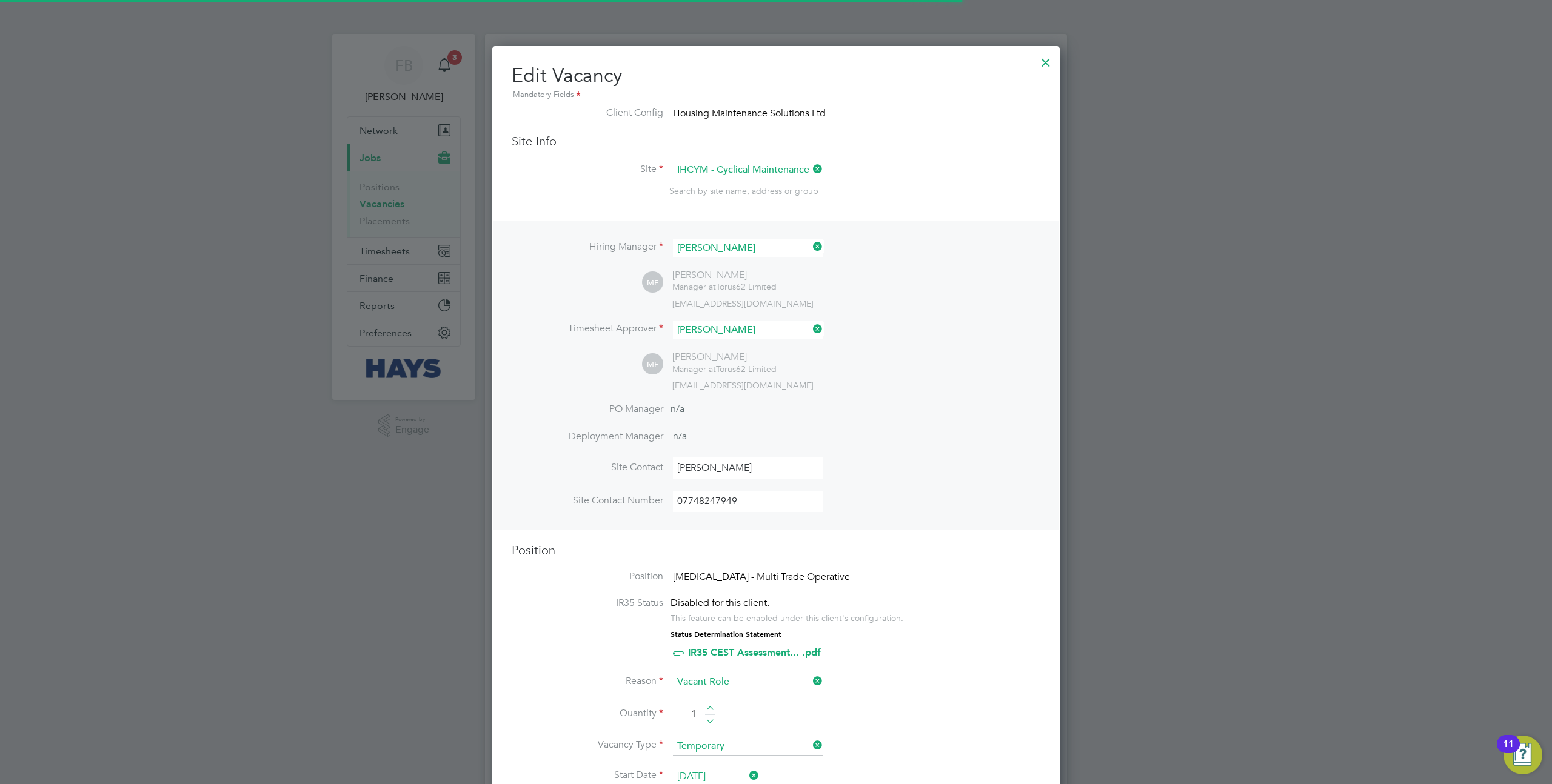
scroll to position [36, 63]
click at [1044, 61] on div at bounding box center [1046, 59] width 22 height 22
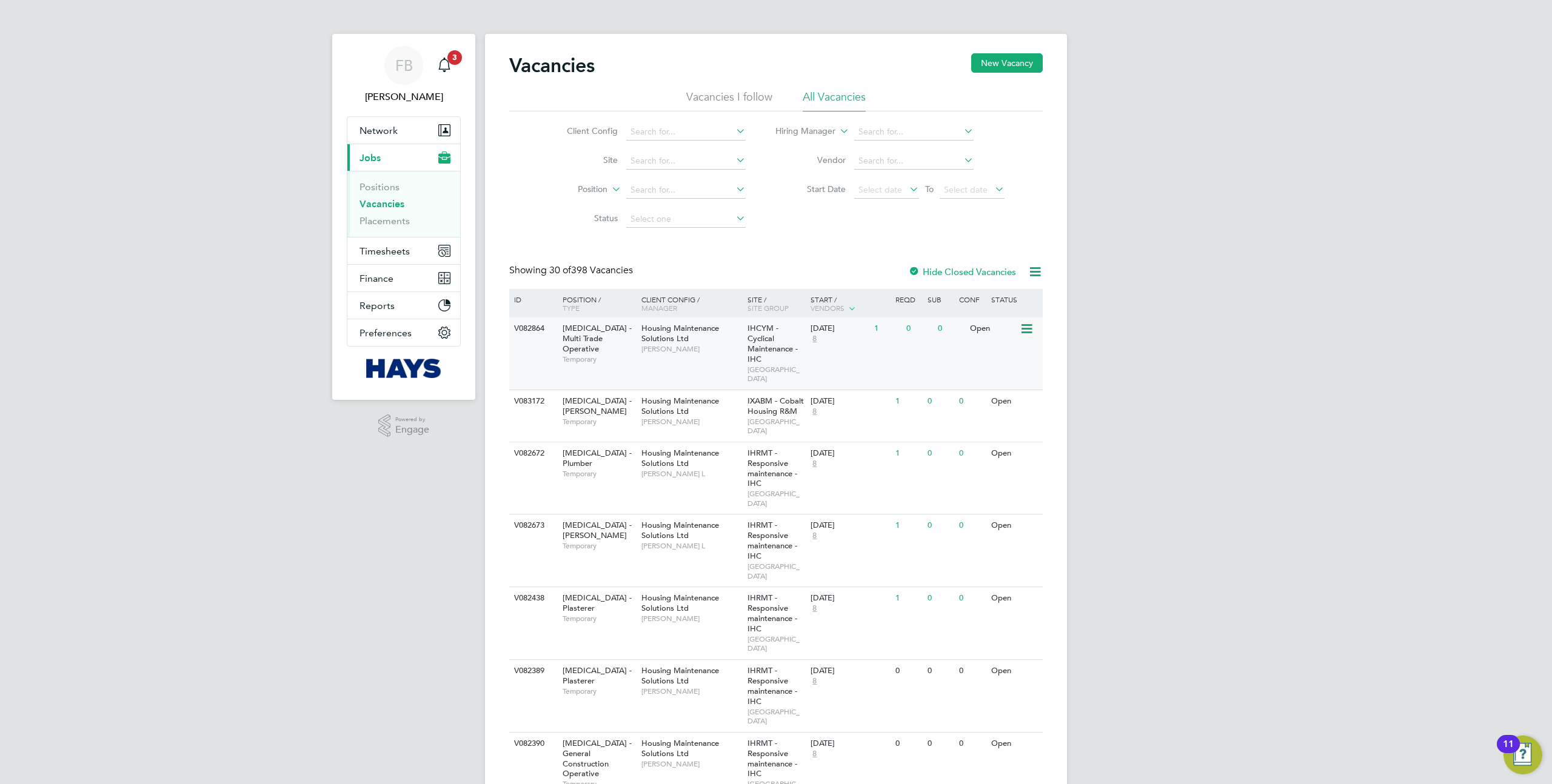
click at [1023, 337] on icon at bounding box center [1026, 329] width 12 height 14
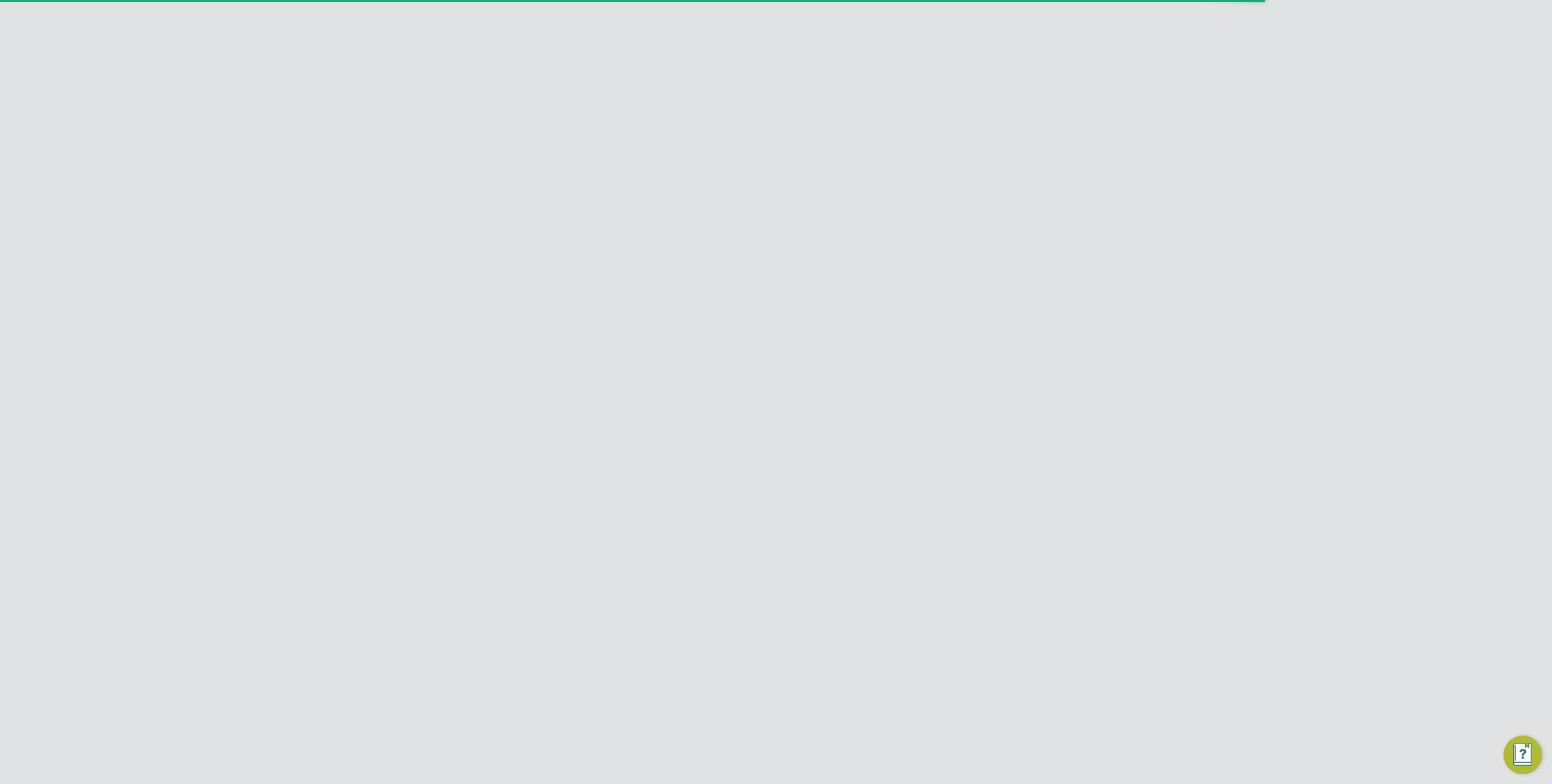
scroll to position [36, 85]
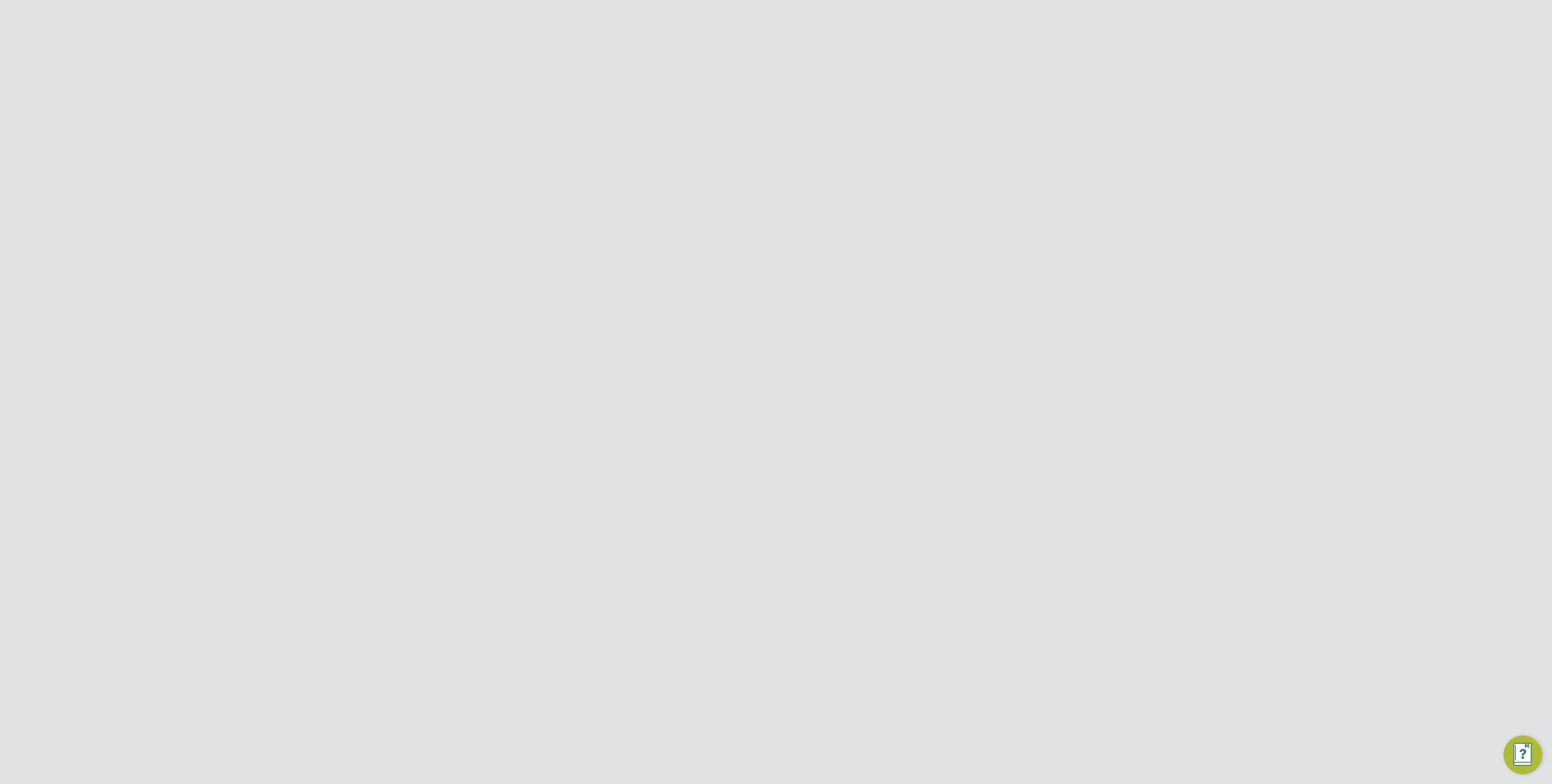
click at [1037, 110] on div "Follow" at bounding box center [1004, 106] width 77 height 28
click at [1035, 105] on icon at bounding box center [1035, 100] width 15 height 15
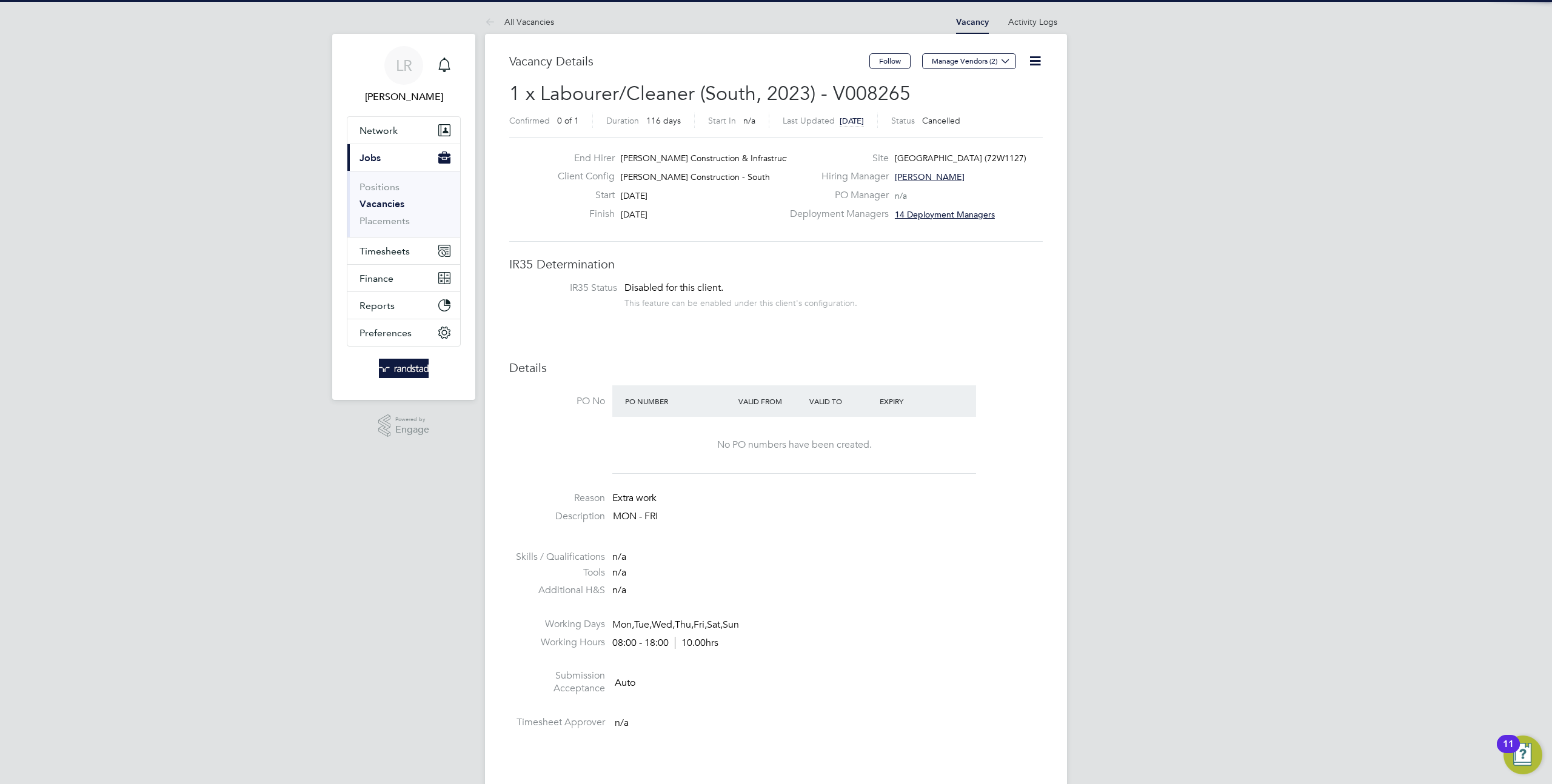
click at [1041, 64] on icon at bounding box center [1035, 61] width 15 height 15
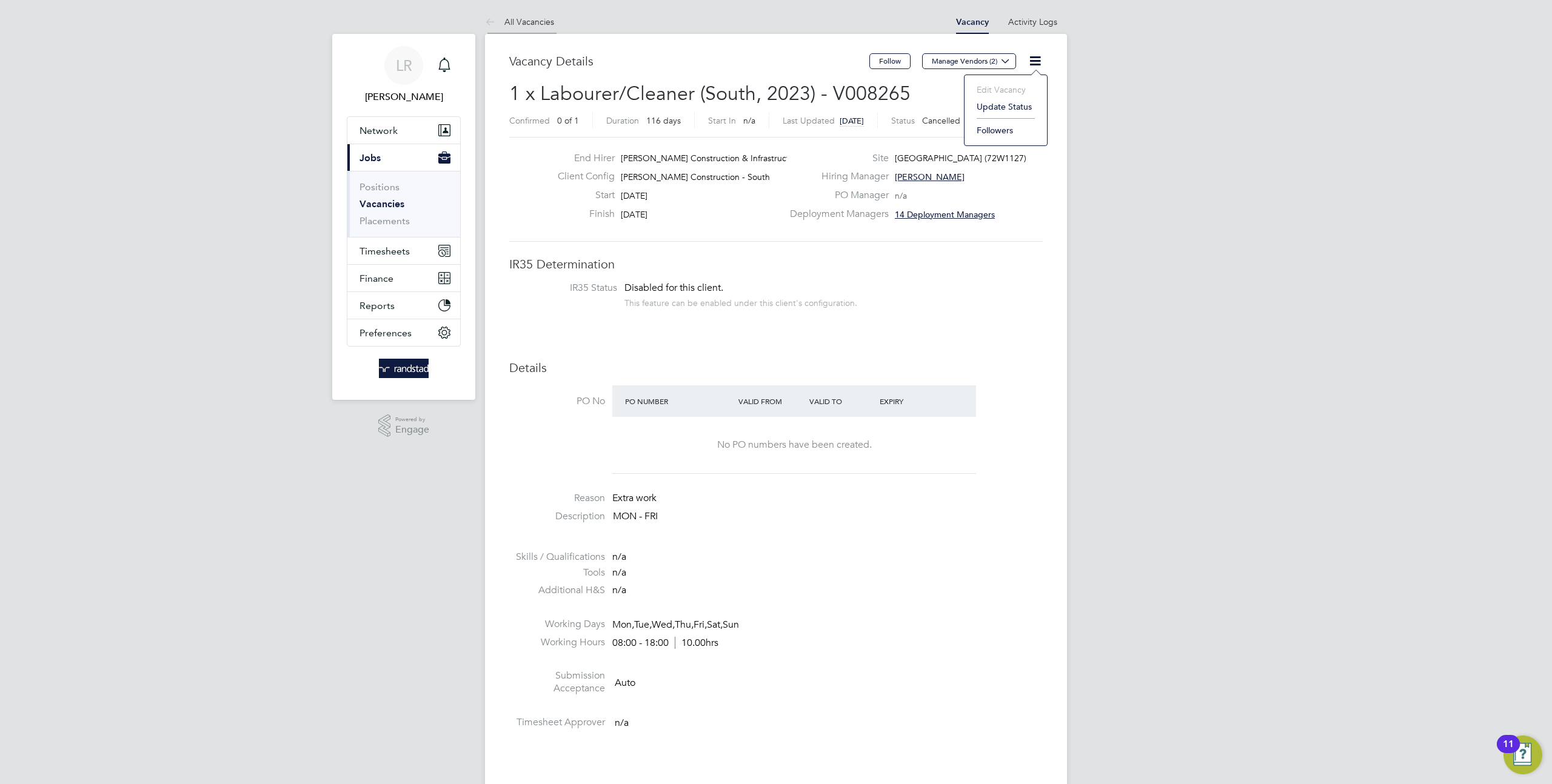
click at [531, 27] on li "All Vacancies" at bounding box center [519, 22] width 69 height 24
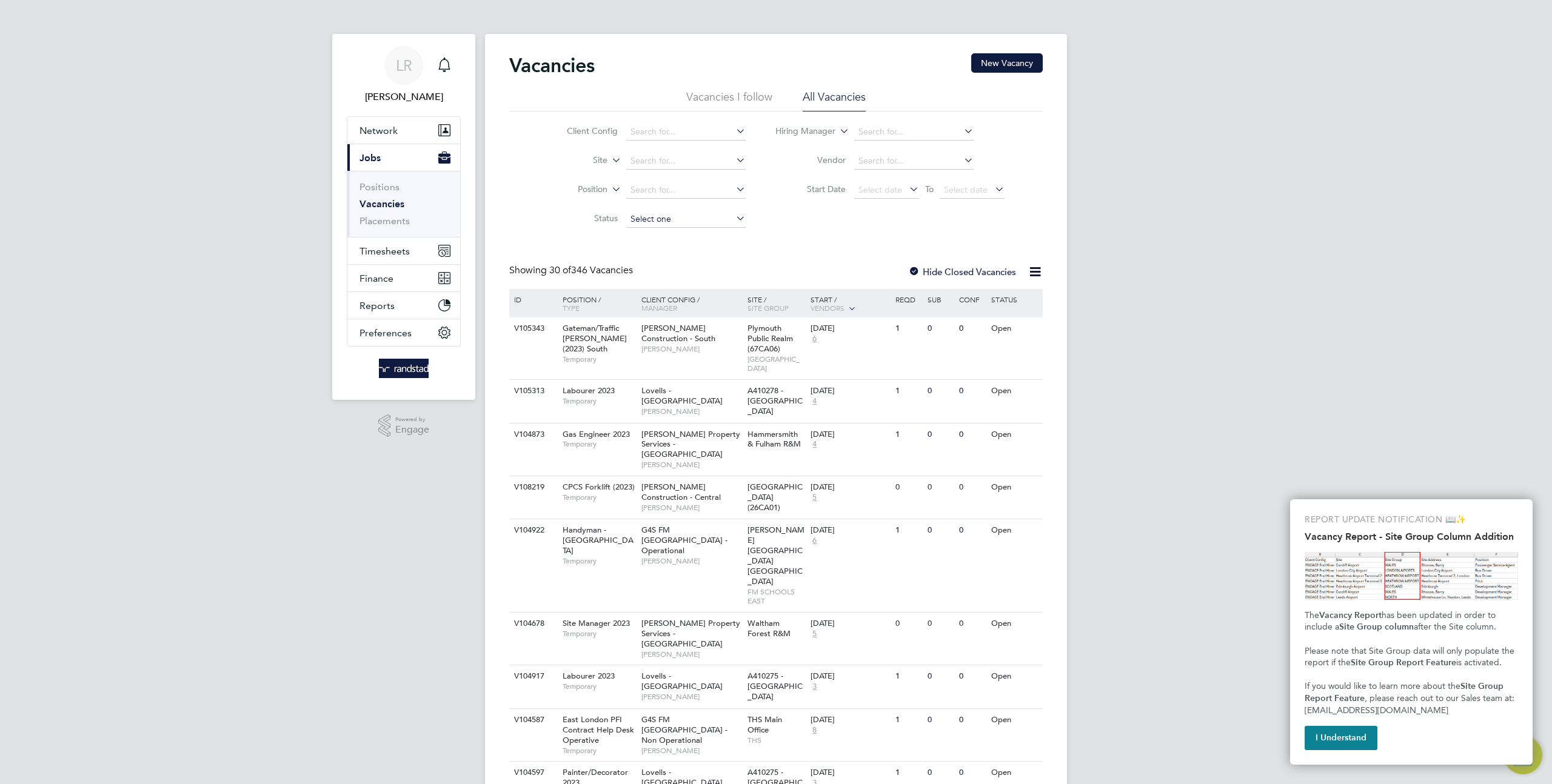
click at [651, 217] on input at bounding box center [686, 220] width 119 height 17
click at [660, 310] on li "Closed" at bounding box center [685, 315] width 121 height 16
type input "Closed"
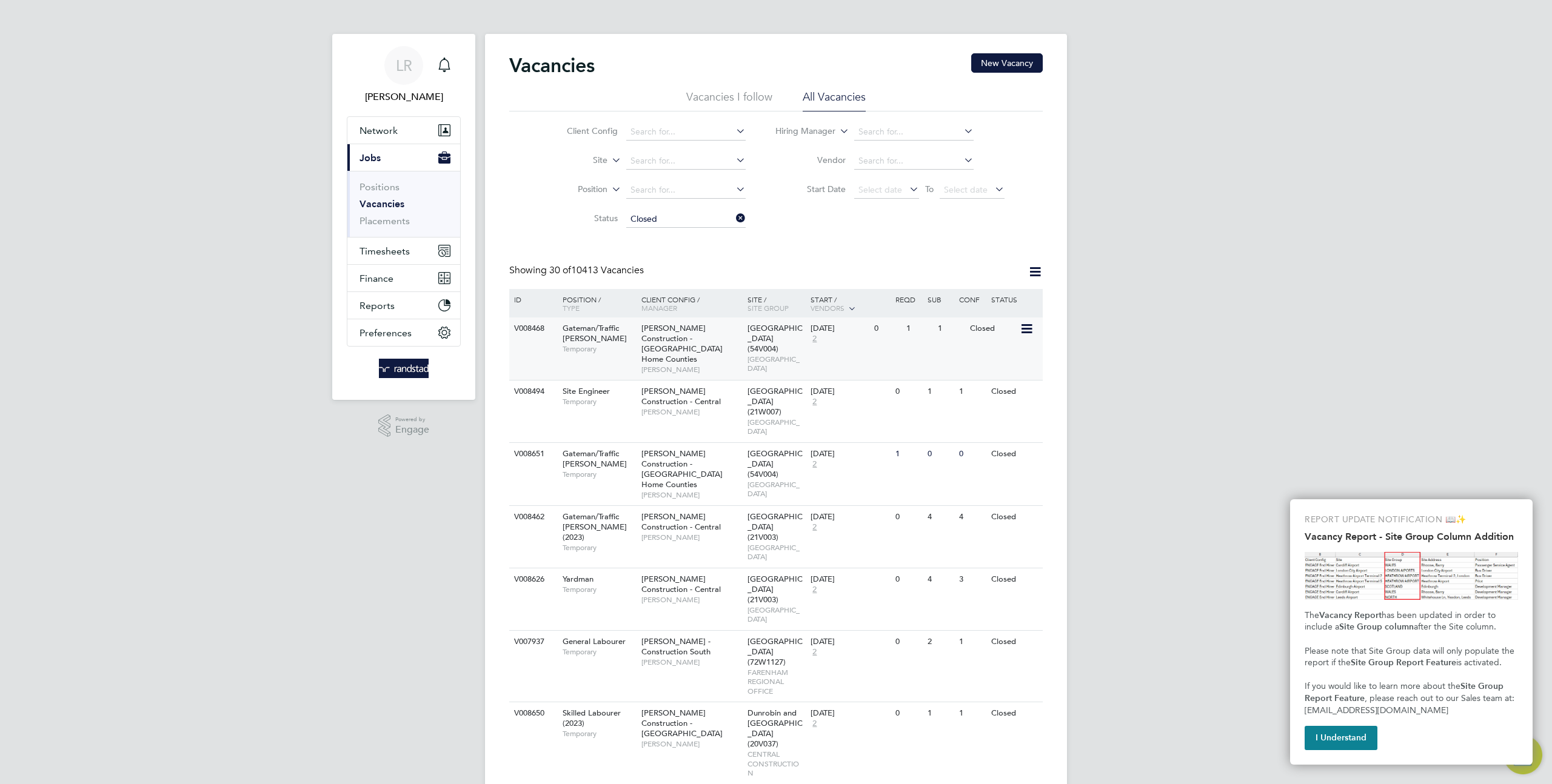
click at [960, 343] on div "V008468 Gateman/Traffic Marshall Temporary Morgan Sindall Construction - London…" at bounding box center [776, 349] width 534 height 62
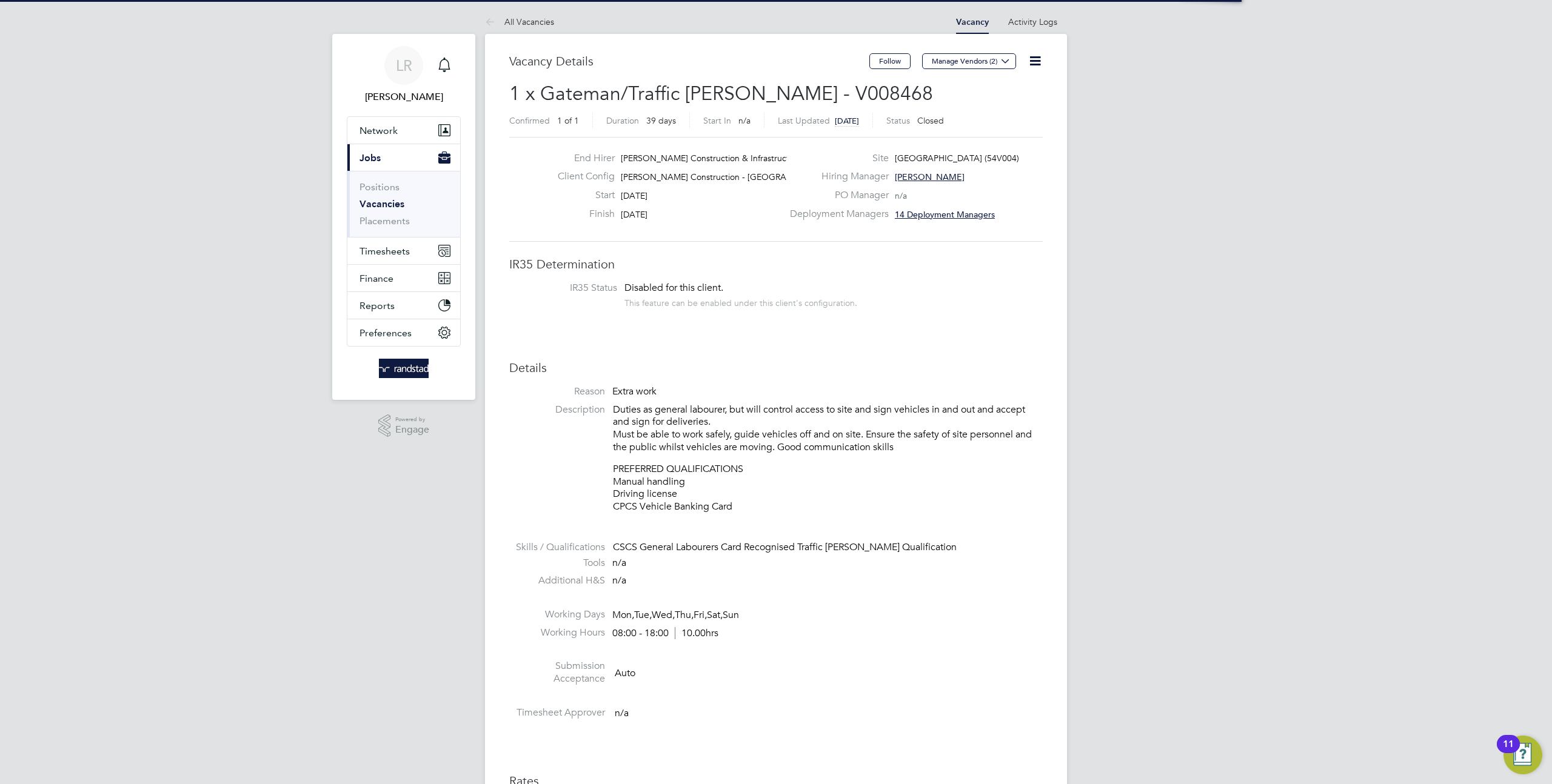
click at [1034, 58] on icon at bounding box center [1035, 61] width 15 height 15
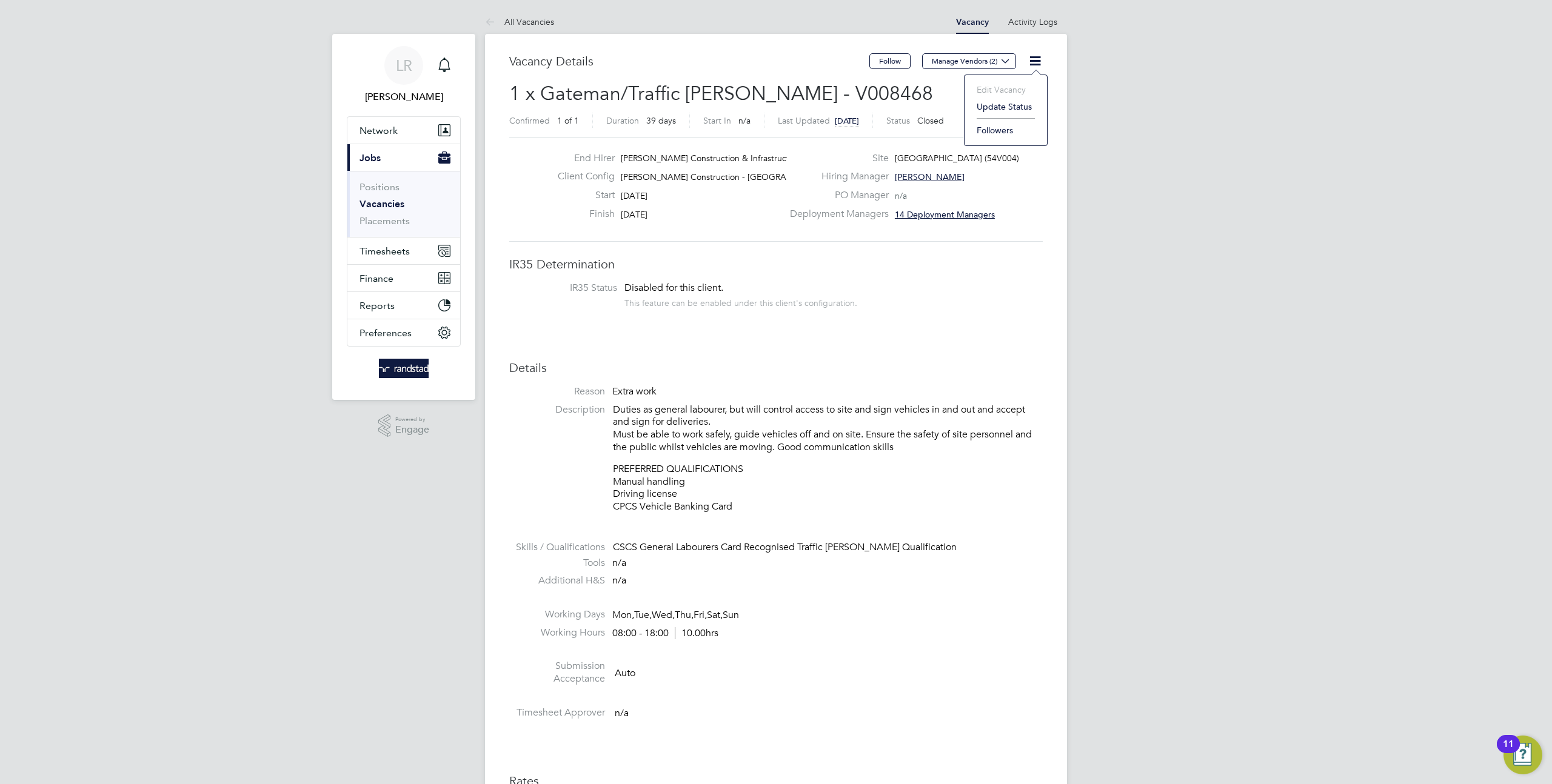
click at [562, 24] on ul "All Vacancies" at bounding box center [531, 22] width 93 height 24
click at [539, 24] on link "All Vacancies" at bounding box center [519, 22] width 69 height 11
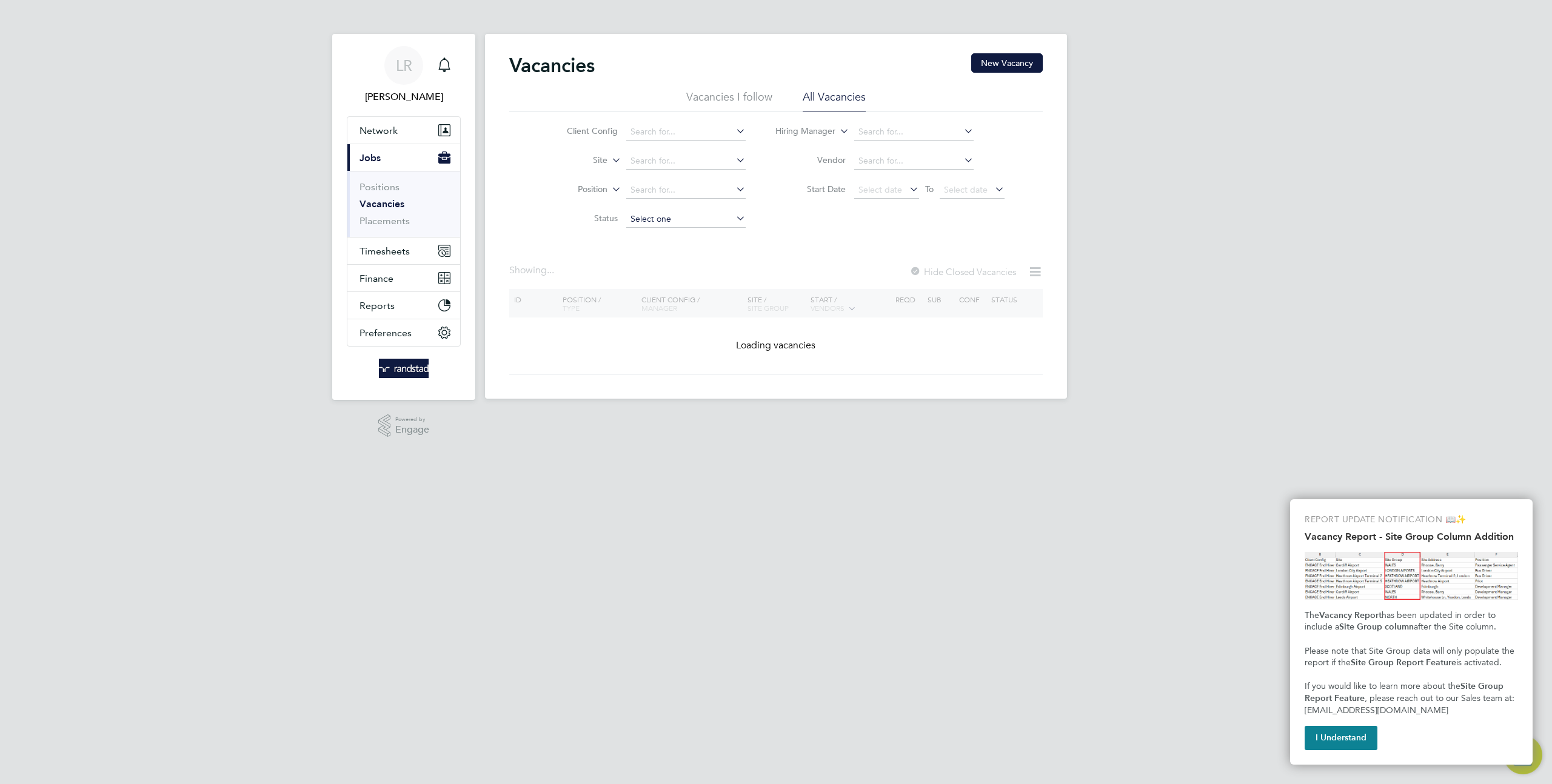
click at [664, 217] on input at bounding box center [686, 220] width 119 height 17
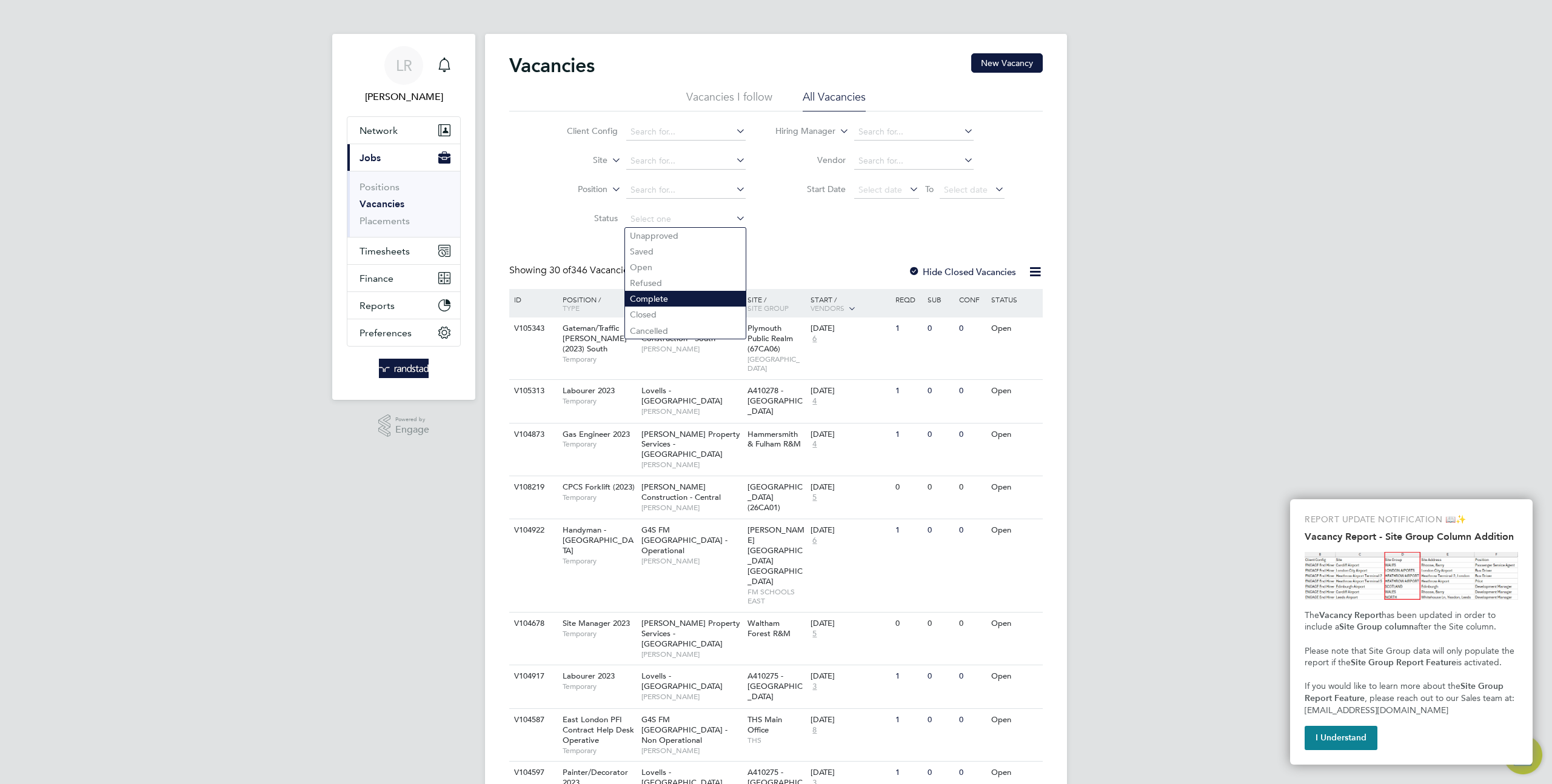
click at [672, 300] on li "Complete" at bounding box center [685, 299] width 121 height 16
type input "Complete"
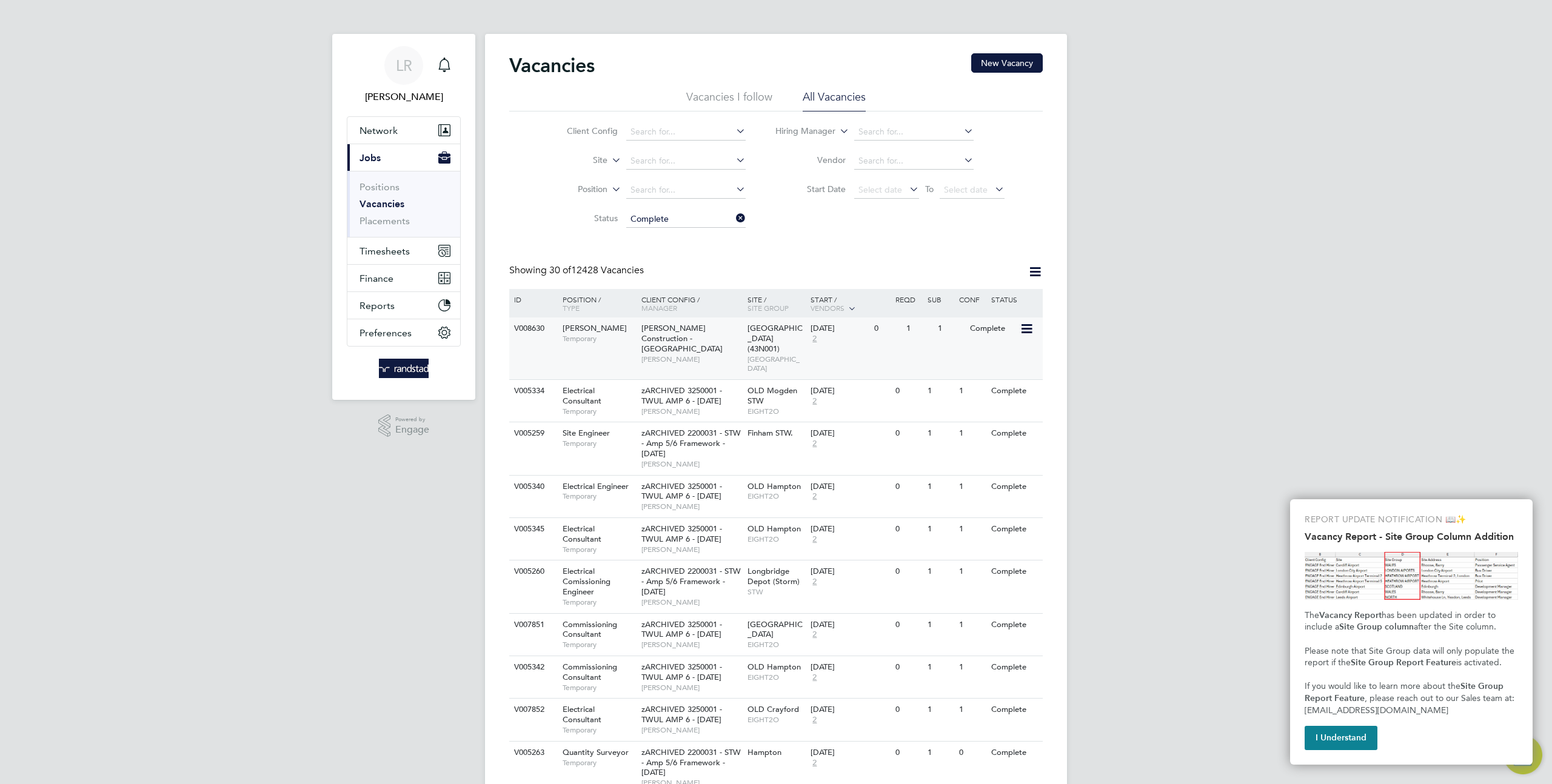
click at [838, 336] on div "04 Sep 2017 2" at bounding box center [839, 334] width 64 height 33
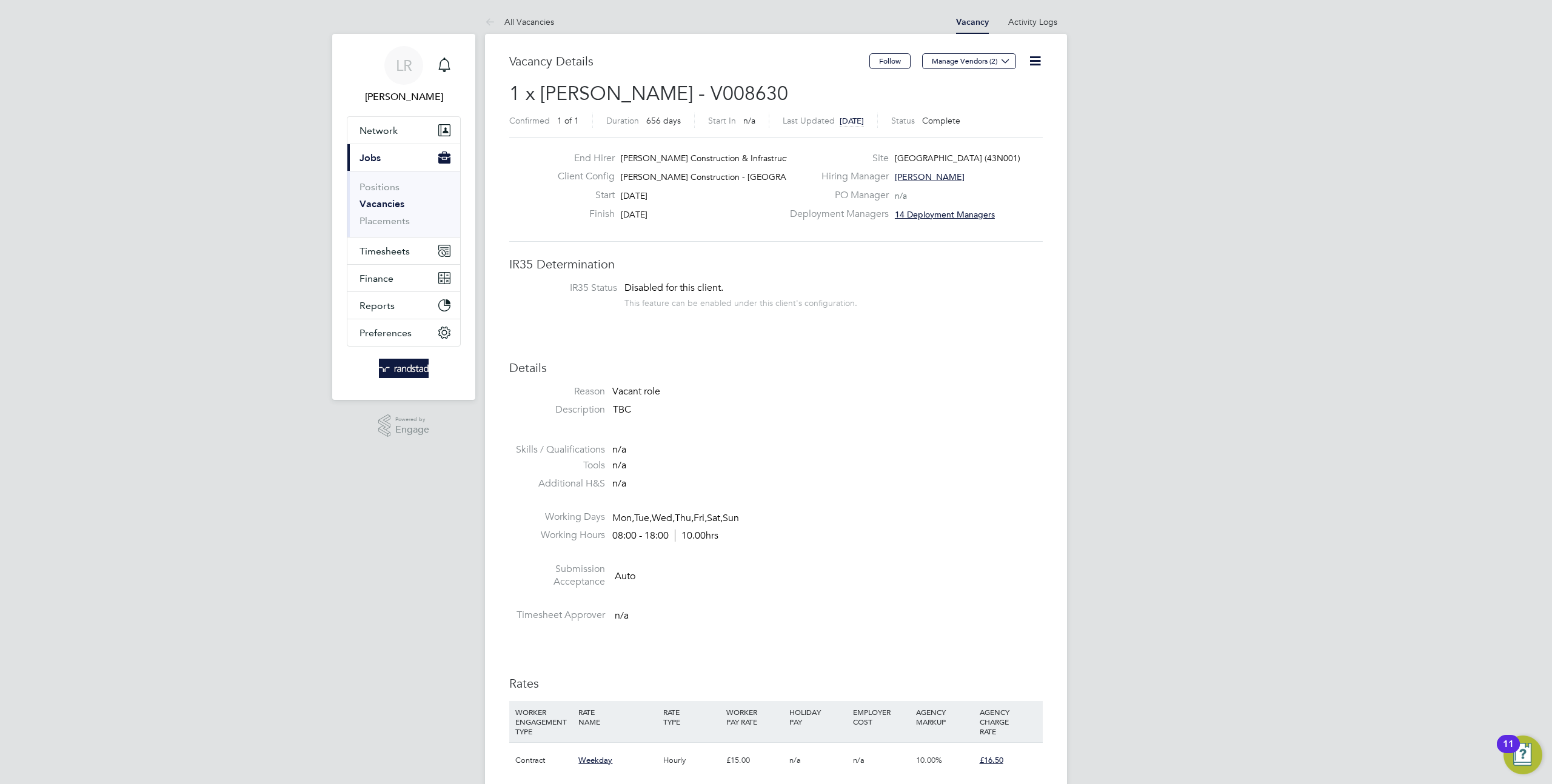
click at [1035, 64] on icon at bounding box center [1035, 61] width 15 height 15
click at [999, 112] on li "Update Status" at bounding box center [1006, 106] width 71 height 17
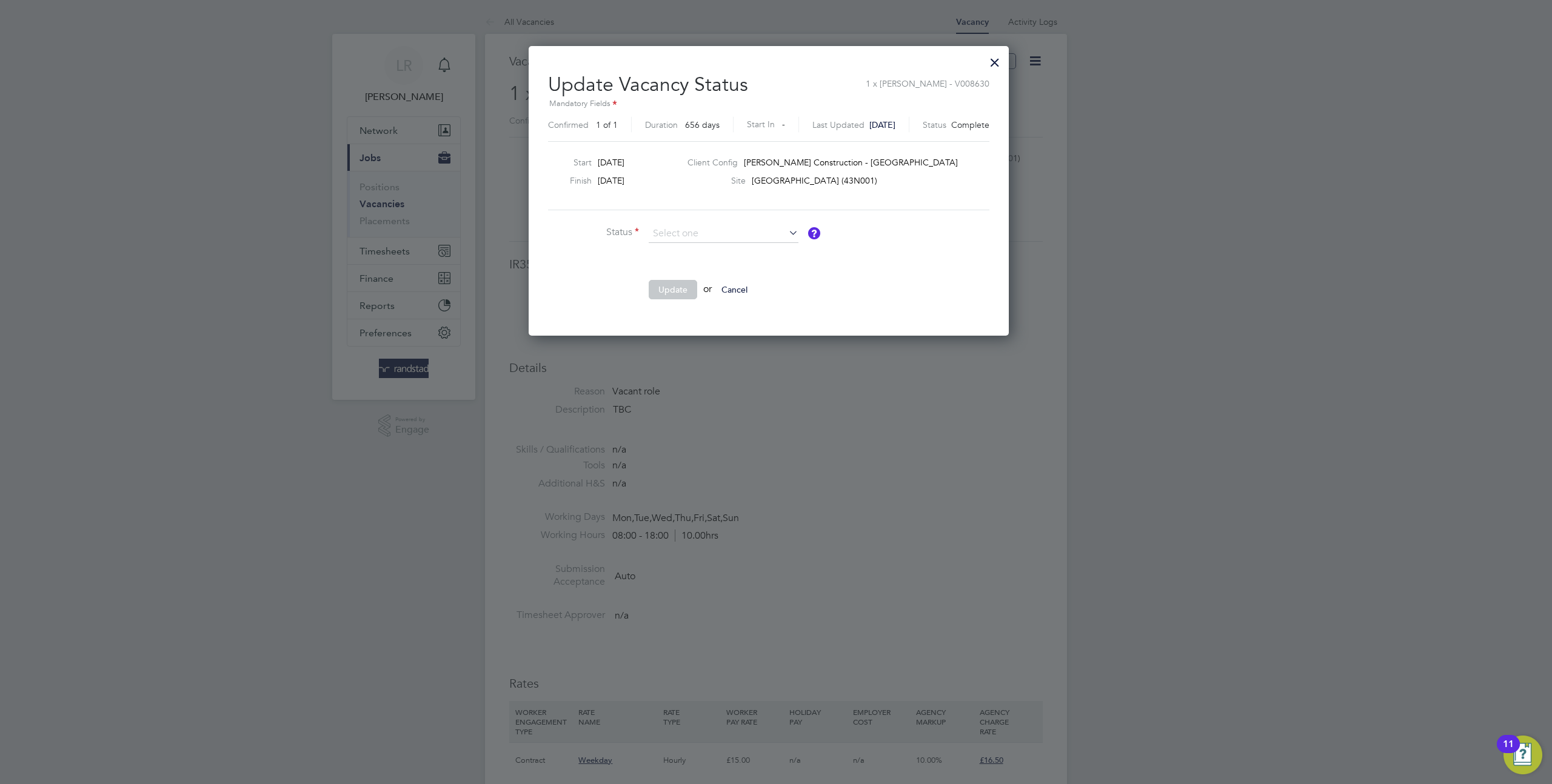
click at [927, 241] on ng-form "Status Comment Update or Cancel" at bounding box center [768, 268] width 442 height 87
click at [724, 227] on input at bounding box center [723, 234] width 150 height 18
click at [1004, 55] on div at bounding box center [995, 59] width 22 height 22
